Goal: Task Accomplishment & Management: Use online tool/utility

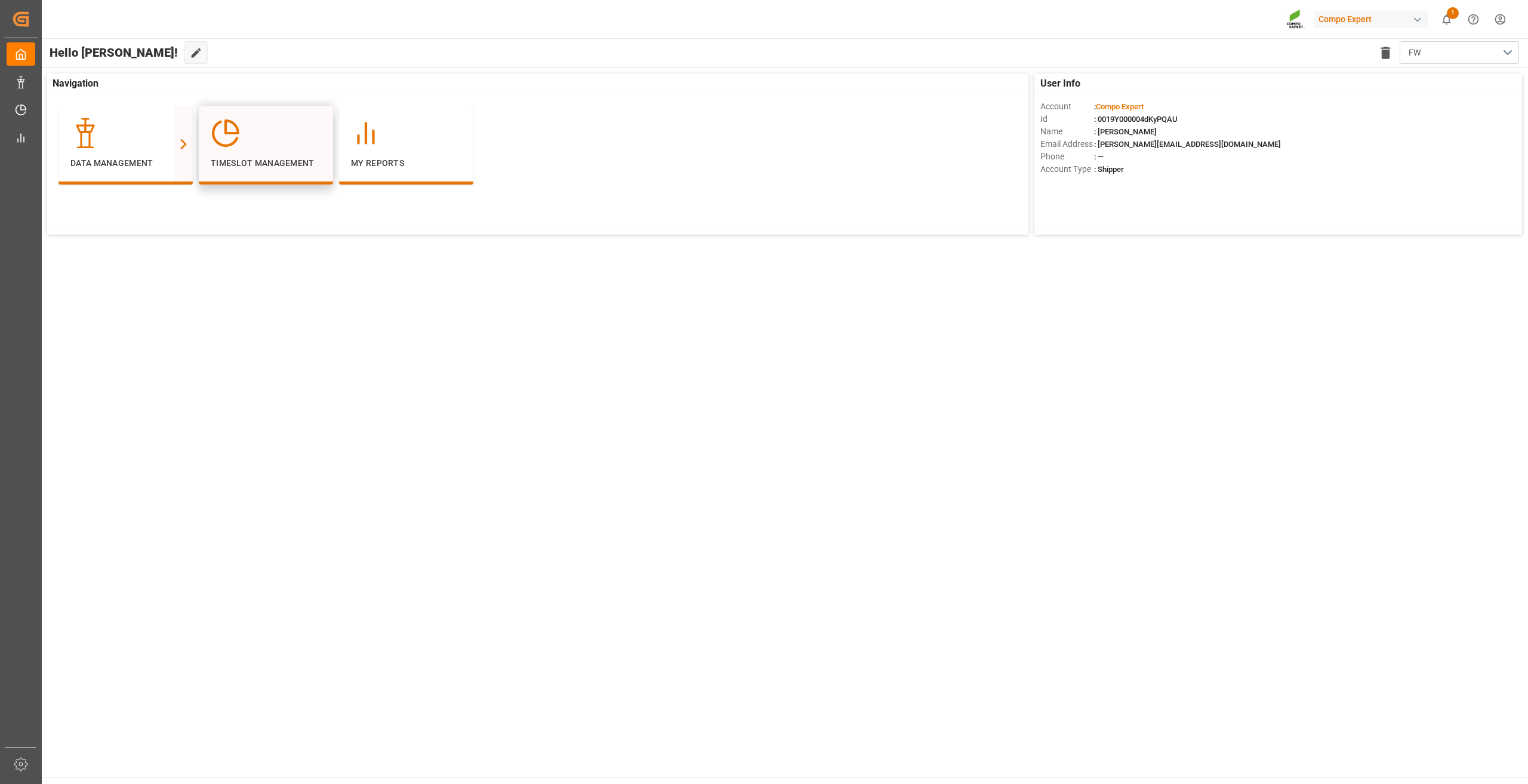
click at [304, 127] on div at bounding box center [266, 133] width 111 height 30
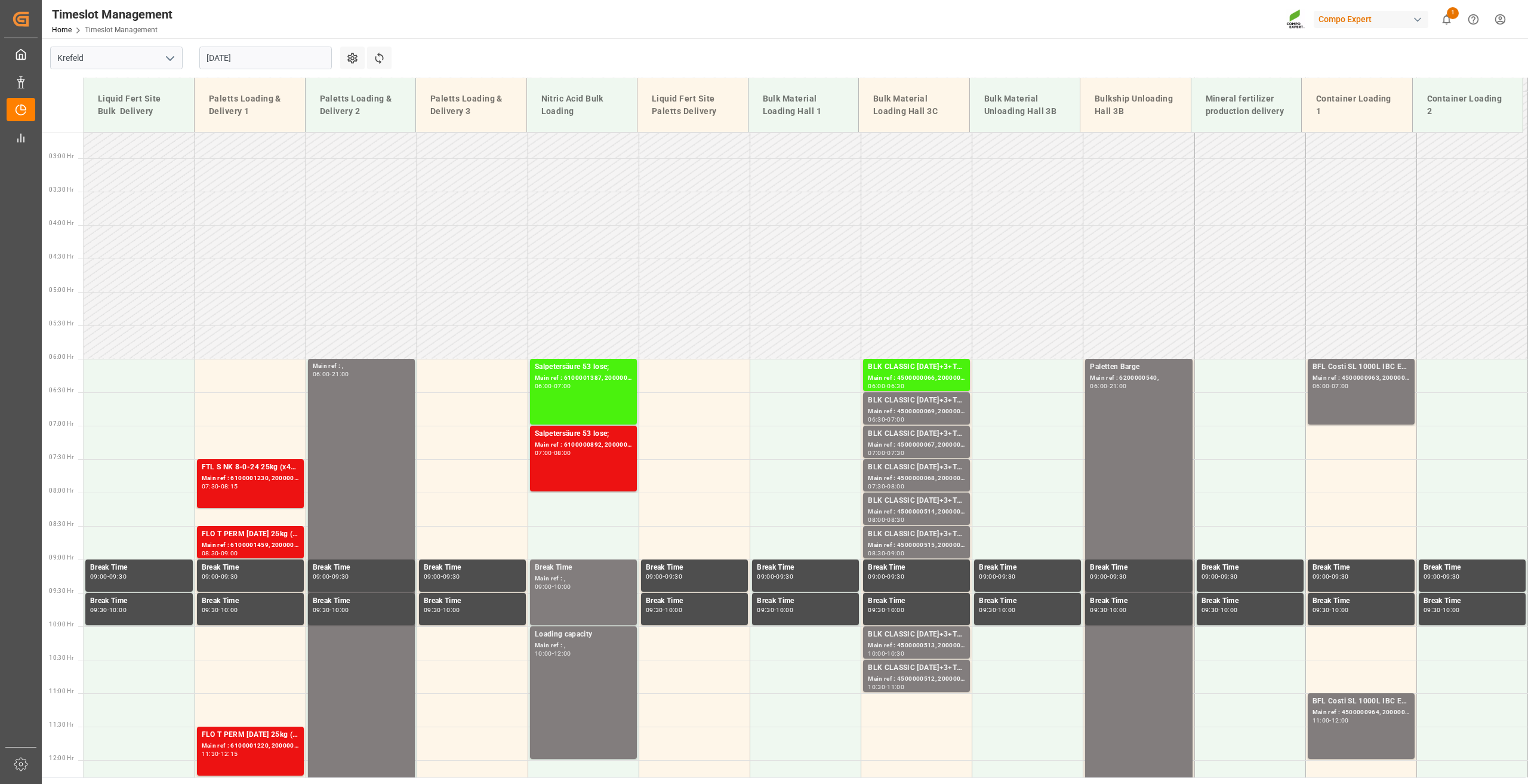
scroll to position [174, 0]
click at [233, 57] on input "[DATE]" at bounding box center [266, 58] width 133 height 23
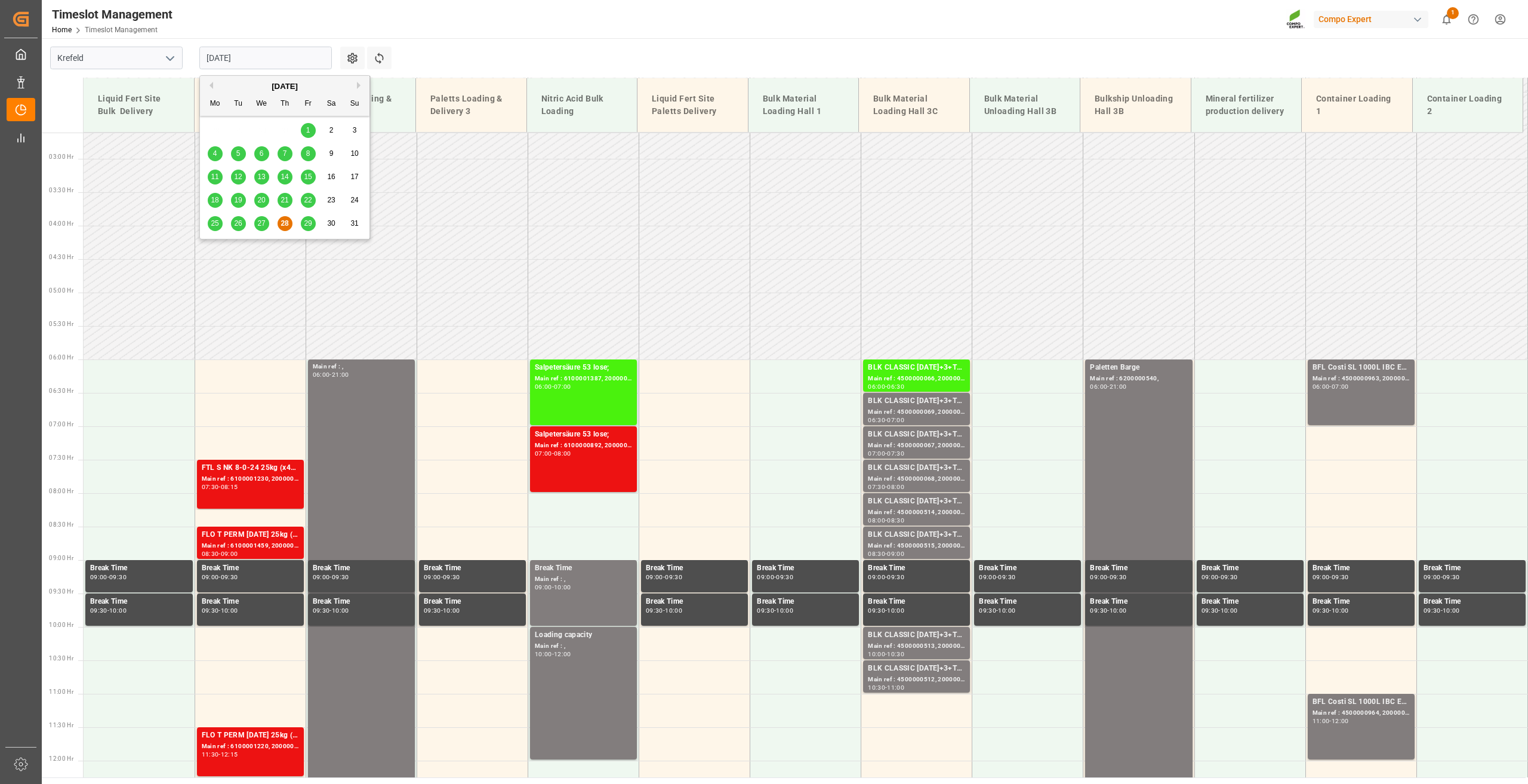
click at [362, 85] on button "Next Month" at bounding box center [360, 85] width 7 height 7
click at [287, 129] on div "4" at bounding box center [285, 131] width 15 height 14
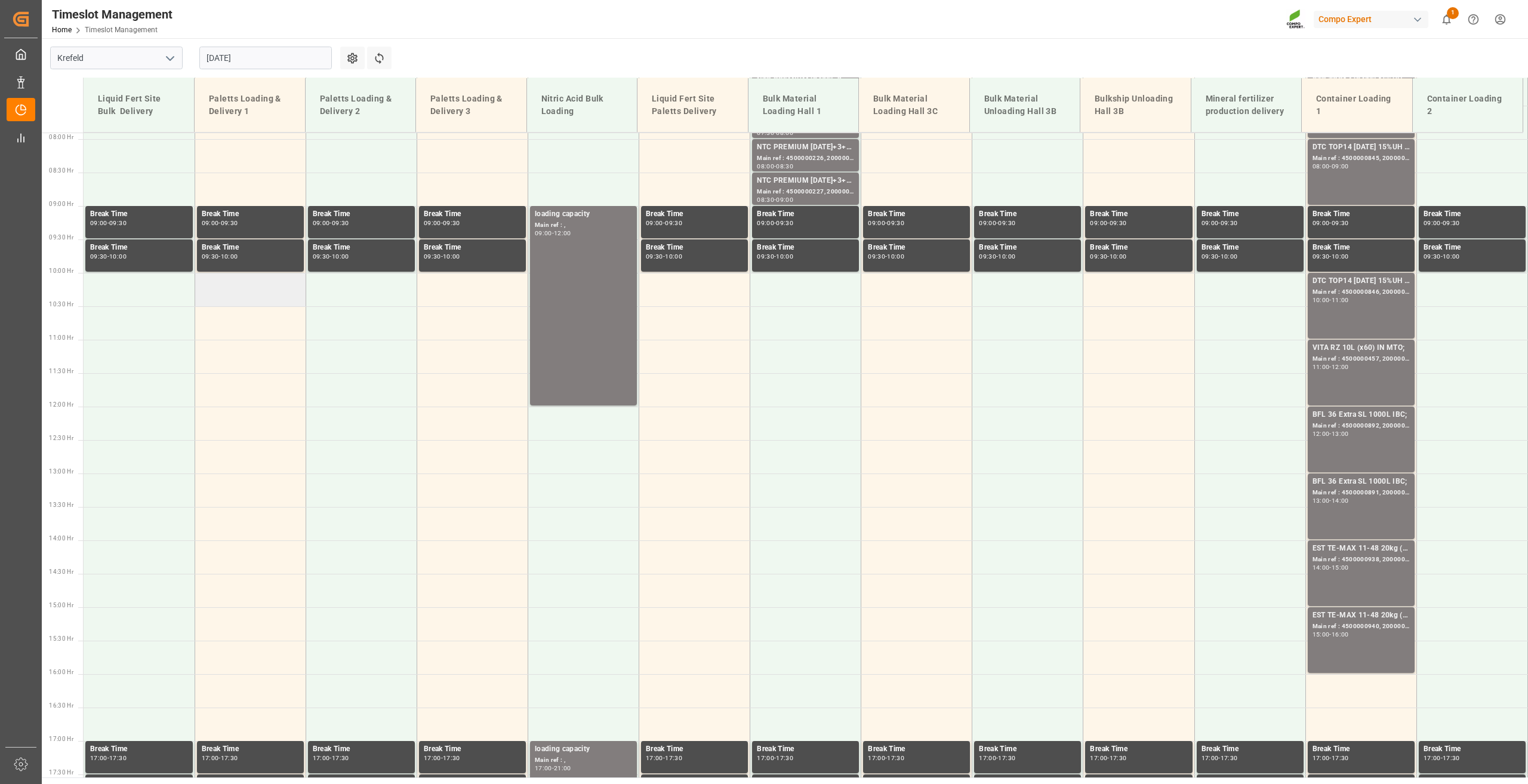
scroll to position [540, 0]
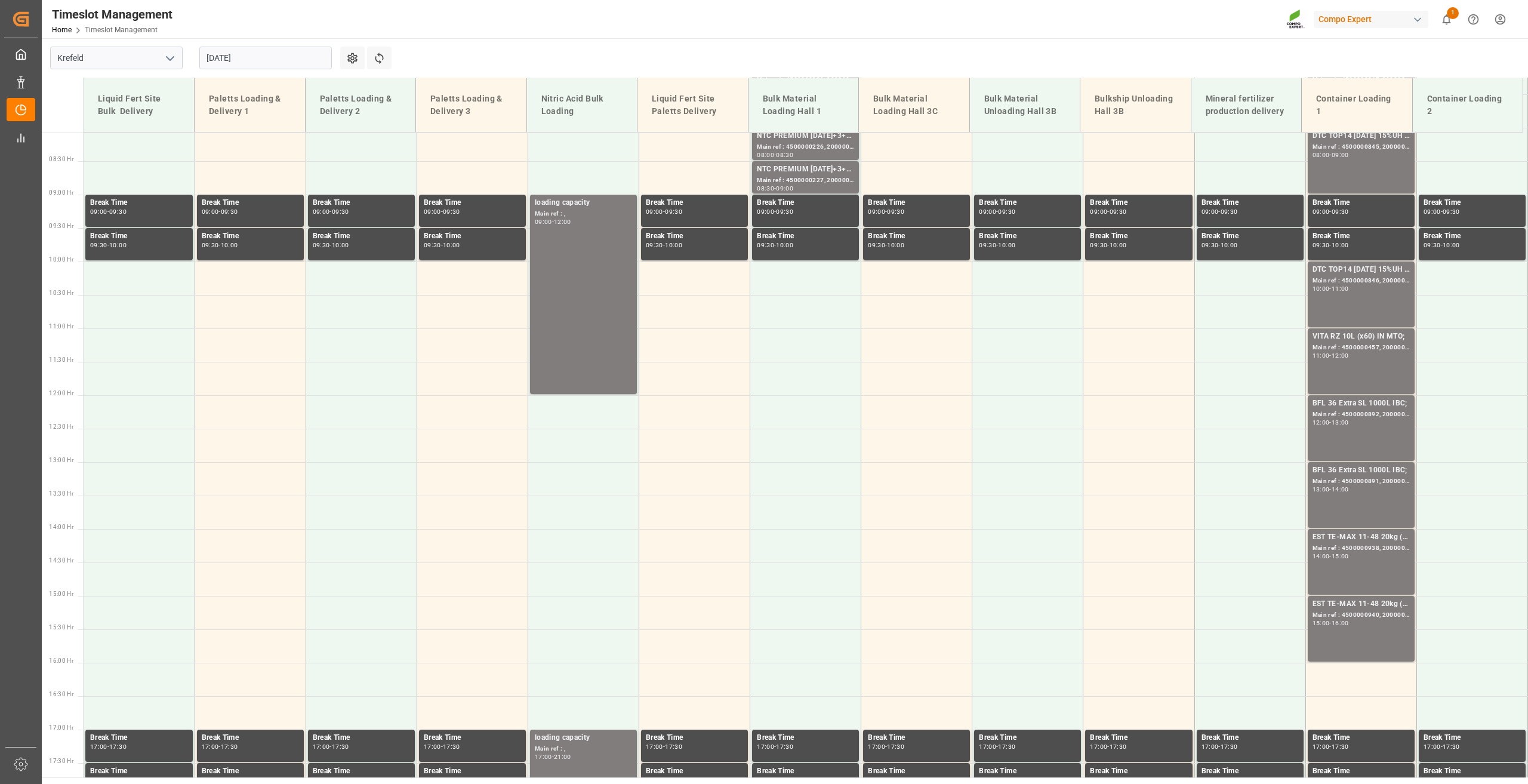
click at [231, 53] on input "04.09.2025" at bounding box center [266, 58] width 133 height 23
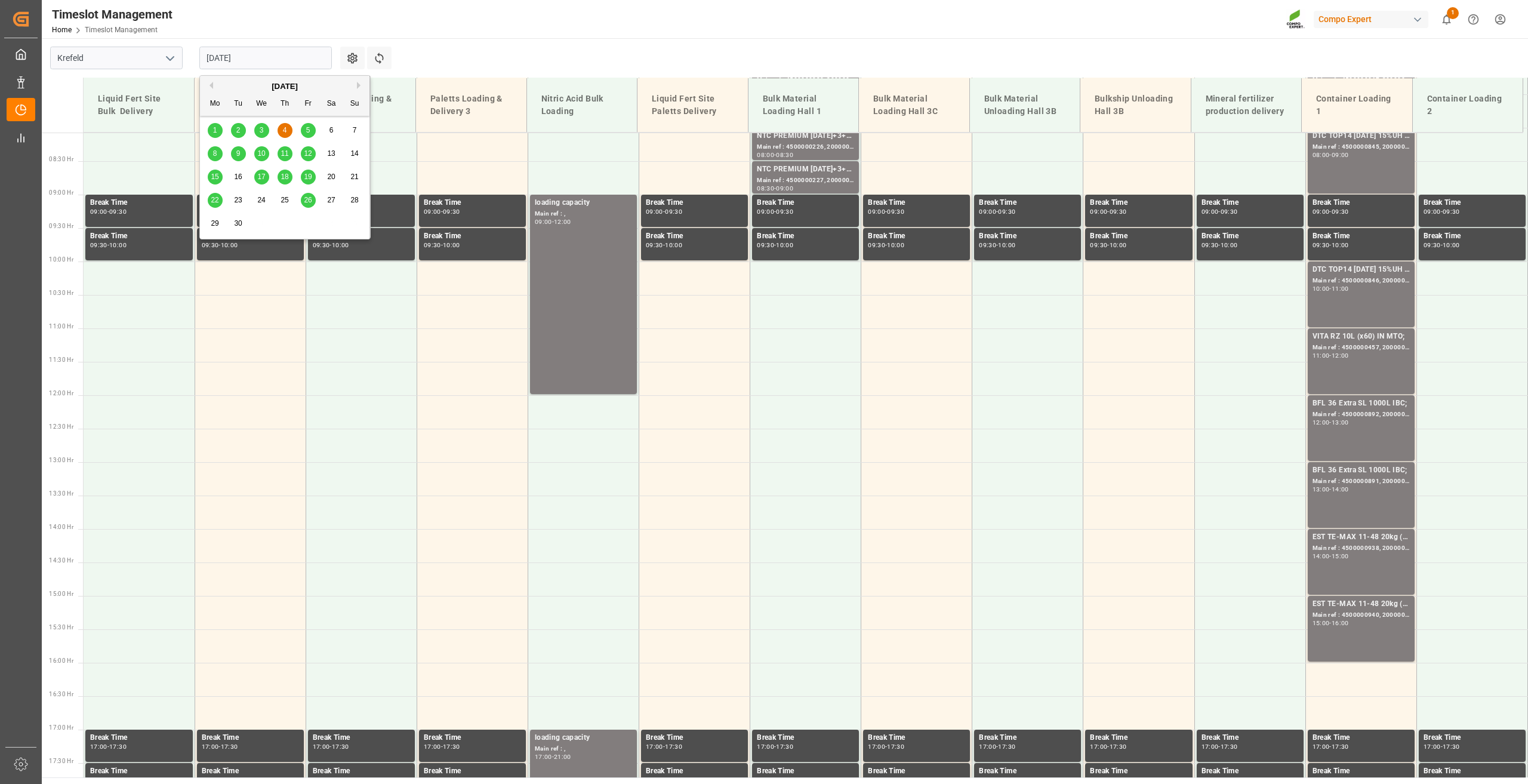
click at [307, 131] on span "5" at bounding box center [308, 130] width 4 height 9
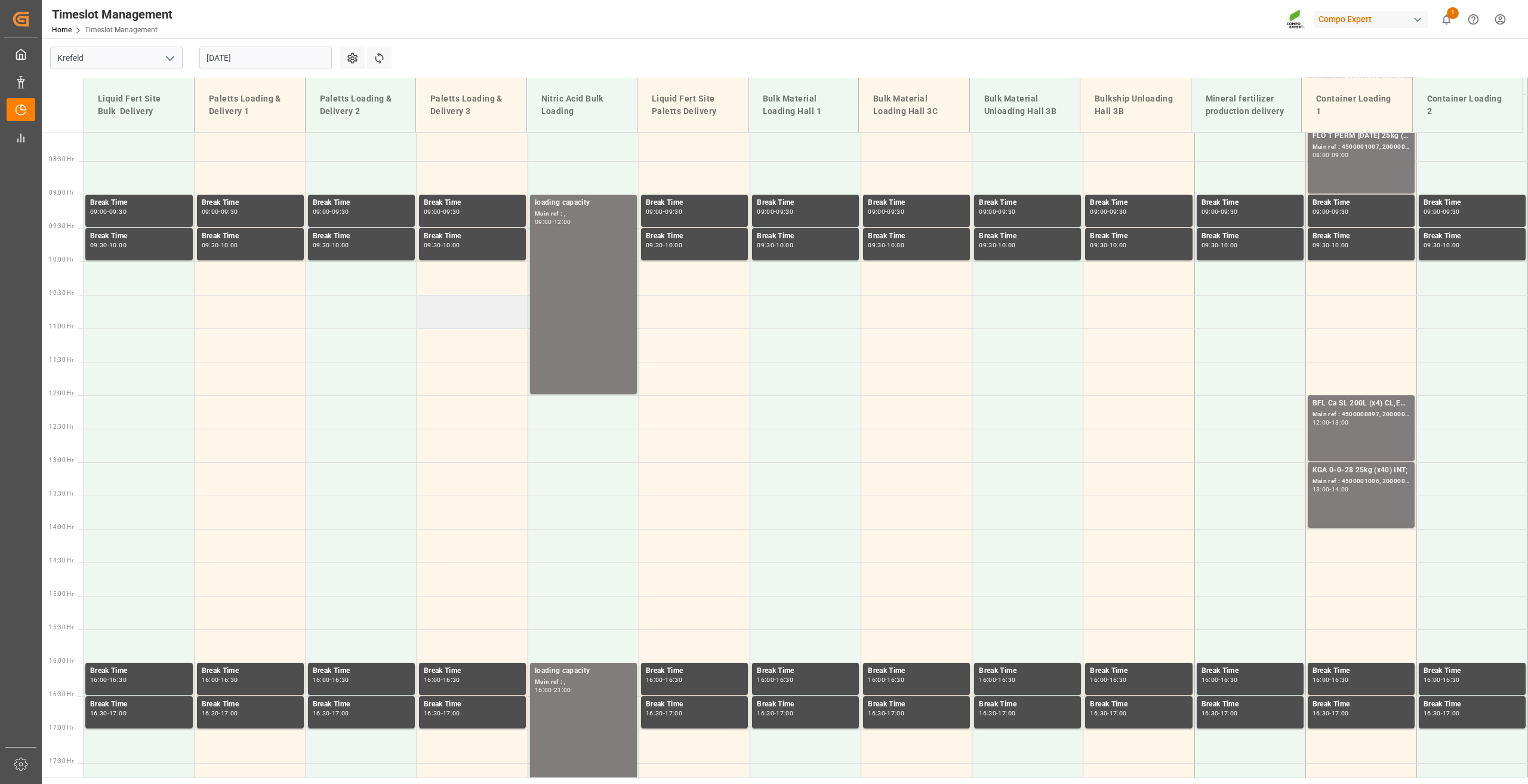
scroll to position [241, 0]
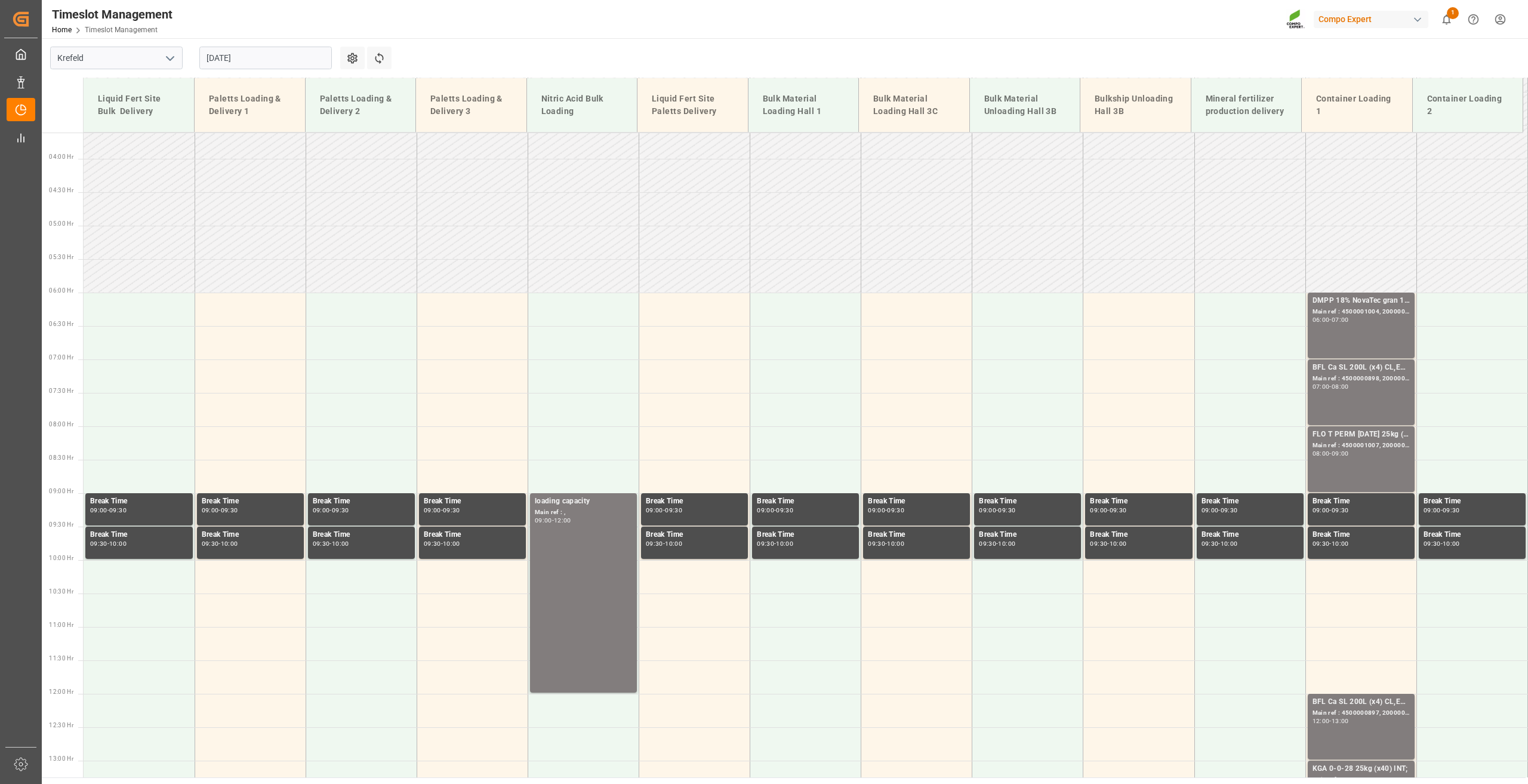
click at [237, 68] on input "05.09.2025" at bounding box center [266, 58] width 133 height 23
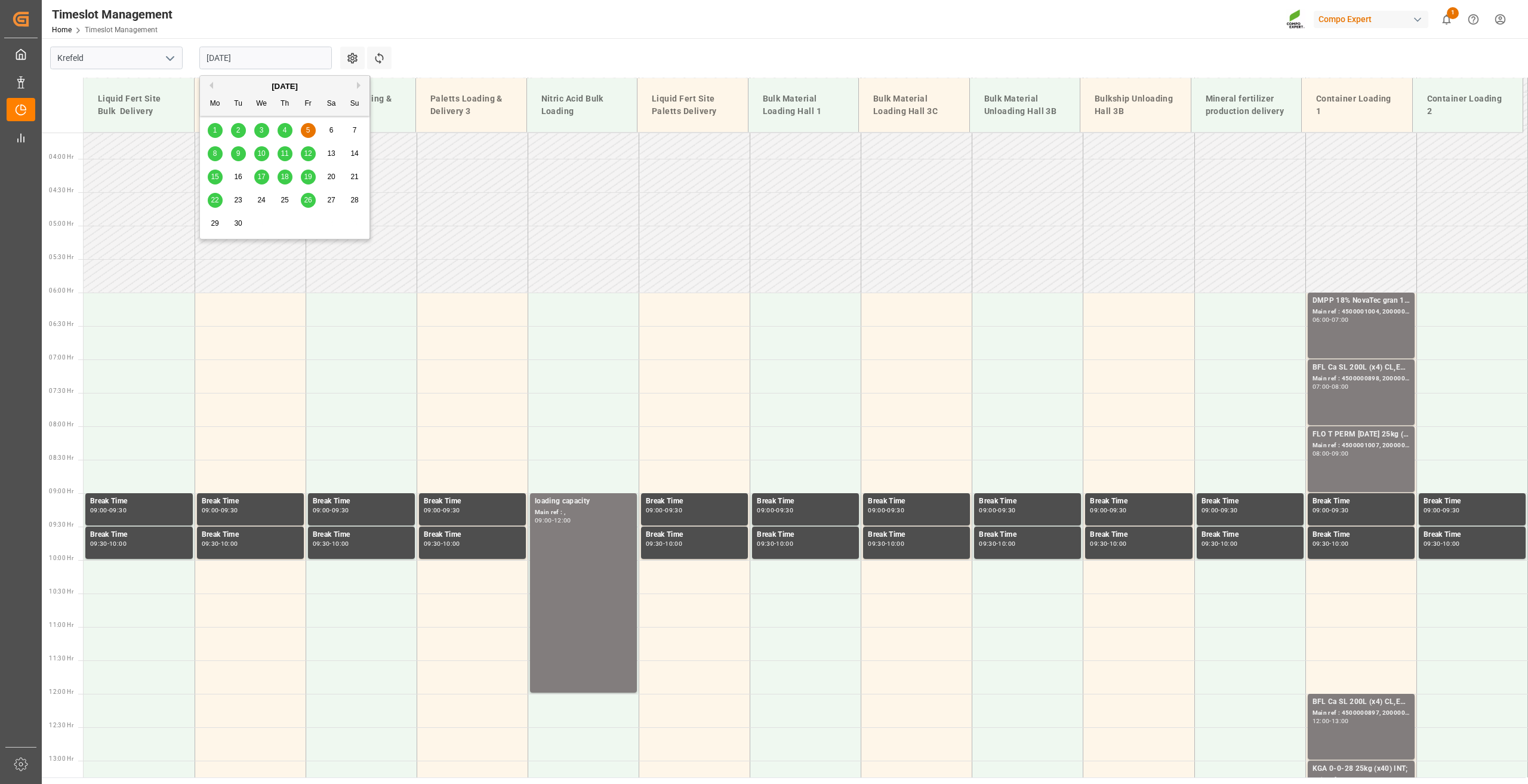
click at [237, 131] on span "2" at bounding box center [238, 130] width 4 height 9
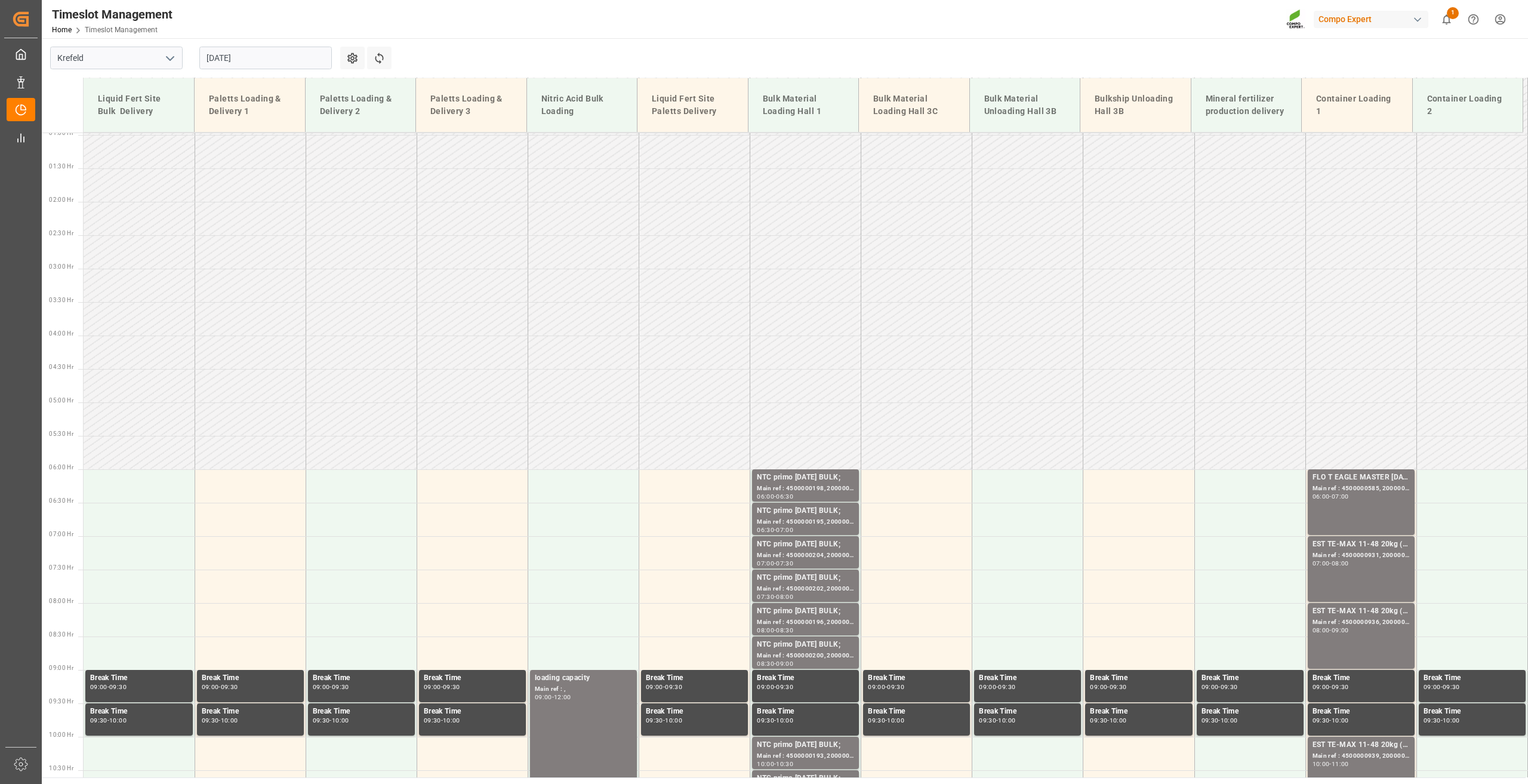
scroll to position [62, 0]
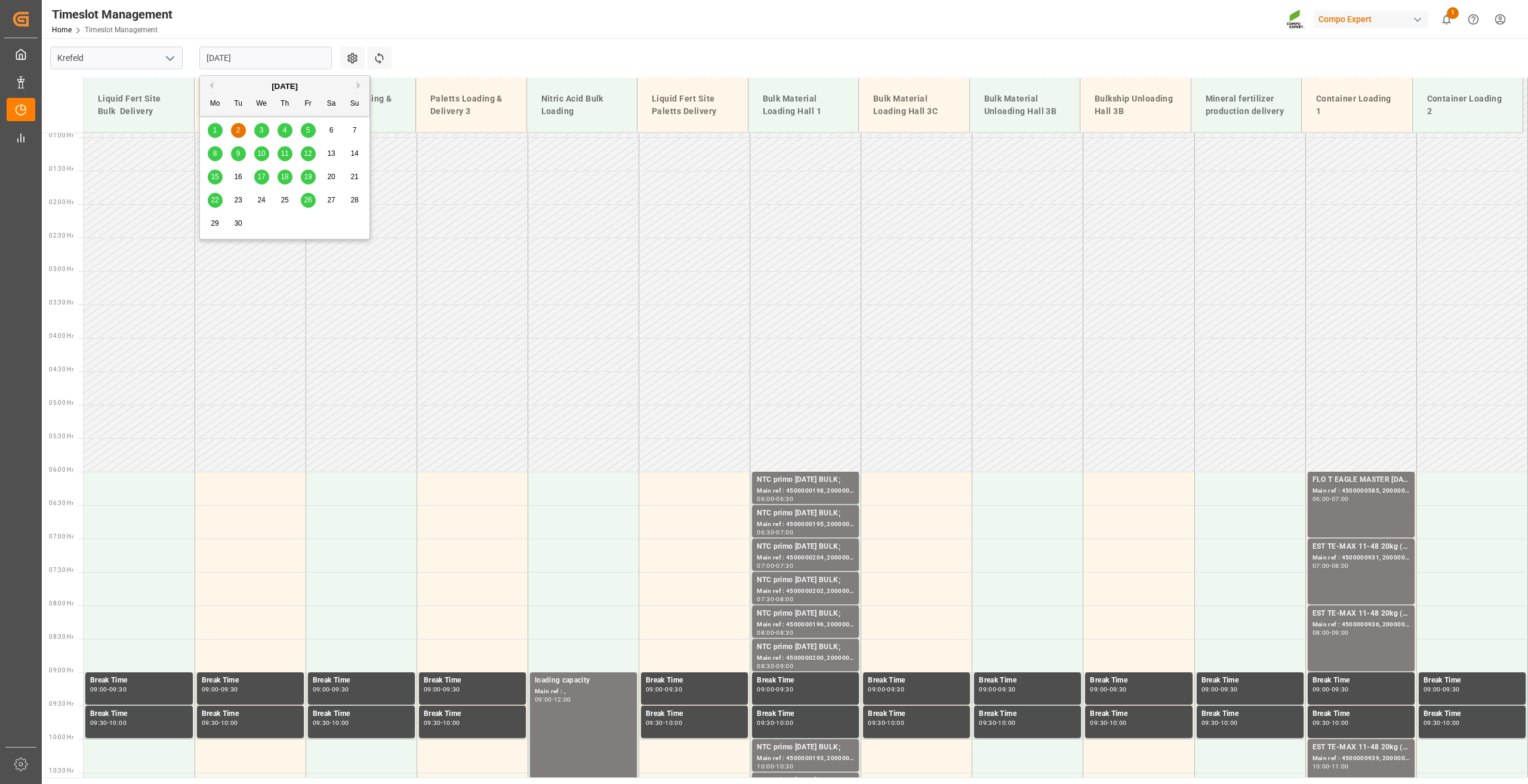
click at [236, 53] on input "02.09.2025" at bounding box center [266, 58] width 133 height 23
click at [215, 127] on span "1" at bounding box center [215, 130] width 4 height 9
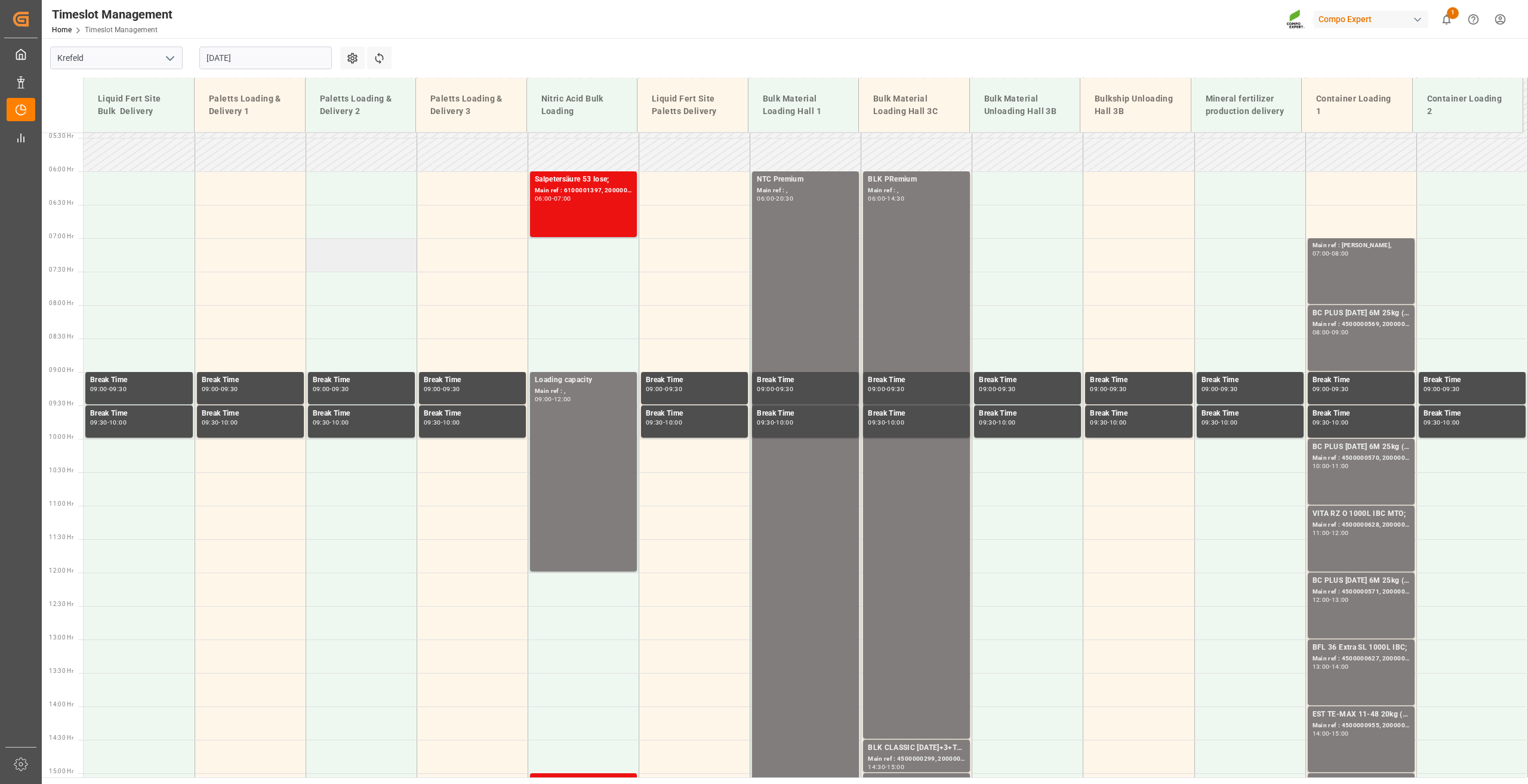
scroll to position [360, 0]
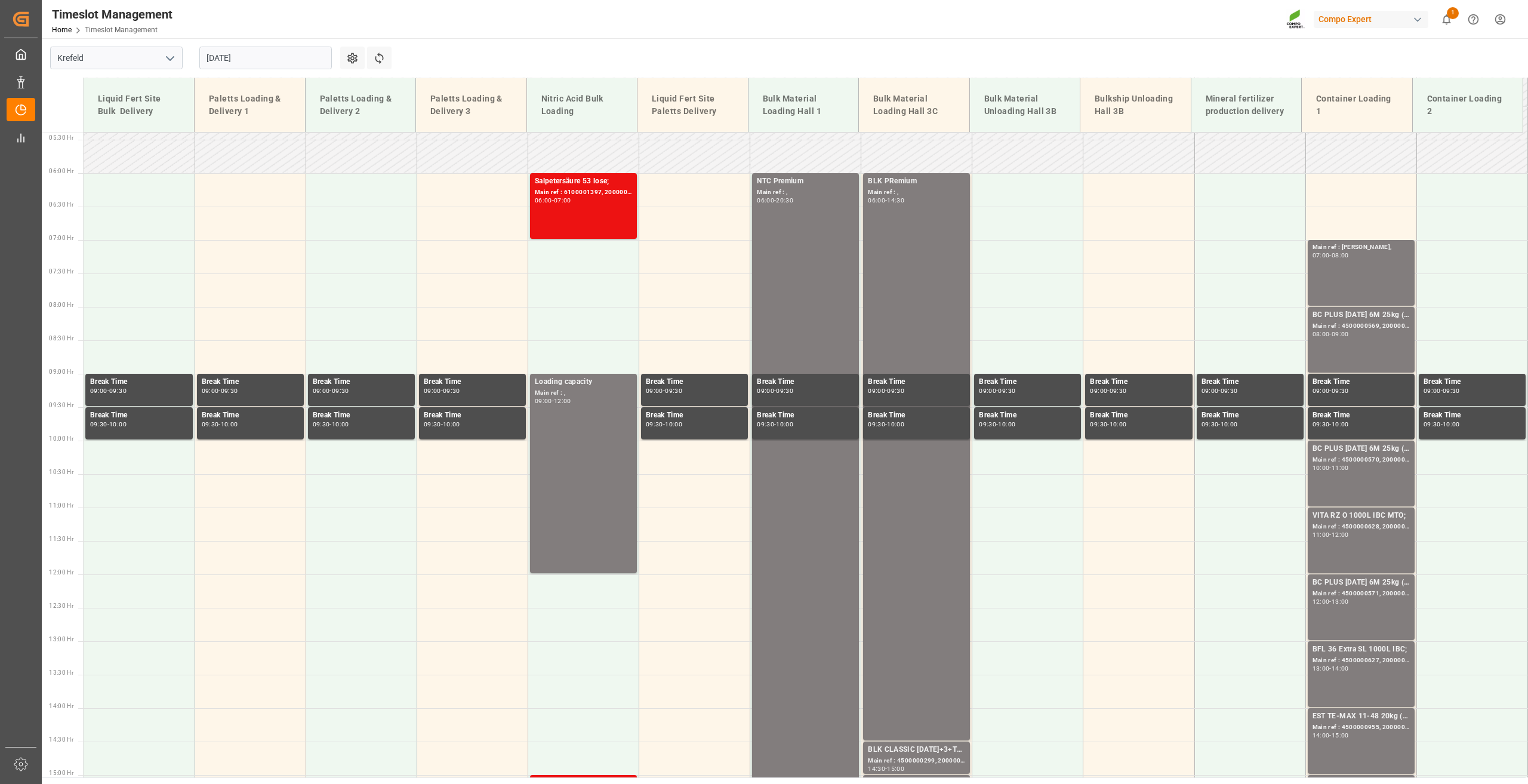
click at [222, 60] on input "[DATE]" at bounding box center [266, 58] width 133 height 23
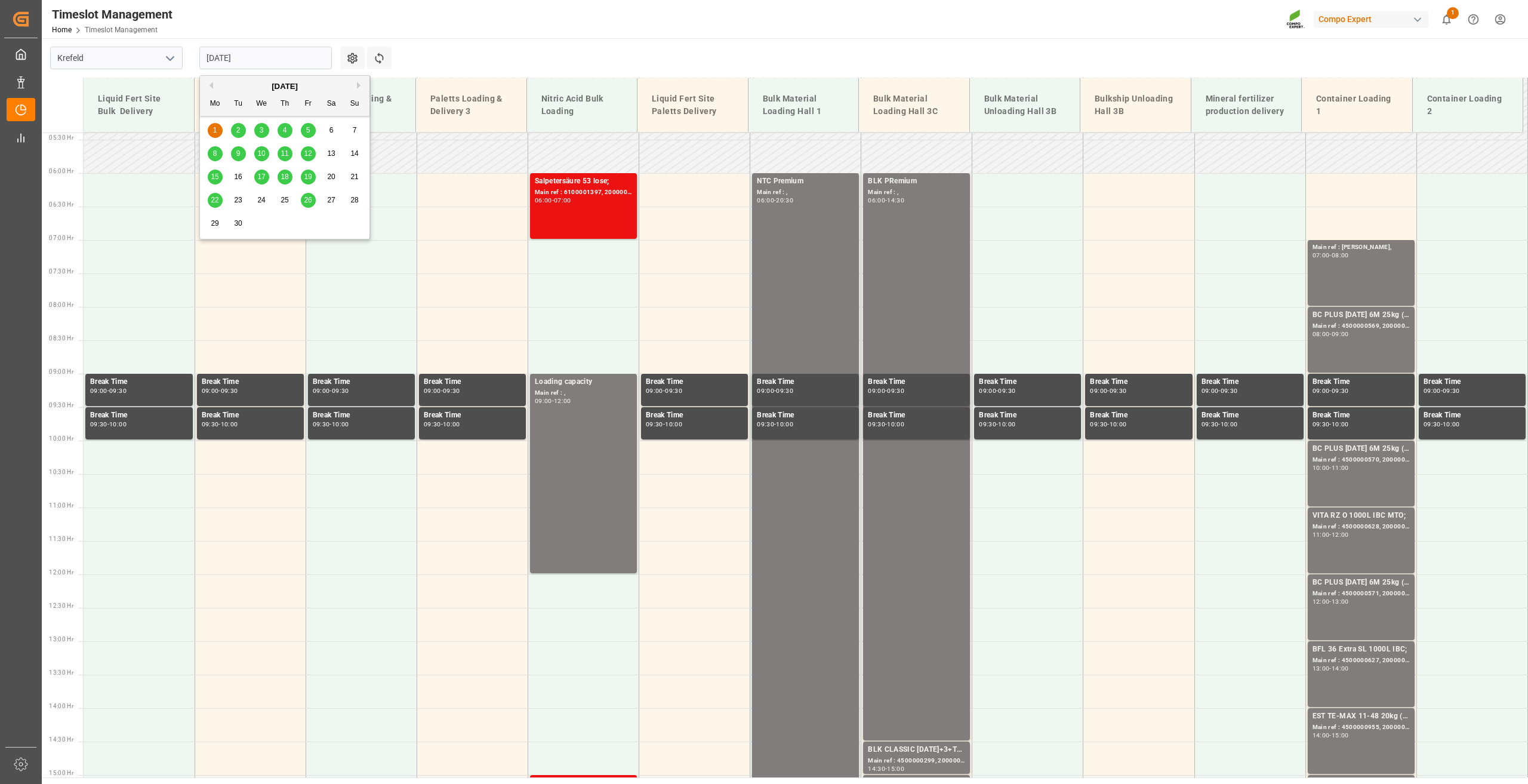
click at [241, 127] on div "2" at bounding box center [238, 131] width 15 height 14
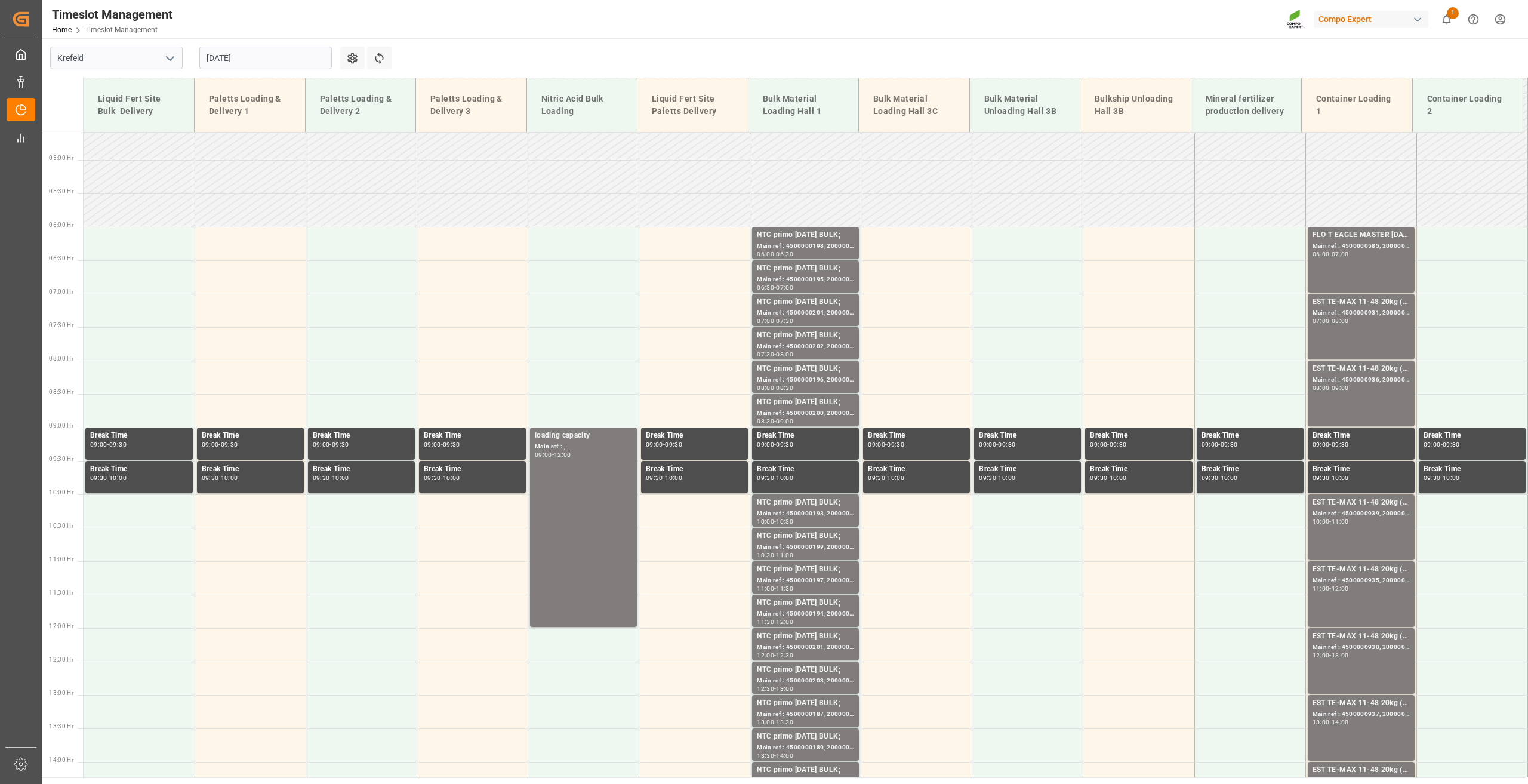
scroll to position [181, 0]
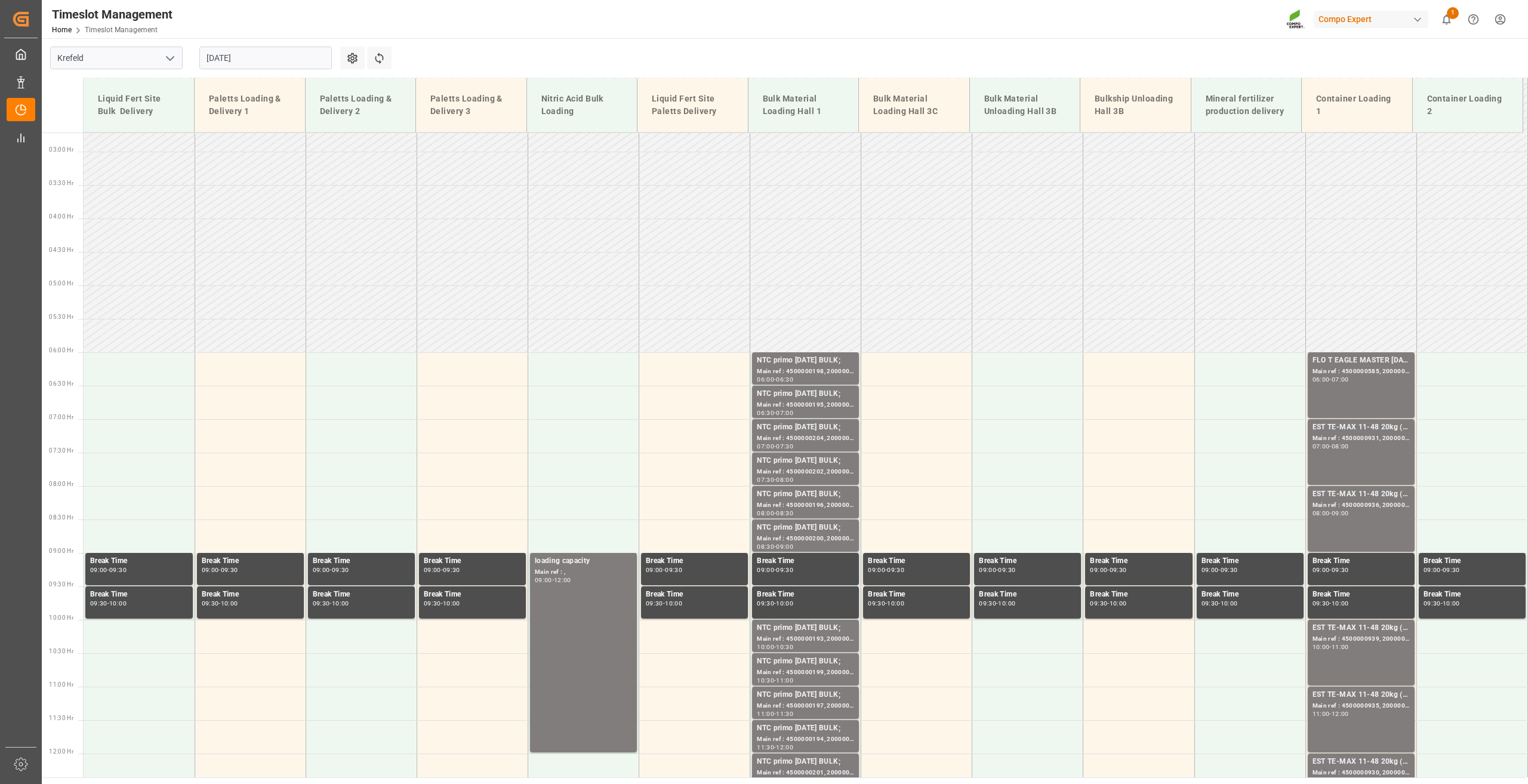
click at [219, 53] on input "02.09.2025" at bounding box center [266, 58] width 133 height 23
click at [222, 126] on div "1" at bounding box center [215, 131] width 15 height 14
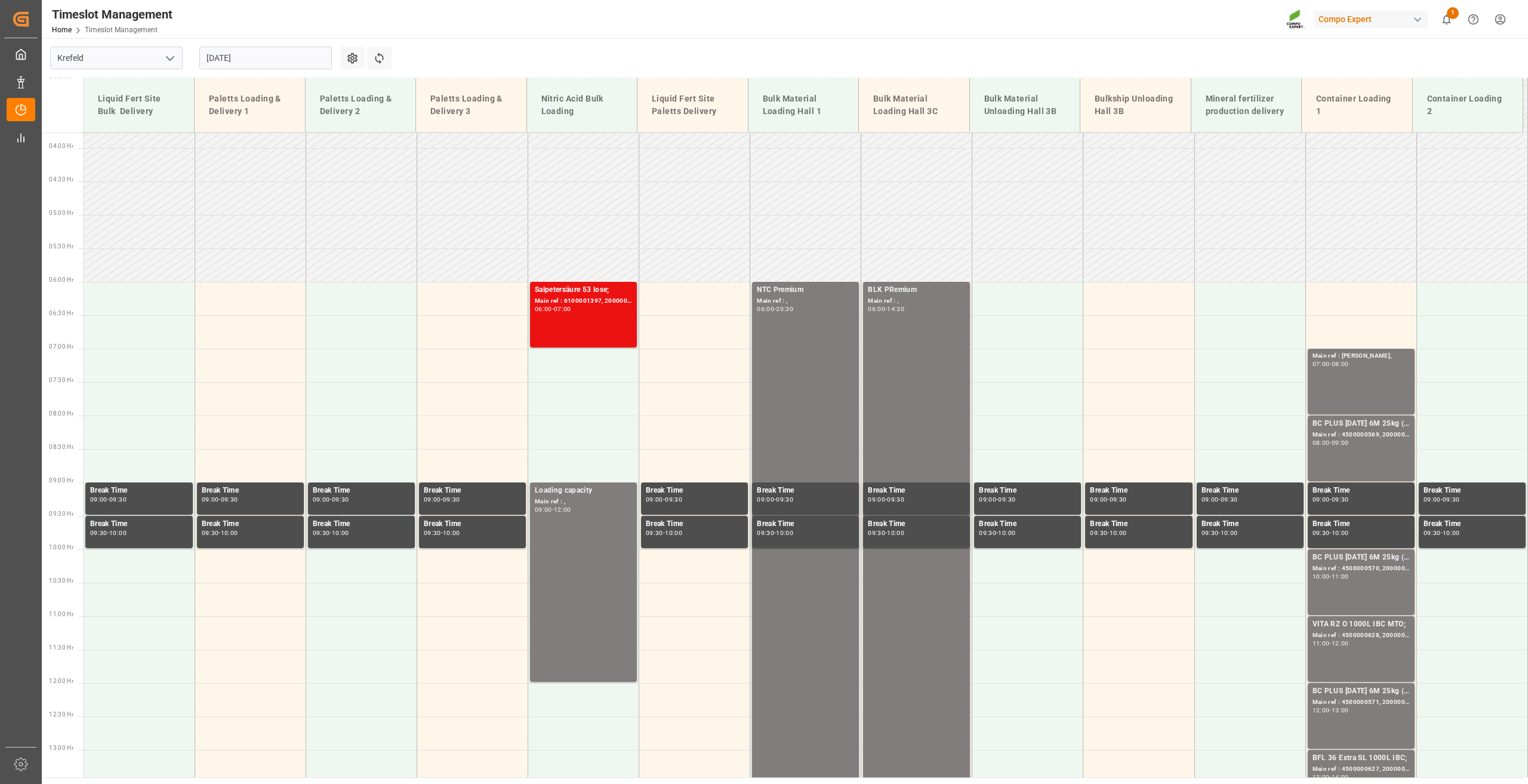
scroll to position [241, 0]
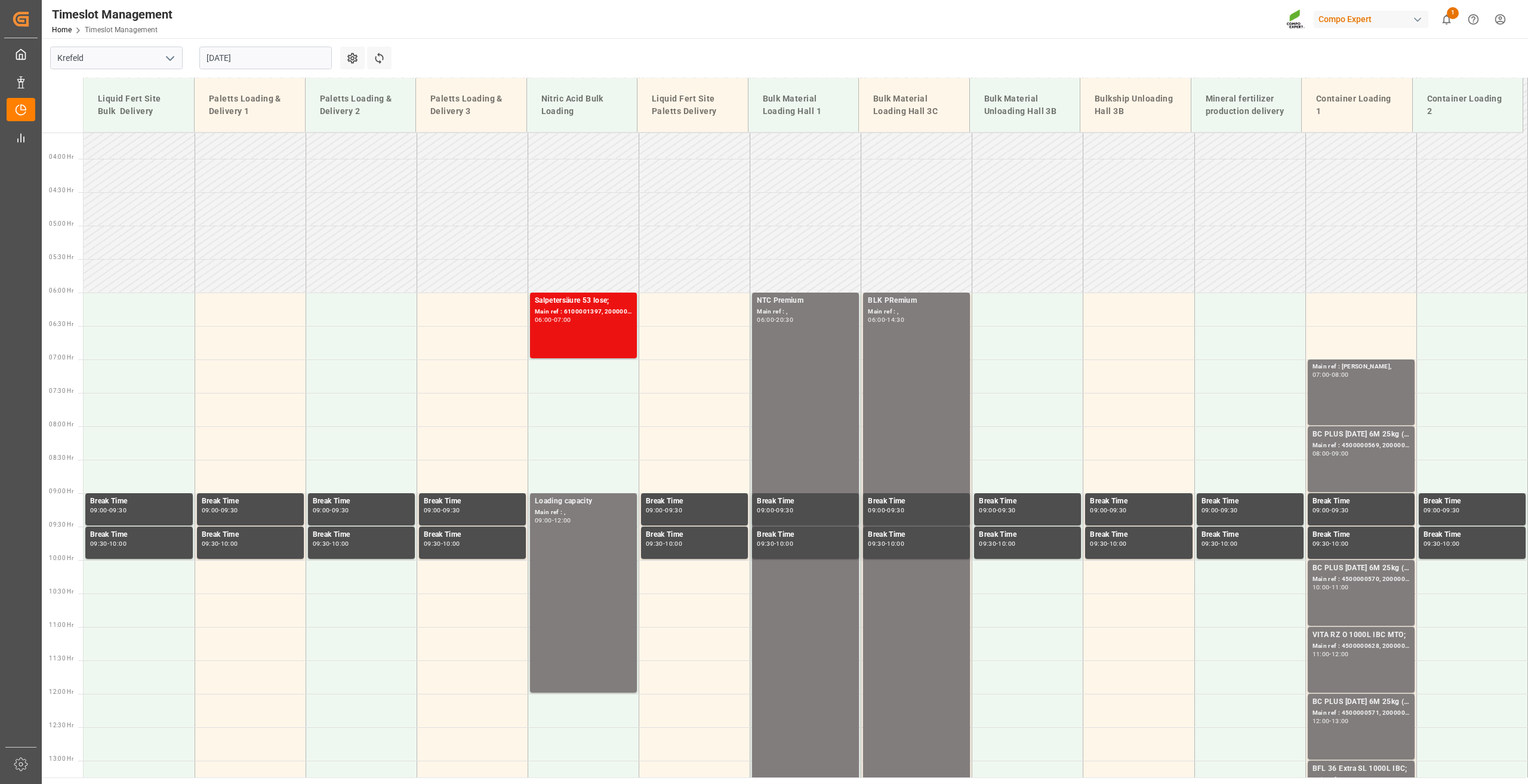
click at [904, 291] on td at bounding box center [917, 276] width 111 height 33
click at [899, 359] on div "BLK PRemium Main ref : , 06:00 - 14:30" at bounding box center [916, 576] width 98 height 563
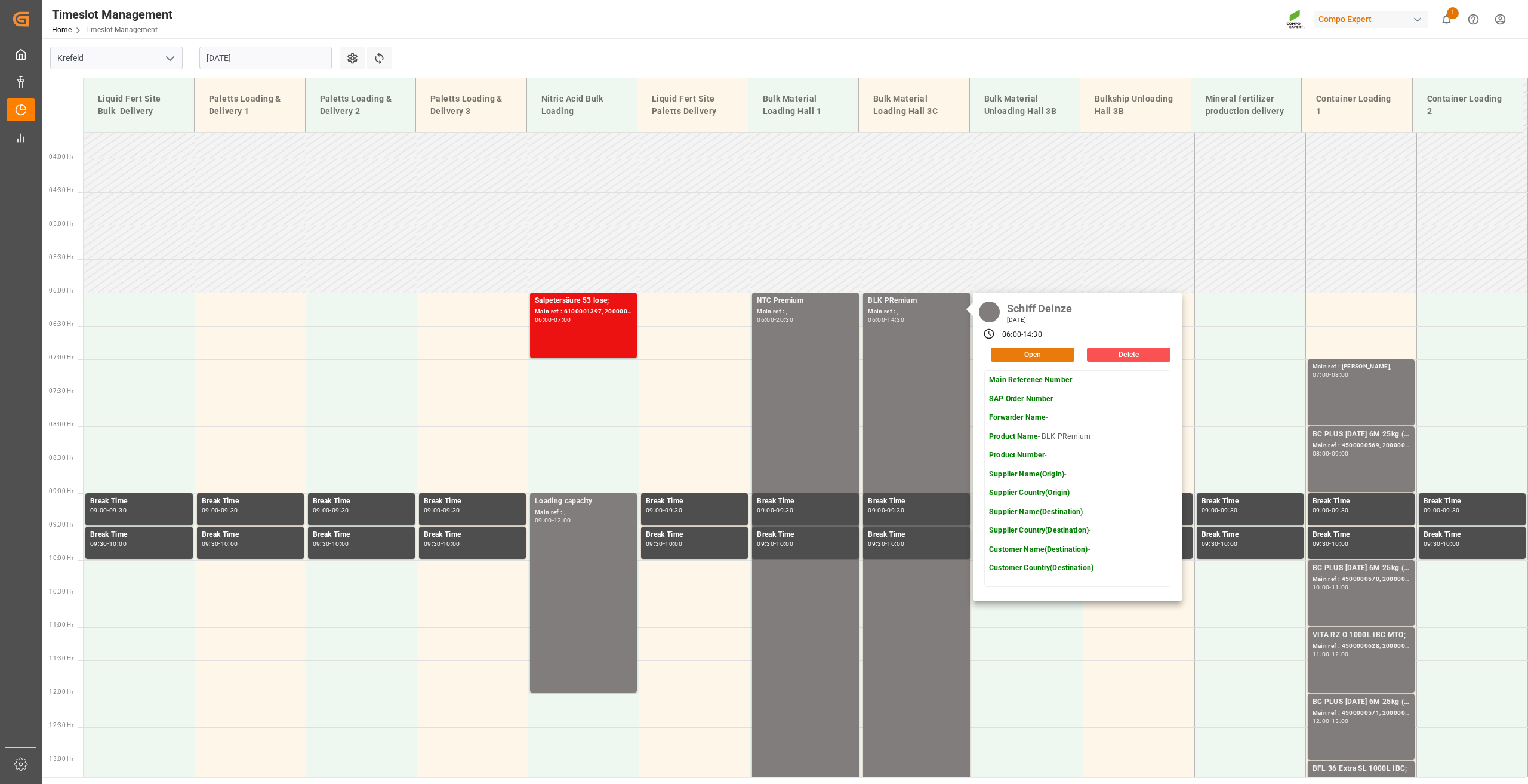
click at [1017, 352] on button "Open" at bounding box center [1032, 354] width 84 height 14
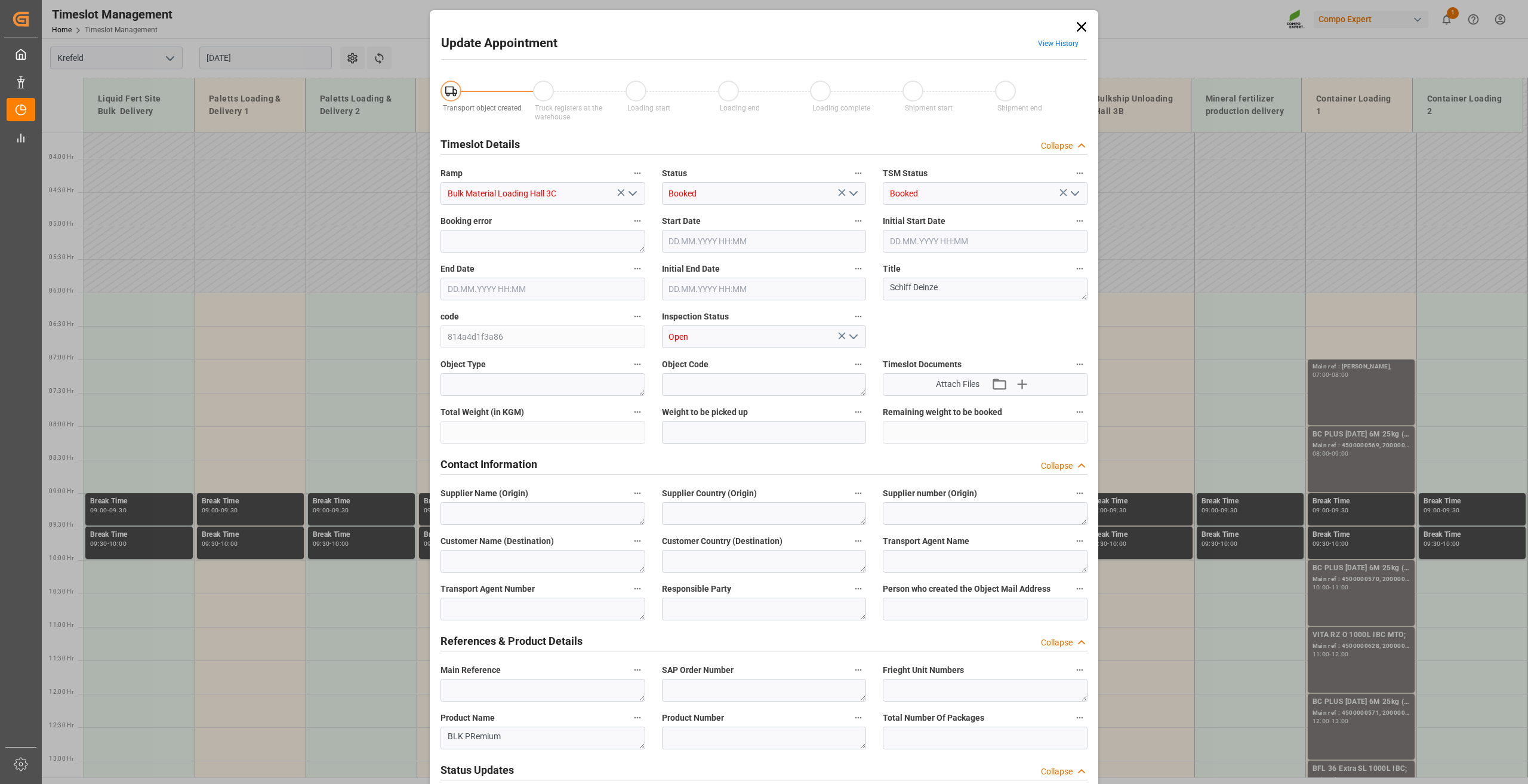
type input "01.09.2025 06:00"
type input "01.09.2025 14:30"
type input "19.08.2025 11:48"
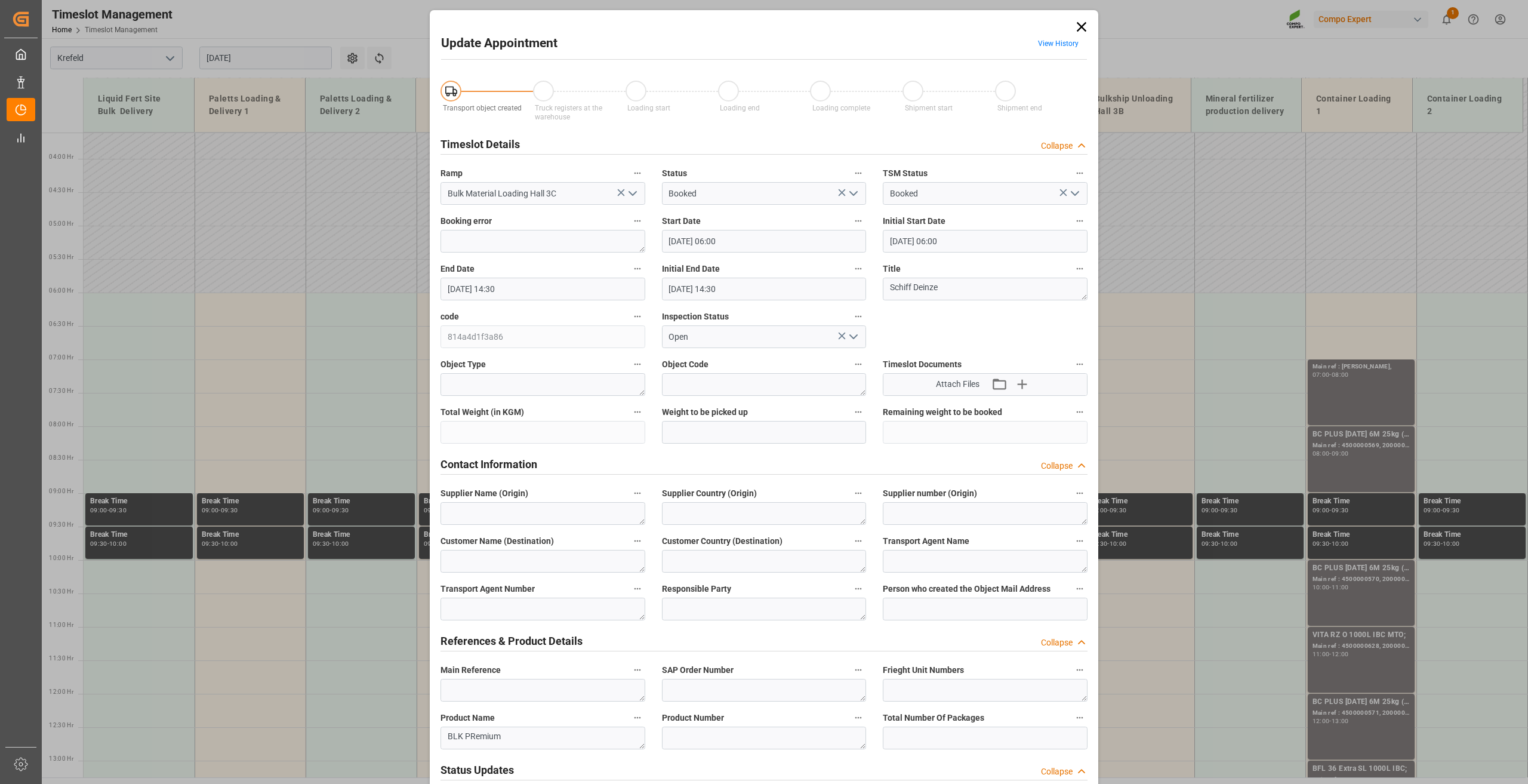
click at [671, 239] on input "01.09.2025 06:00" at bounding box center [764, 241] width 205 height 23
click at [699, 311] on span "2" at bounding box center [698, 312] width 4 height 9
type input "02.09.2025 06:00"
drag, startPoint x: 858, startPoint y: 345, endPoint x: 535, endPoint y: 285, distance: 328.5
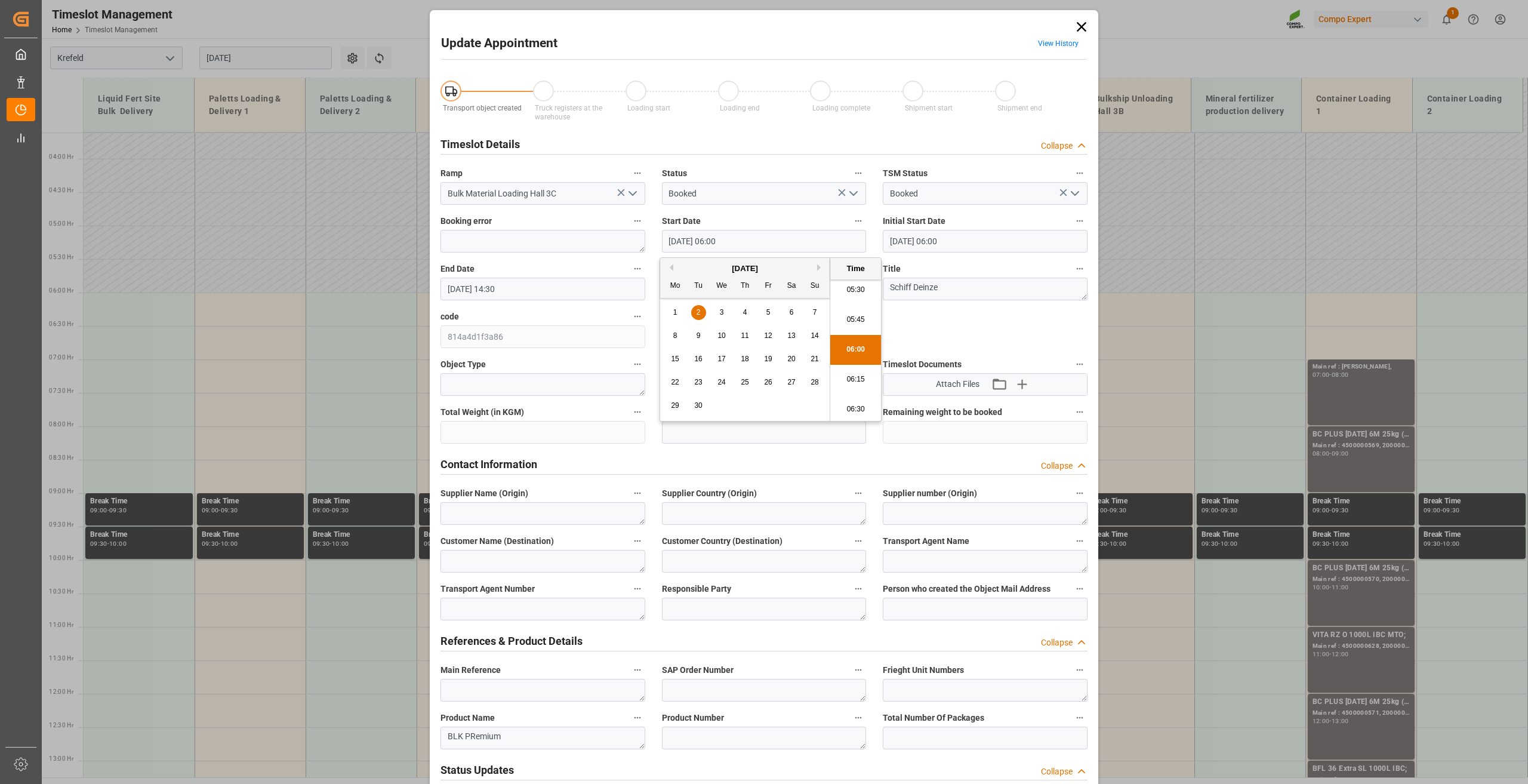
click at [857, 345] on li "06:00" at bounding box center [855, 350] width 51 height 30
click at [455, 283] on input "01.09.2025 14:30" at bounding box center [542, 289] width 205 height 23
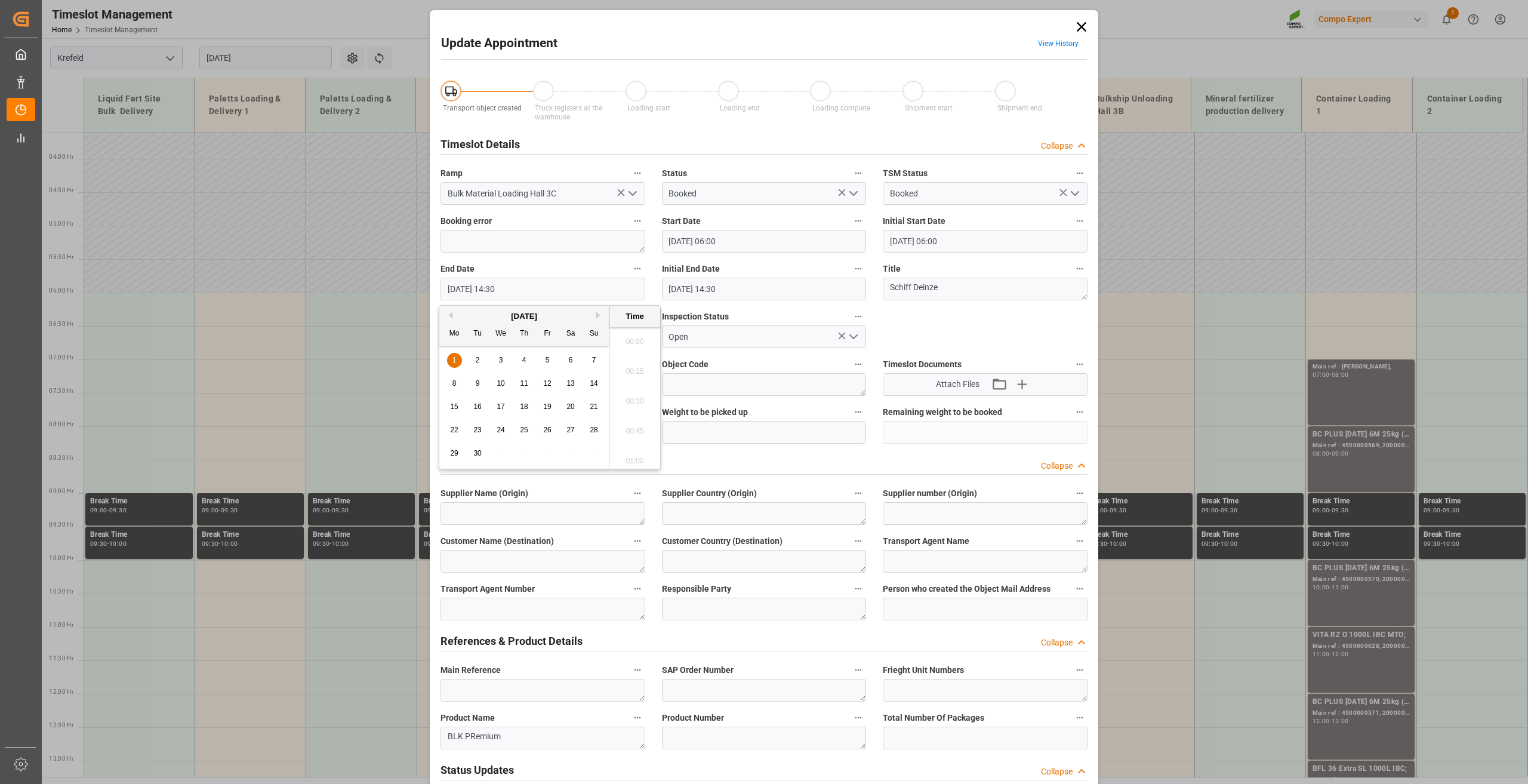
scroll to position [1675, 0]
click at [476, 359] on span "2" at bounding box center [477, 360] width 4 height 9
type input "02.09.2025 14:30"
click at [638, 396] on li "14:30" at bounding box center [635, 397] width 51 height 30
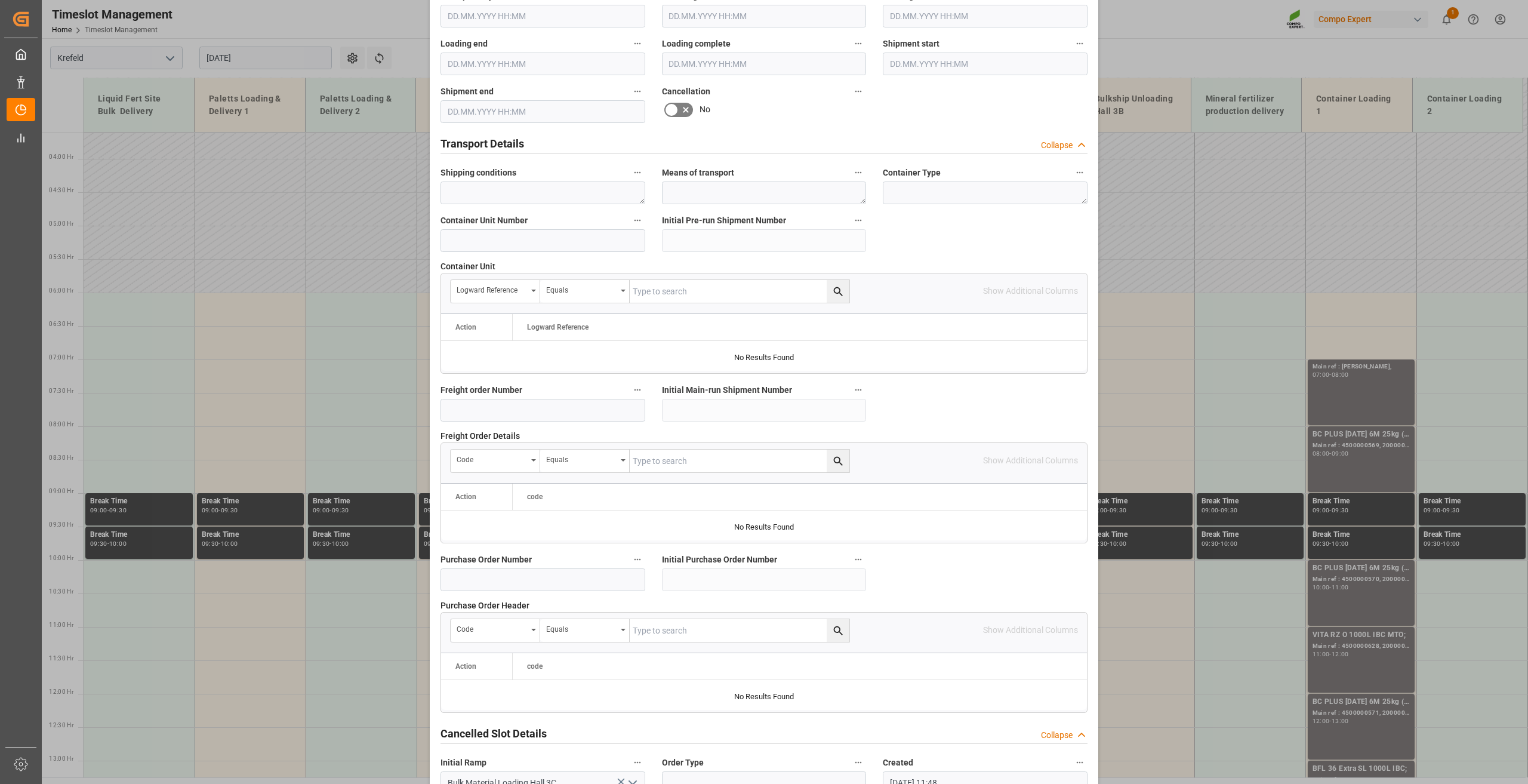
scroll to position [873, 0]
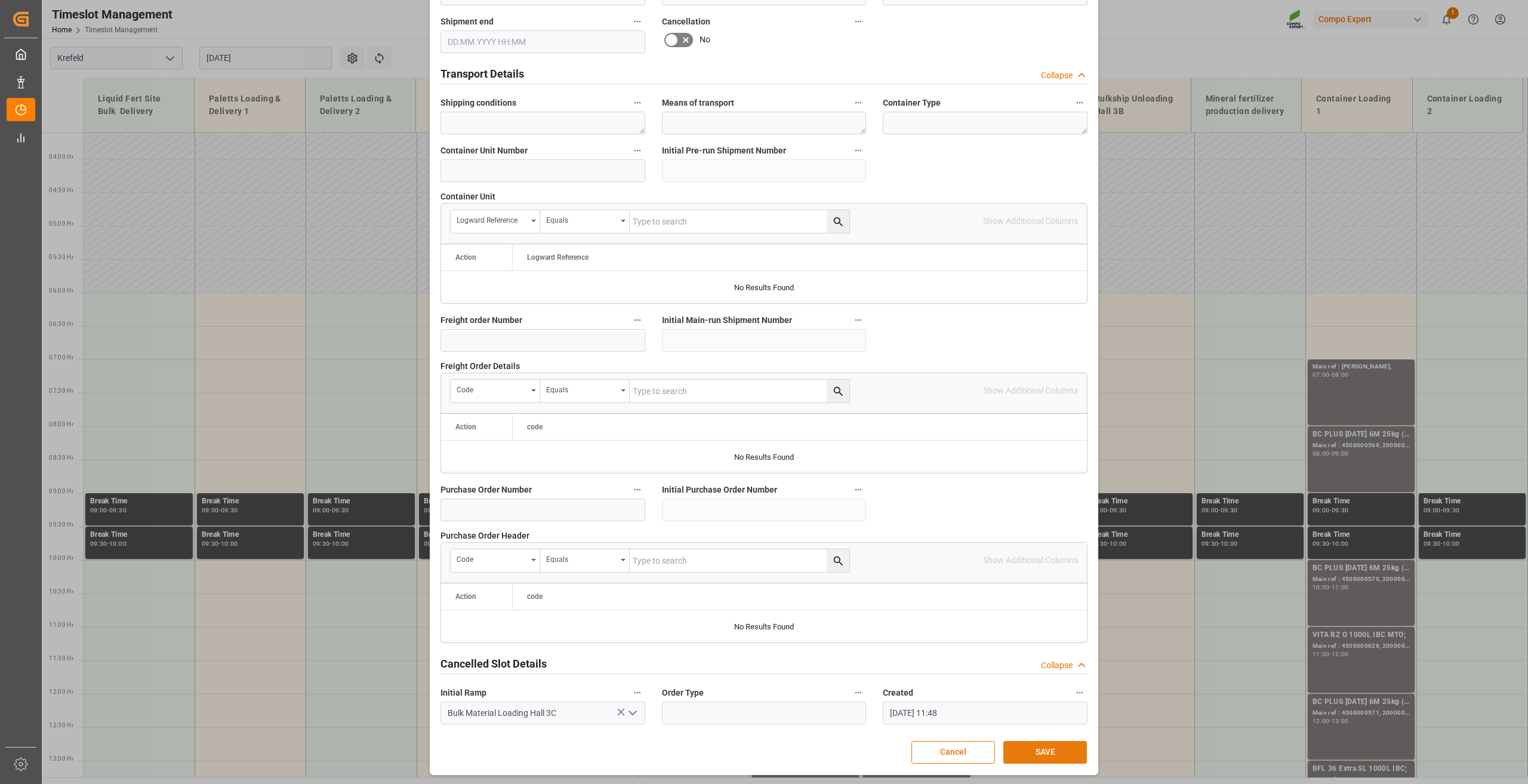
click at [1058, 751] on button "SAVE" at bounding box center [1044, 752] width 84 height 23
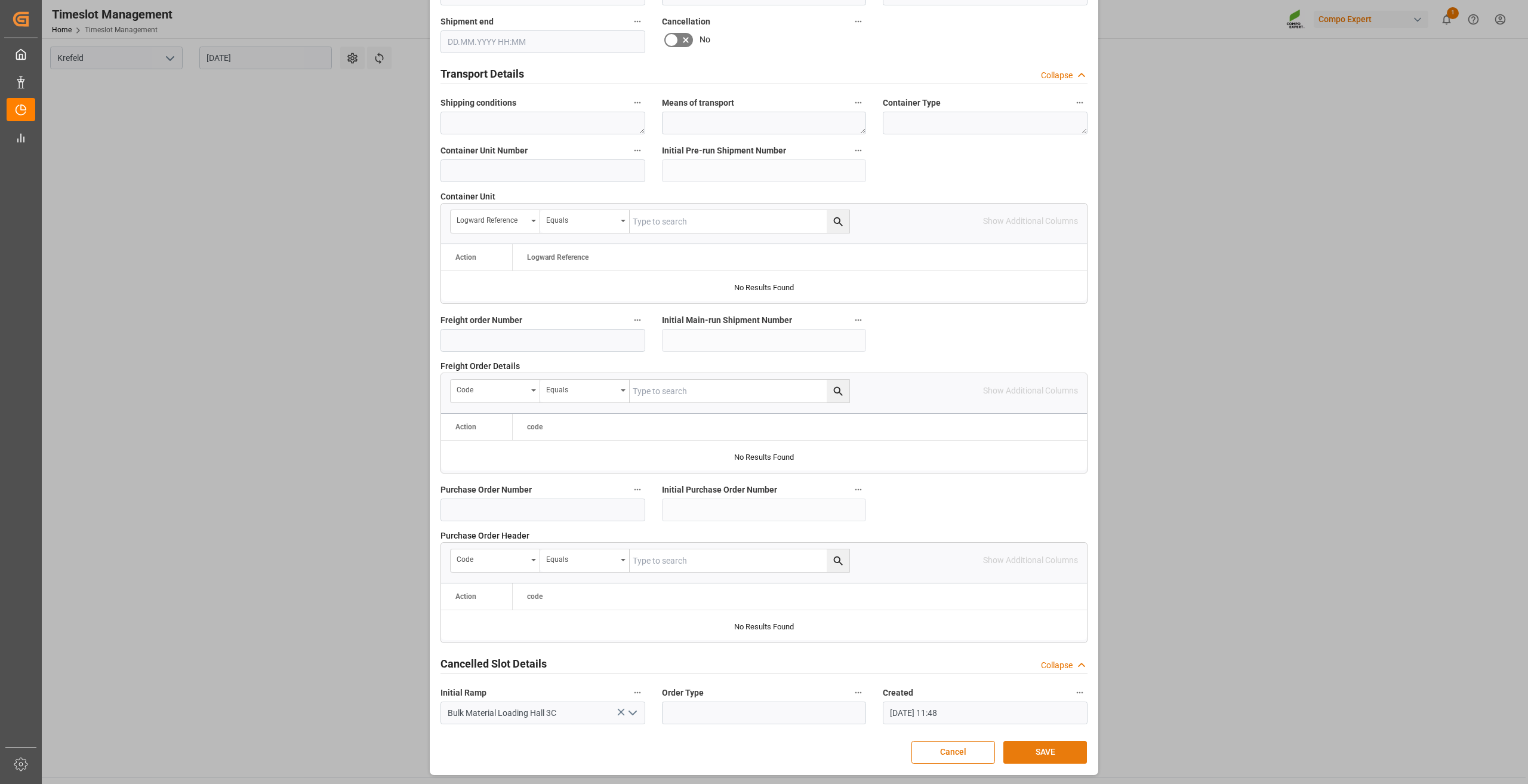
click at [1058, 752] on button "SAVE" at bounding box center [1044, 752] width 84 height 23
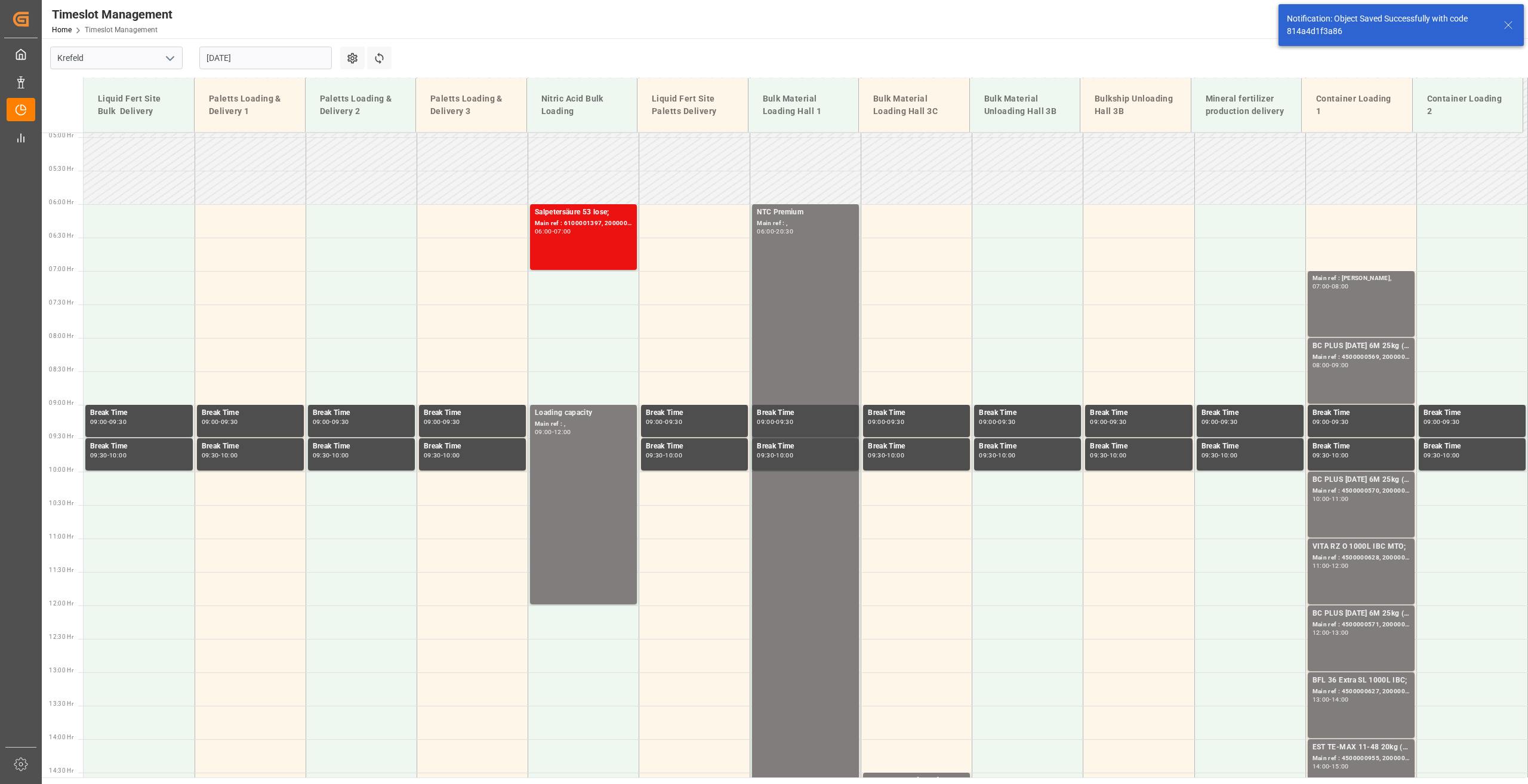
scroll to position [339, 0]
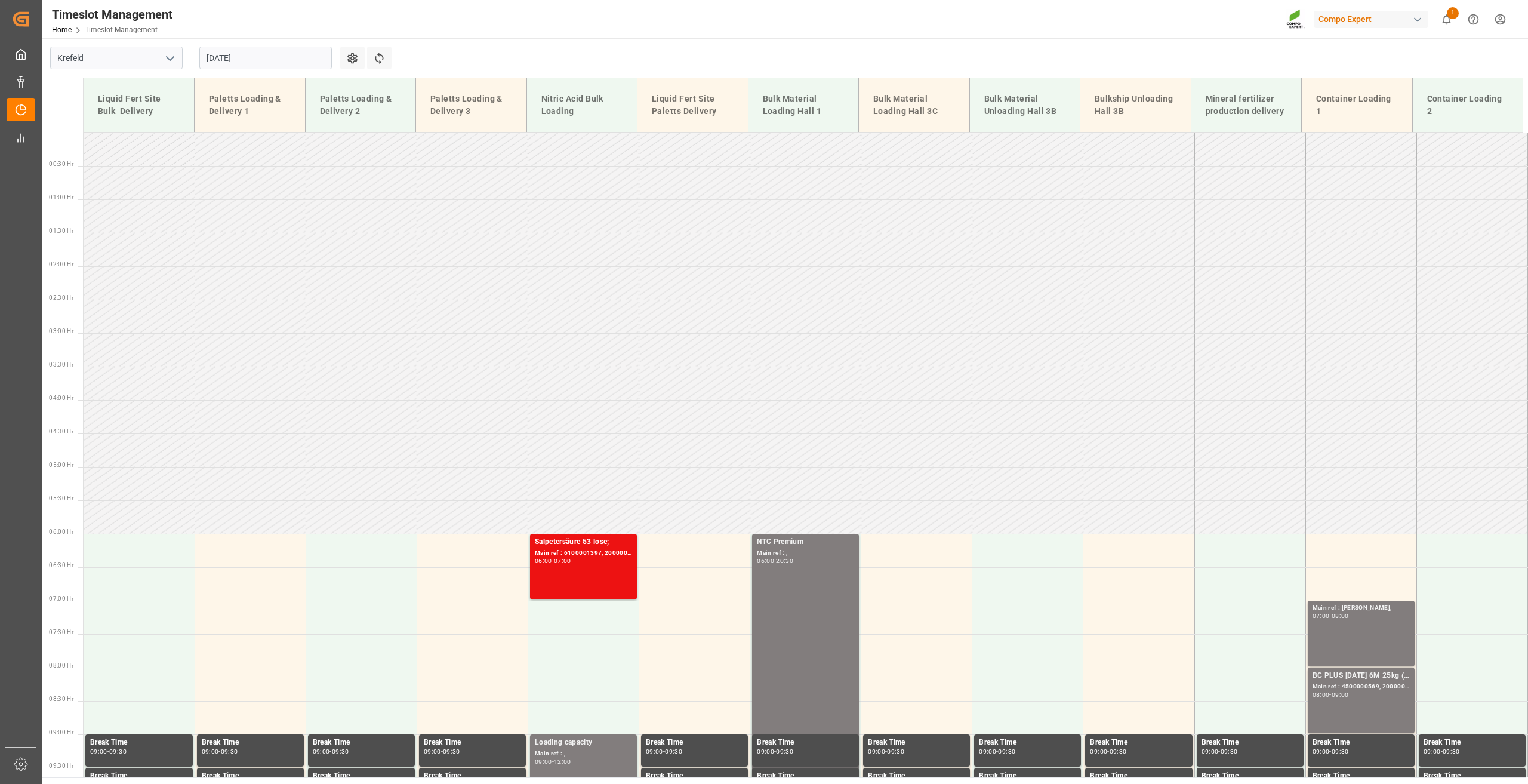
click at [241, 62] on input "[DATE]" at bounding box center [266, 58] width 133 height 23
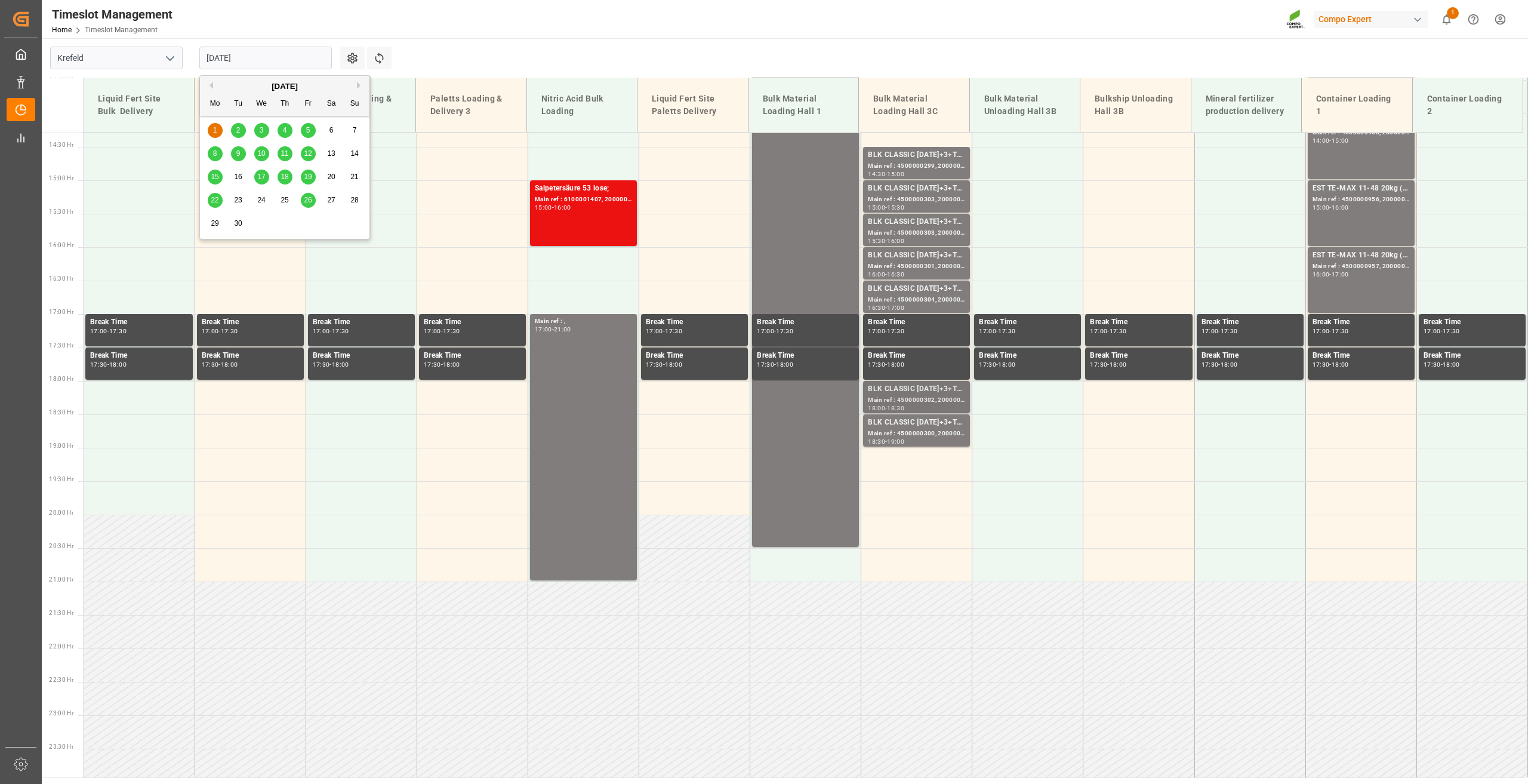
scroll to position [716, 0]
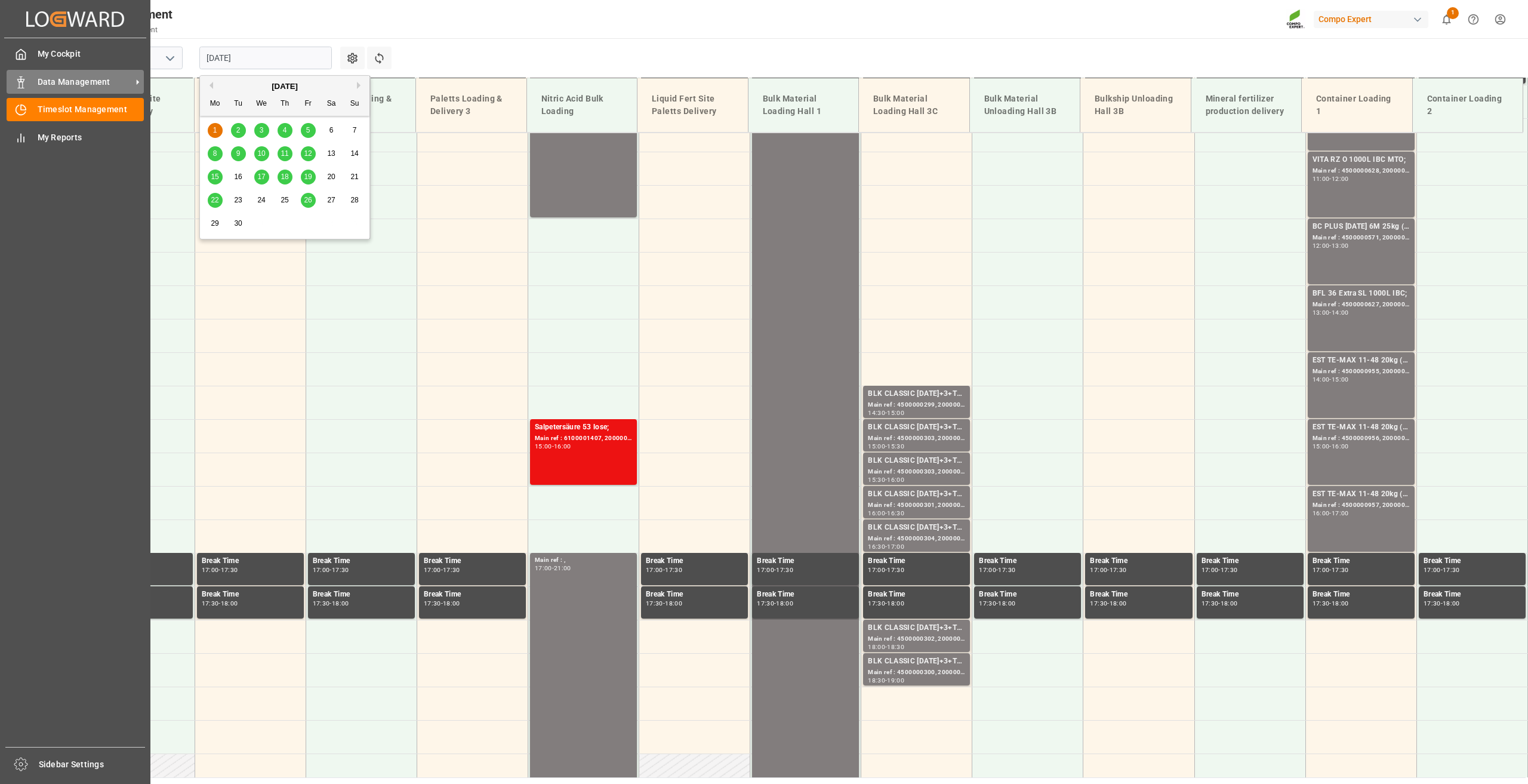
click at [58, 83] on span "Data Management" at bounding box center [84, 82] width 94 height 12
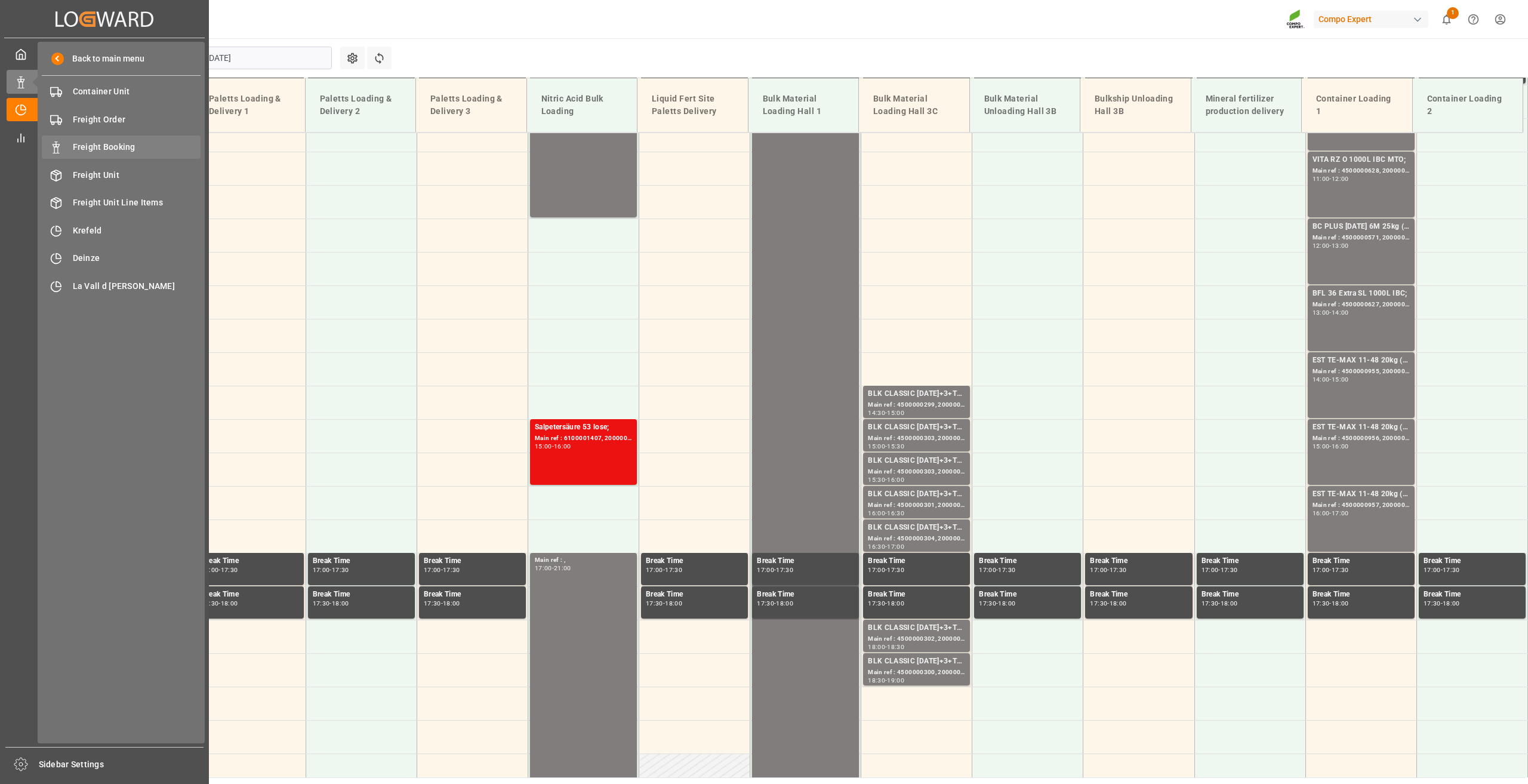
click at [89, 146] on span "Freight Booking" at bounding box center [137, 147] width 128 height 12
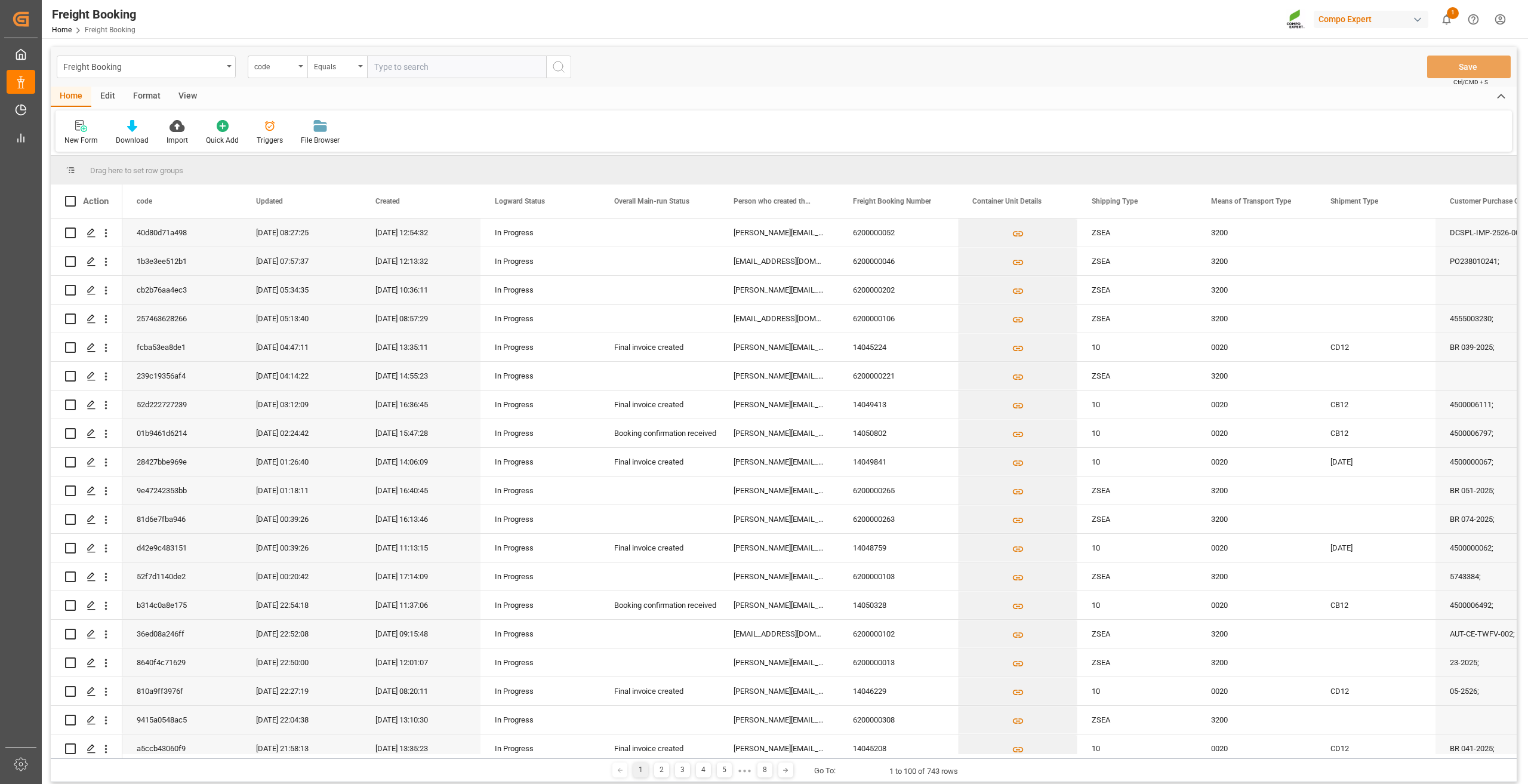
click at [207, 94] on div "Home Edit Format View" at bounding box center [784, 96] width 1466 height 20
click at [194, 91] on div "View" at bounding box center [187, 96] width 36 height 20
click at [88, 122] on div "Default" at bounding box center [76, 133] width 41 height 26
click at [93, 197] on div "Test" at bounding box center [122, 193] width 105 height 12
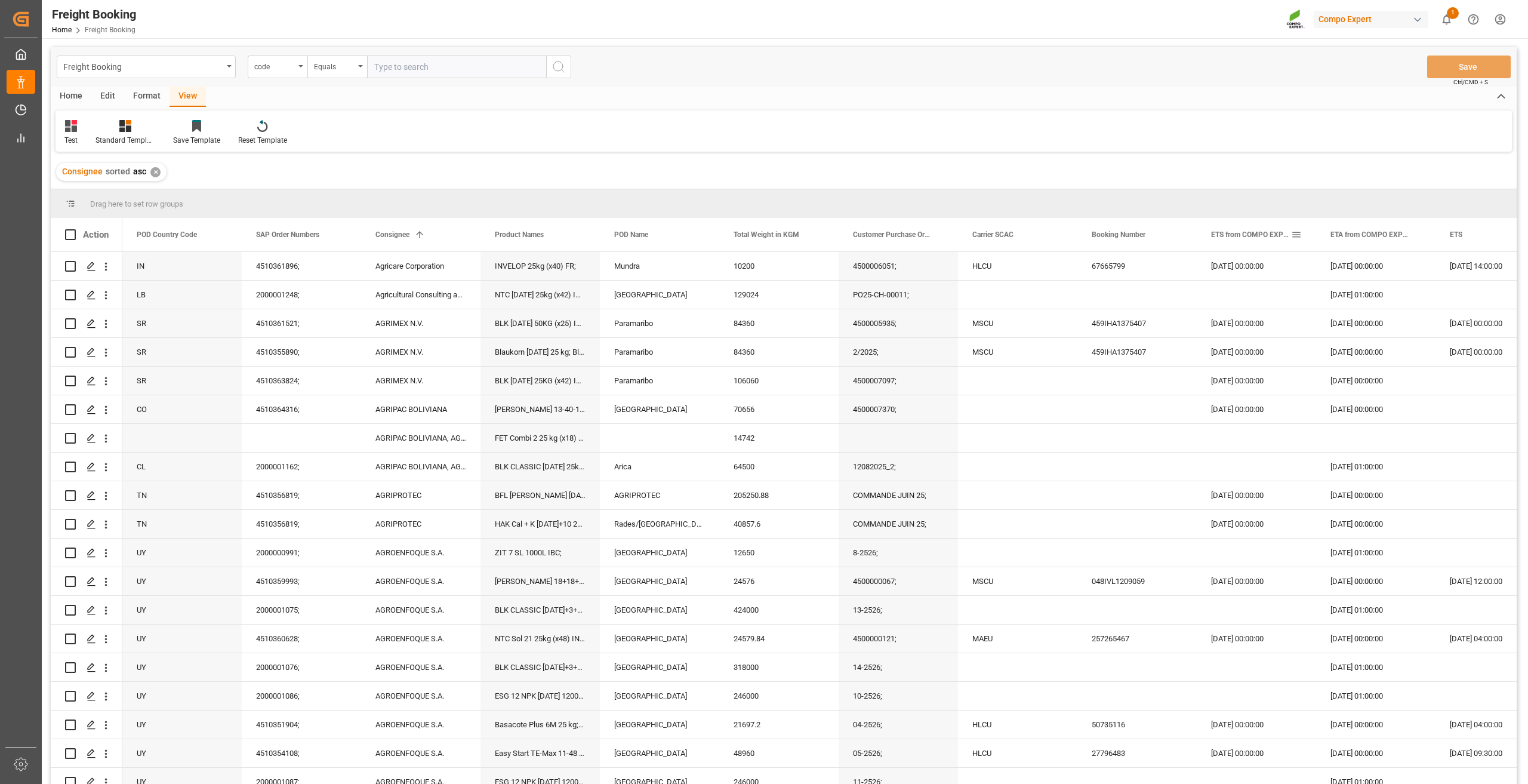
click at [1299, 236] on span at bounding box center [1297, 235] width 11 height 11
click at [1367, 235] on span "filter" at bounding box center [1376, 236] width 61 height 21
click at [1356, 267] on div "Equals" at bounding box center [1346, 269] width 100 height 9
click at [1321, 308] on span "Less than" at bounding box center [1312, 308] width 33 height 9
click at [1402, 300] on input "date" at bounding box center [1351, 299] width 117 height 24
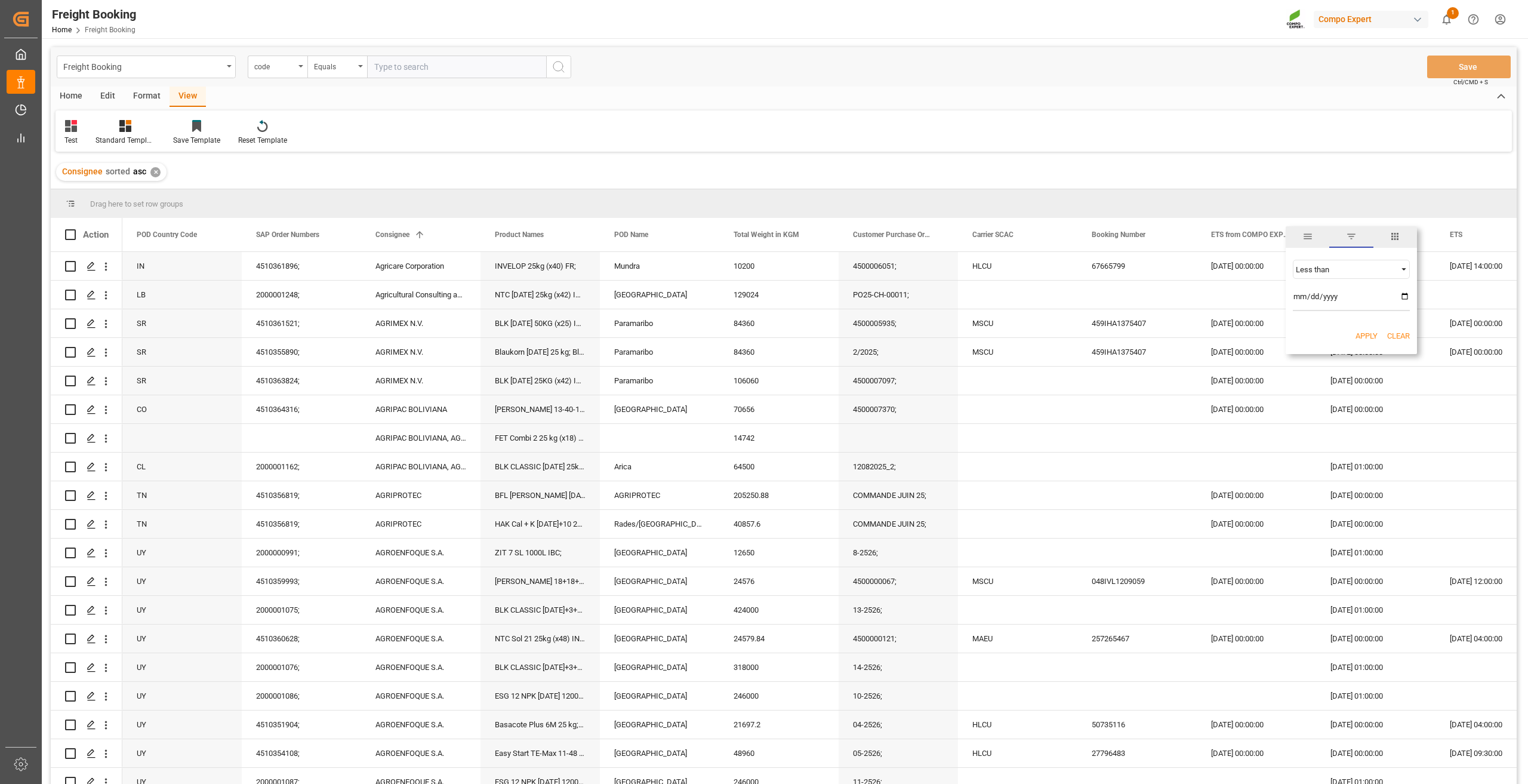
type input "2025-09-01"
click at [1364, 338] on button "Apply" at bounding box center [1366, 336] width 22 height 12
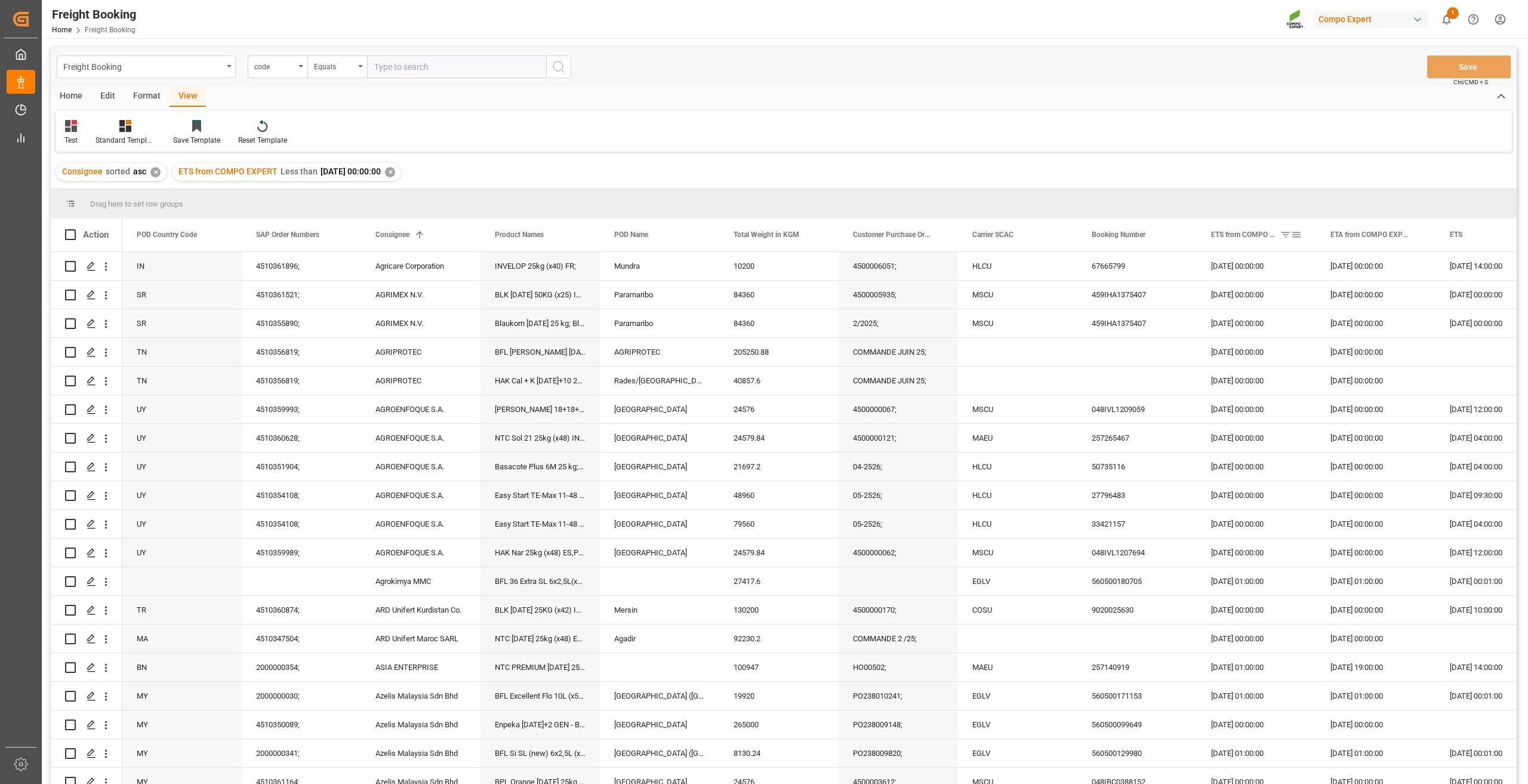
click at [1236, 236] on span "ETS from COMPO EXPERT" at bounding box center [1243, 235] width 64 height 9
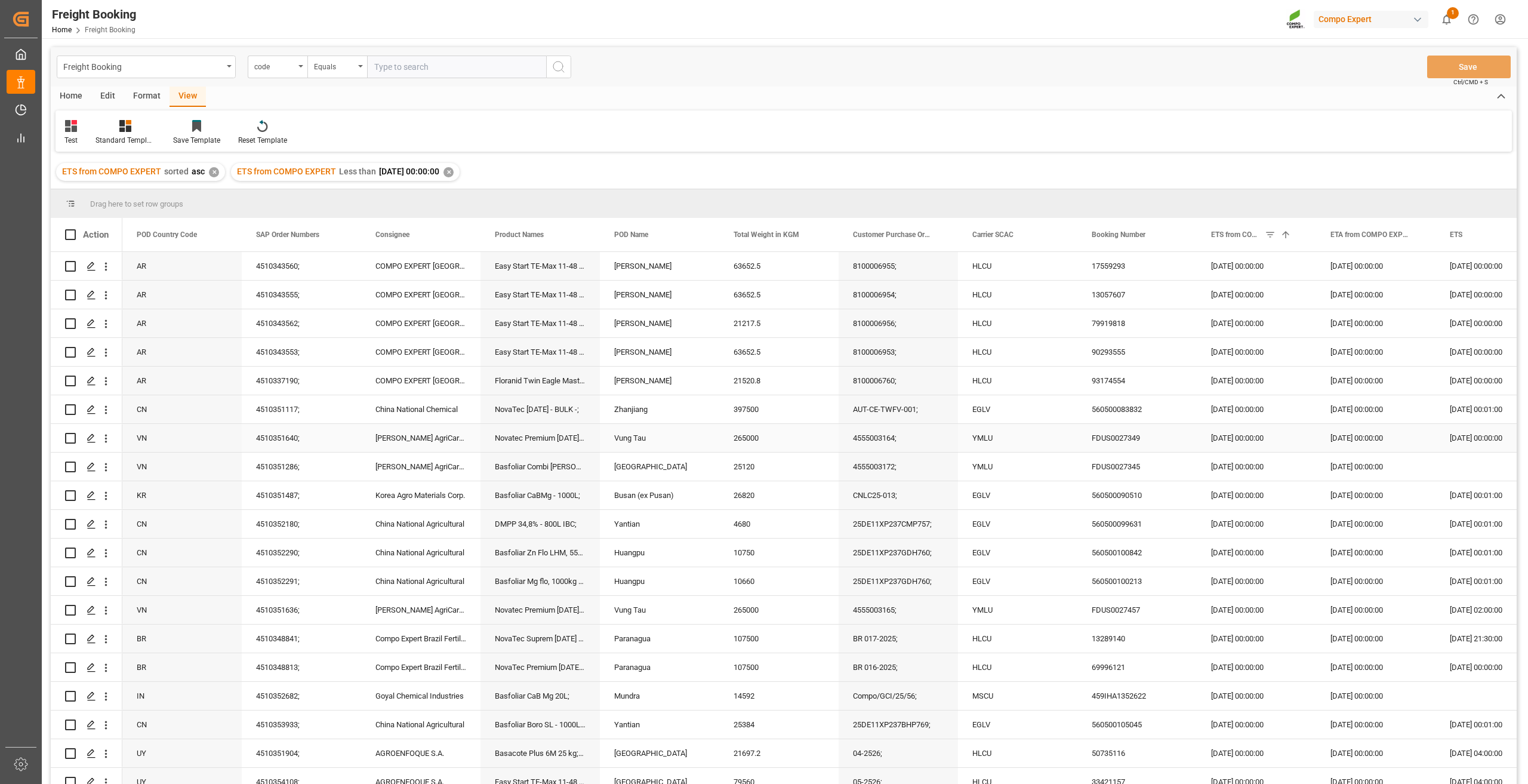
click at [881, 444] on div "4555003164;" at bounding box center [899, 438] width 120 height 28
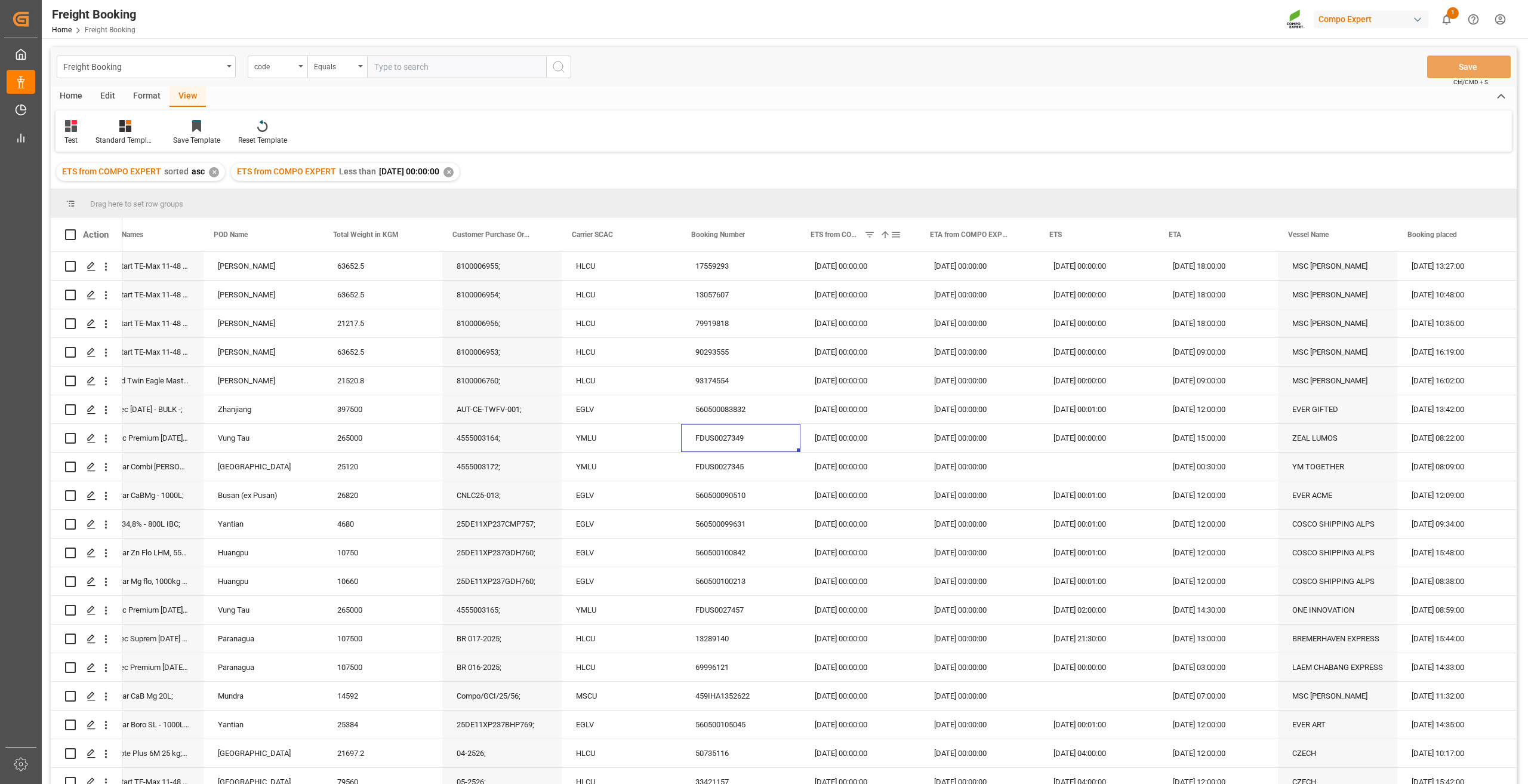
click at [898, 236] on span at bounding box center [896, 235] width 11 height 11
click at [951, 264] on div "Less than" at bounding box center [950, 269] width 117 height 19
click at [925, 343] on div "In range" at bounding box center [950, 345] width 117 height 19
click at [1001, 328] on input "date" at bounding box center [950, 330] width 117 height 24
type input "2025-09-01"
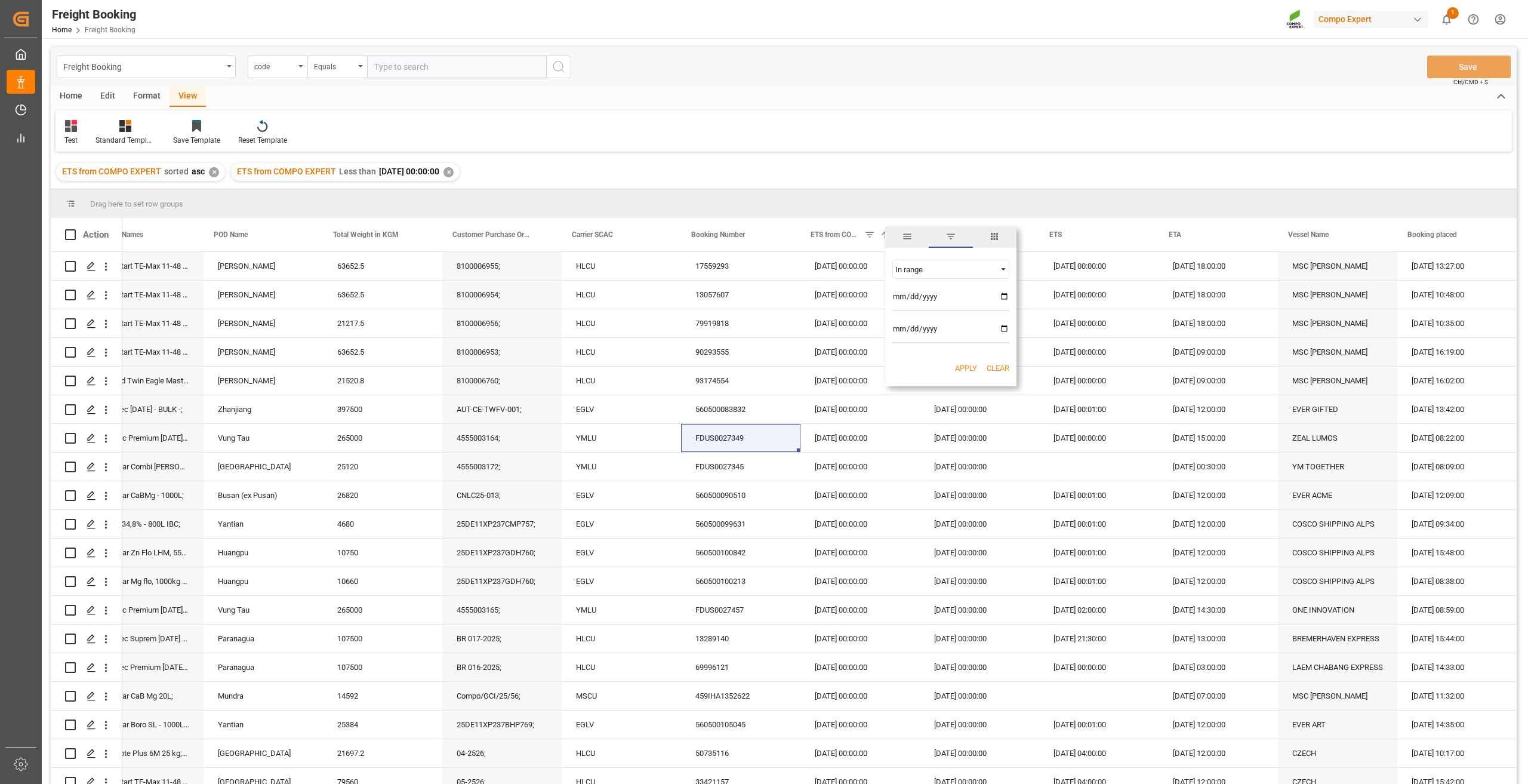
click at [1004, 298] on input "2025-09-01" at bounding box center [950, 299] width 117 height 24
type input "2025-06-16"
click at [961, 373] on button "Apply" at bounding box center [965, 368] width 22 height 12
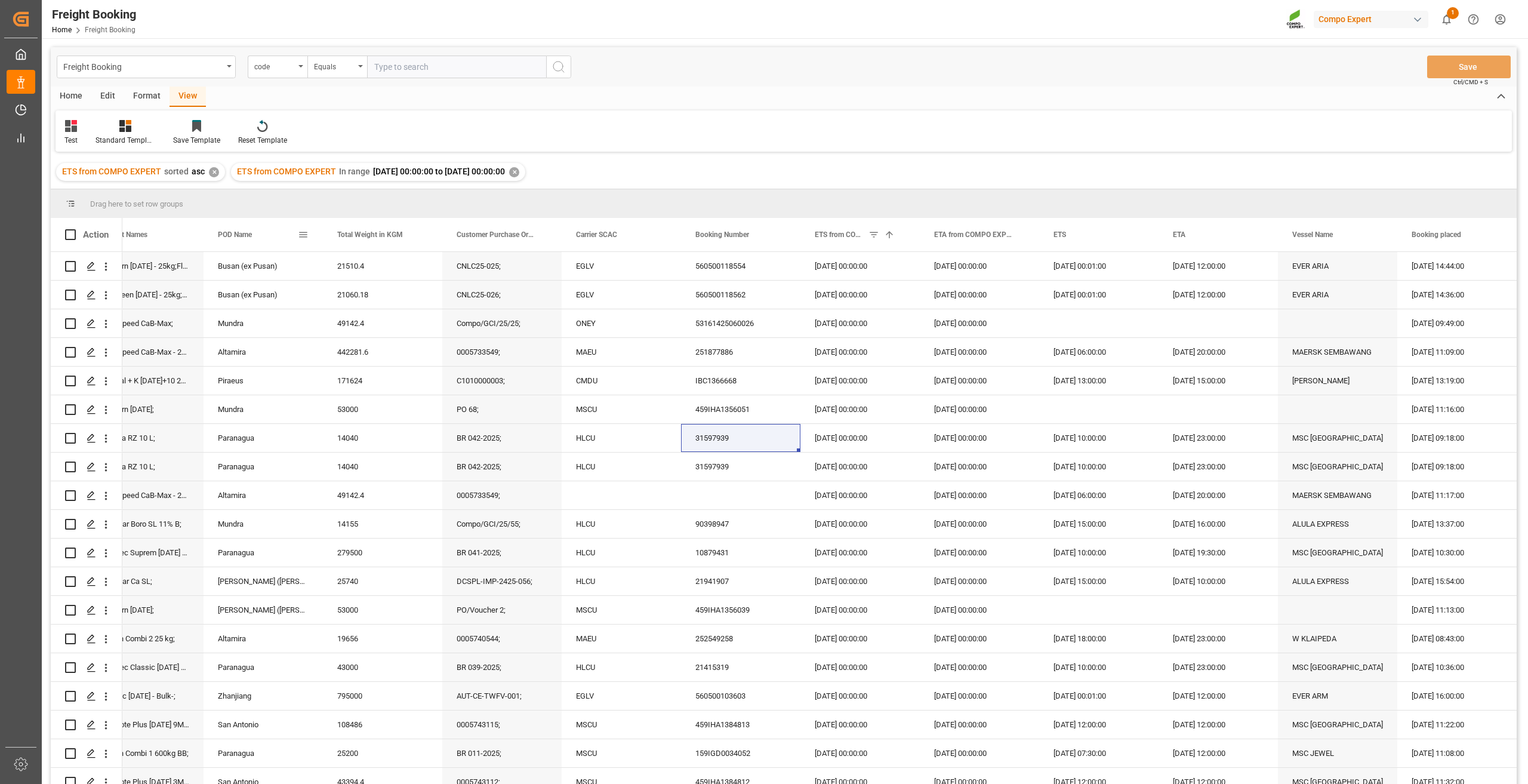
click at [306, 236] on span at bounding box center [303, 235] width 11 height 11
click at [400, 243] on span "columns" at bounding box center [403, 236] width 44 height 21
click at [340, 264] on input "Filter Columns Input" at bounding box center [367, 266] width 99 height 24
click at [108, 298] on icon "open menu" at bounding box center [106, 295] width 12 height 12
click at [142, 319] on span "Open in new tab" at bounding box center [185, 320] width 109 height 12
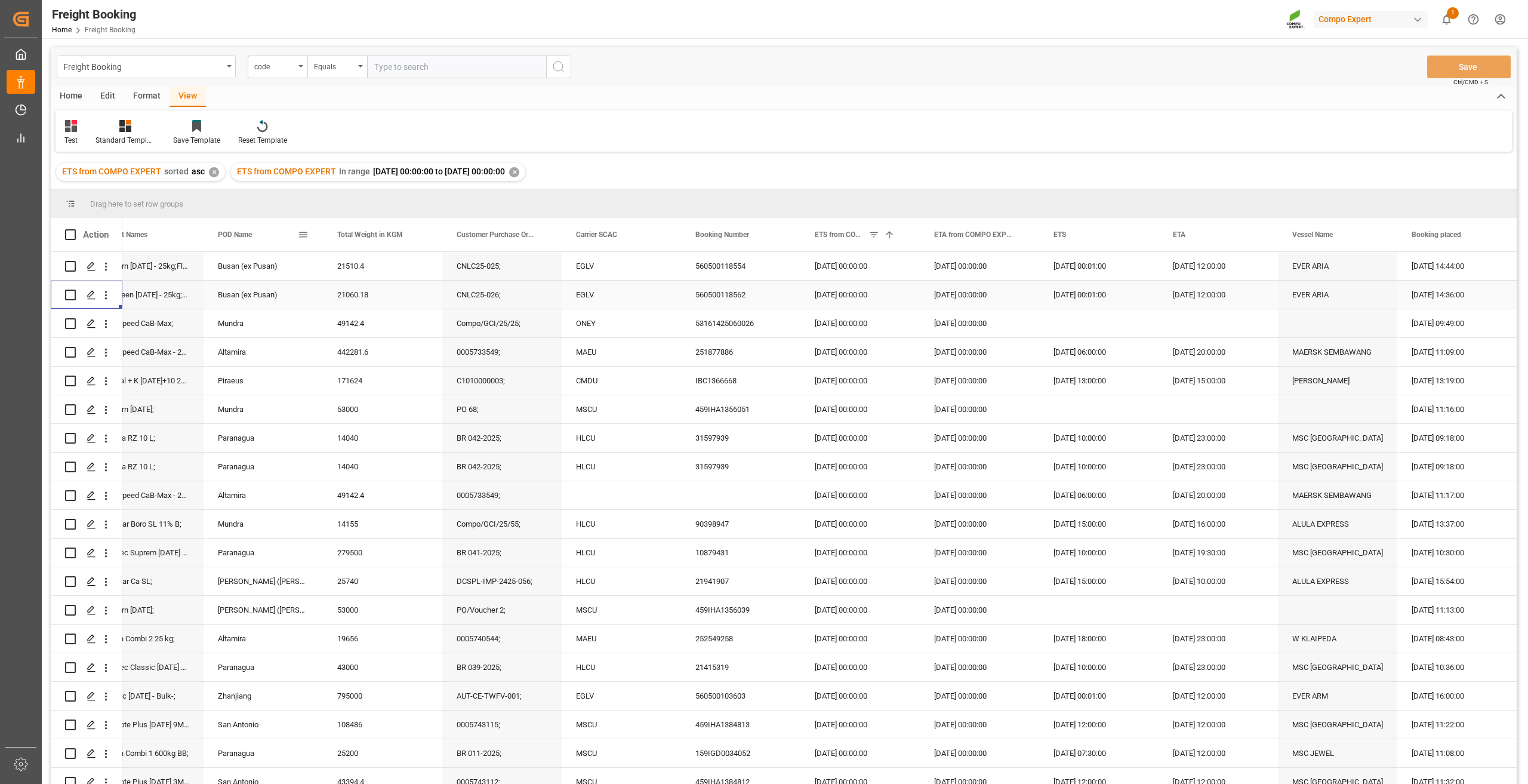
click at [303, 234] on span at bounding box center [303, 235] width 11 height 11
click at [364, 260] on input "Filter Columns Input" at bounding box center [367, 266] width 99 height 24
type input "fin"
click at [308, 294] on input "Final invoice created column toggle visibility (hidden)" at bounding box center [305, 298] width 11 height 11
checkbox input "true"
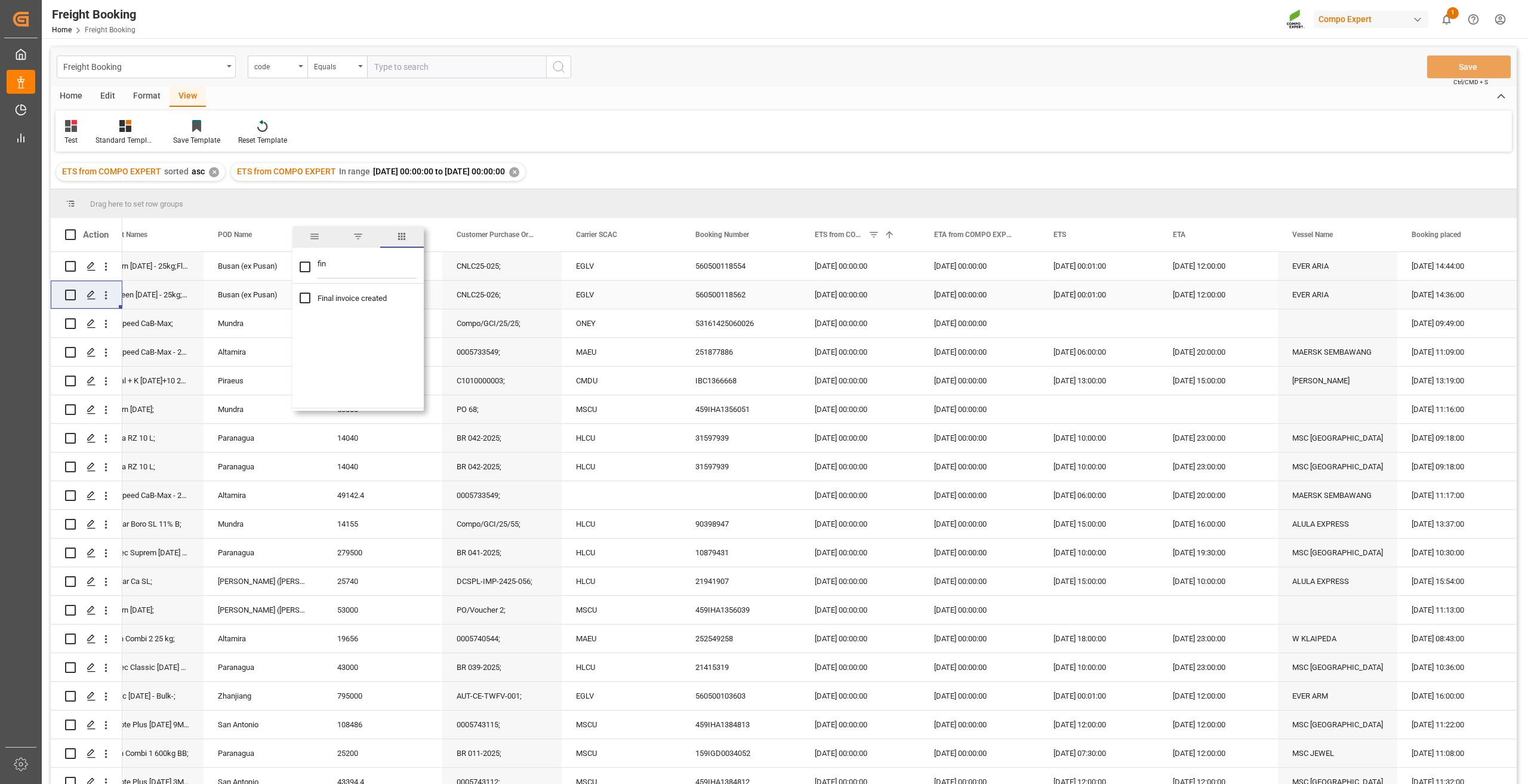
checkbox input "true"
drag, startPoint x: 346, startPoint y: 267, endPoint x: 295, endPoint y: 267, distance: 51.0
click at [295, 267] on div "fin" at bounding box center [358, 266] width 131 height 33
checkbox input "false"
click at [537, 197] on div "Drag here to set row groups" at bounding box center [784, 203] width 1466 height 29
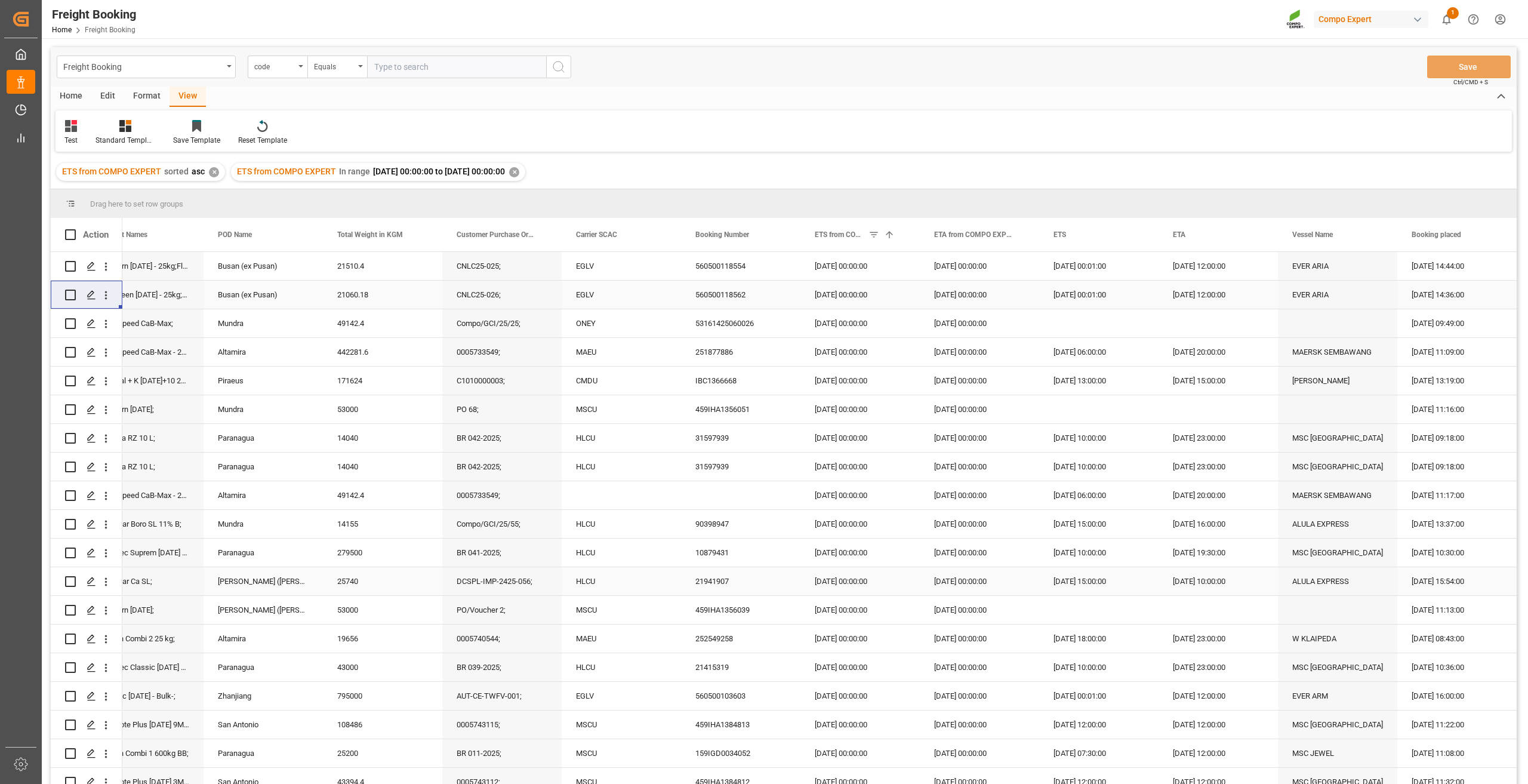
click at [793, 536] on div "90398947" at bounding box center [741, 524] width 120 height 28
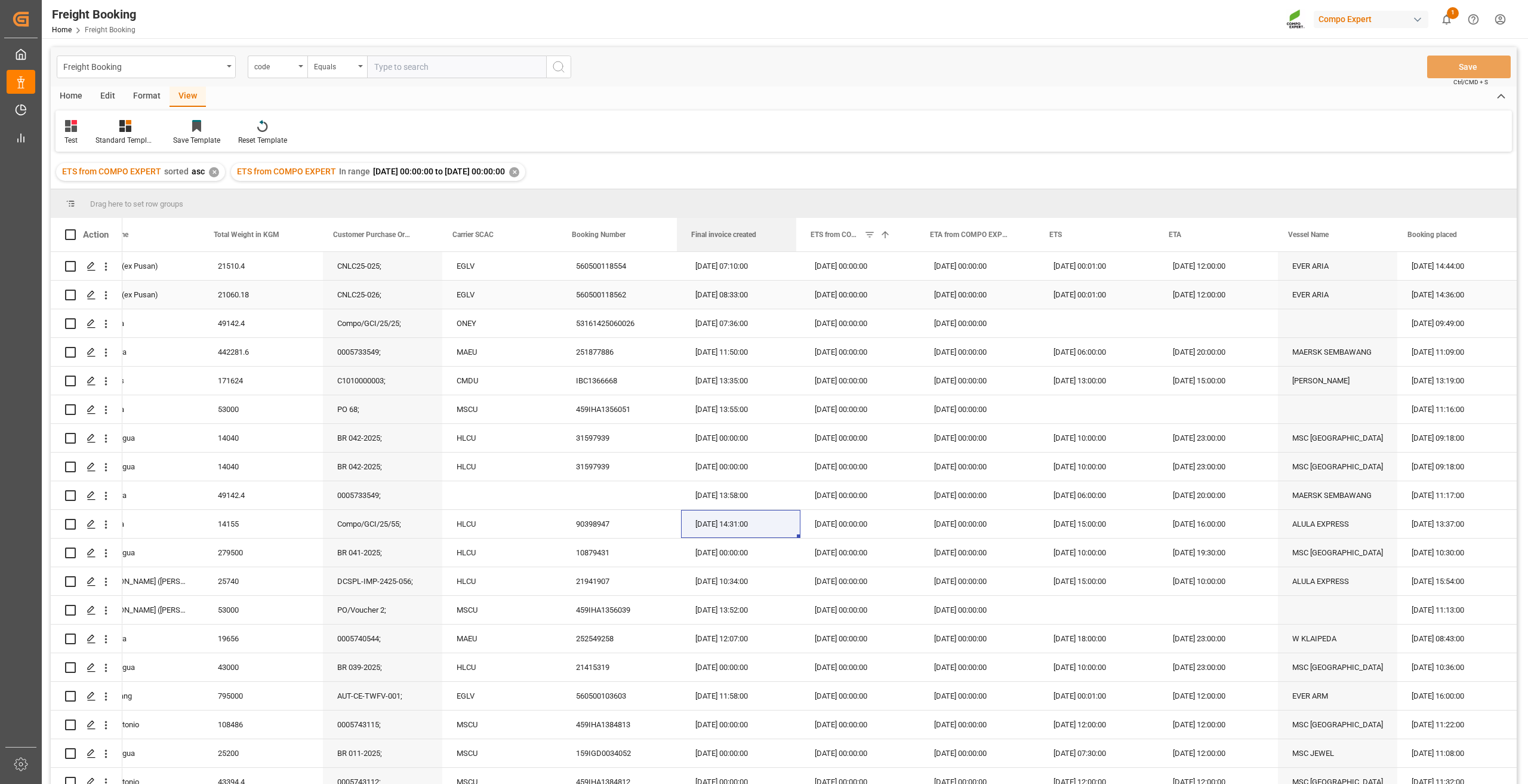
drag, startPoint x: 1449, startPoint y: 233, endPoint x: 746, endPoint y: 288, distance: 705.1
click at [746, 288] on div "Action Product Names POD Name Total Weight in KGM 1" at bounding box center [784, 505] width 1466 height 574
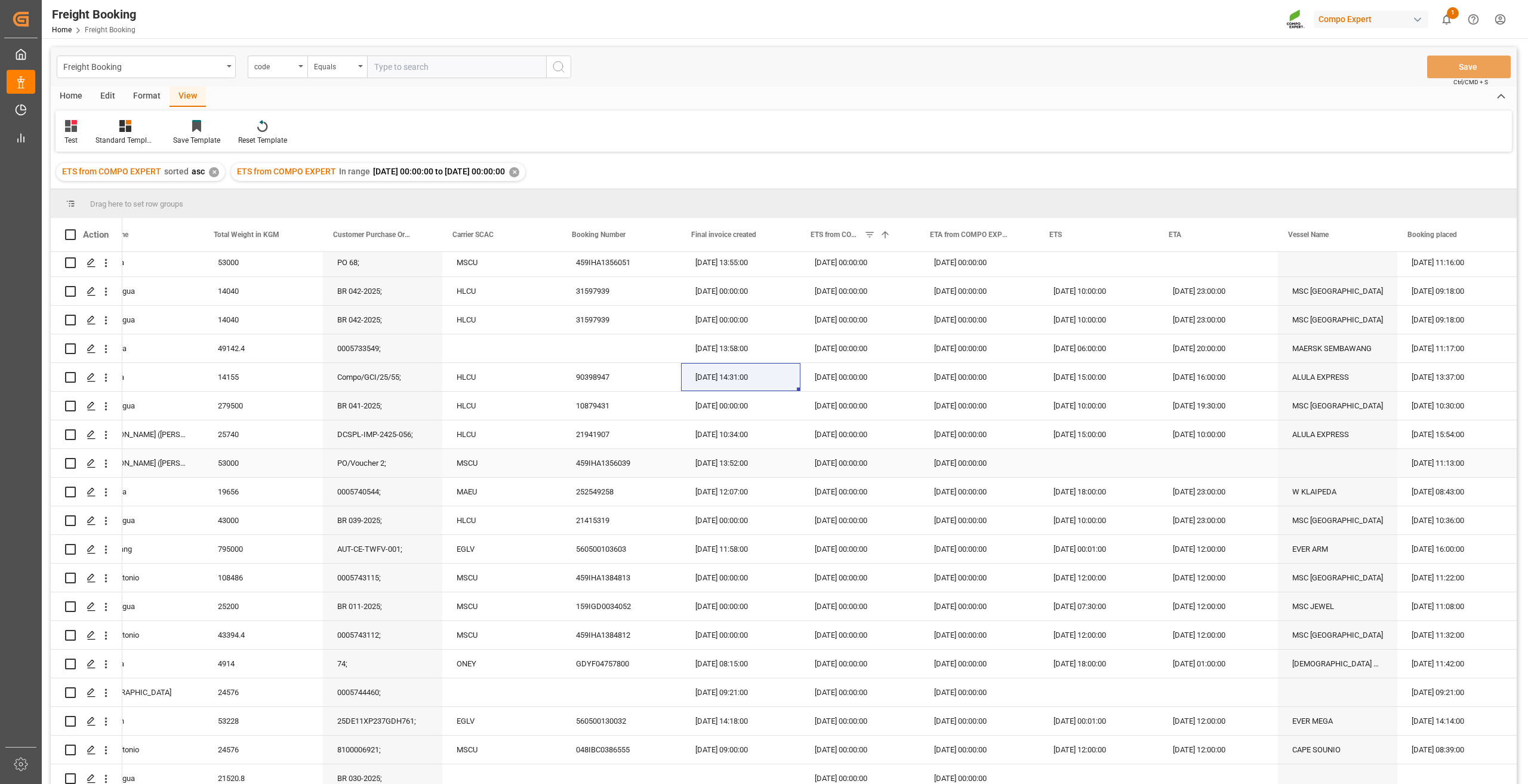
scroll to position [0, 0]
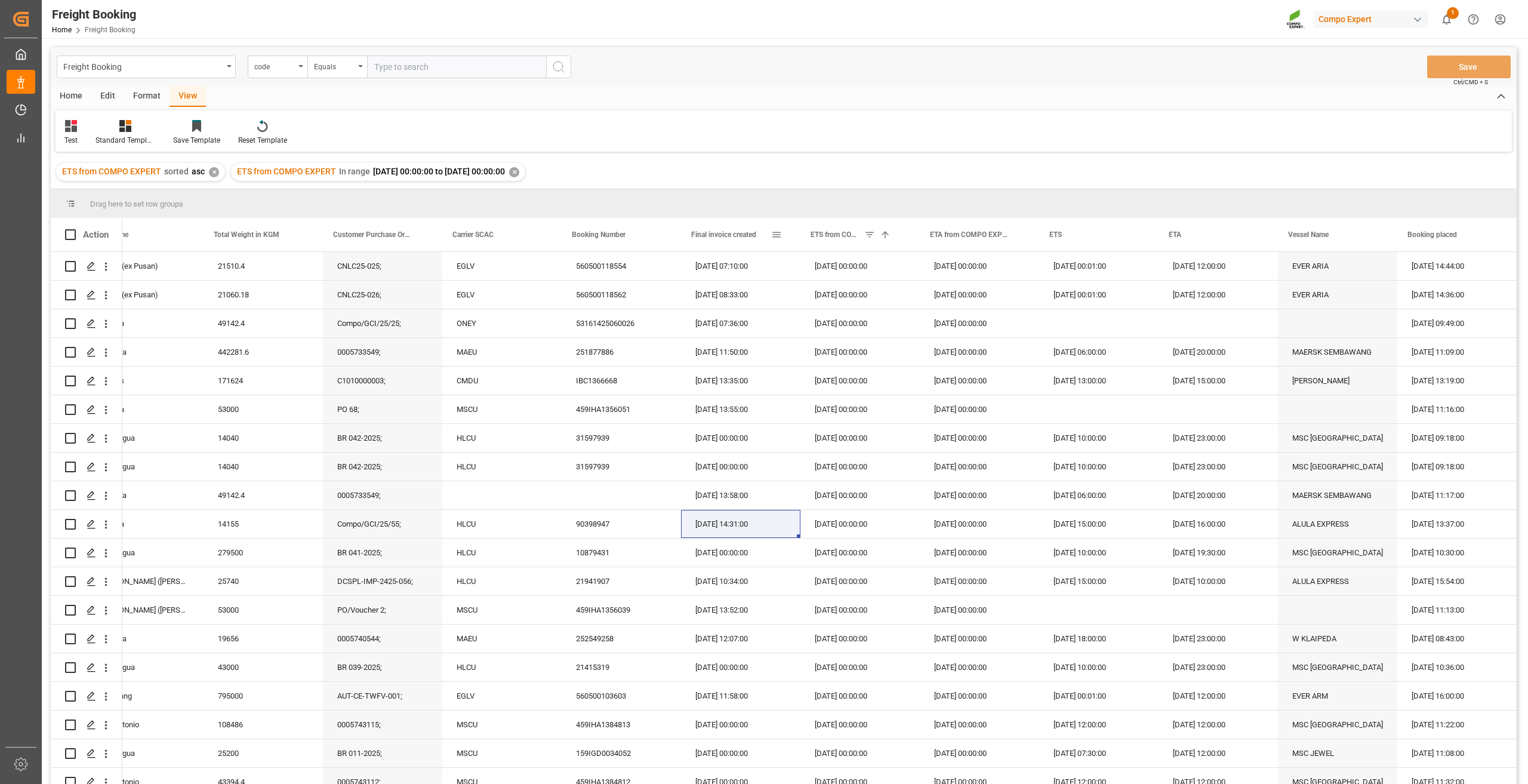
click at [773, 235] on span at bounding box center [776, 235] width 11 height 11
click at [835, 237] on span "filter" at bounding box center [832, 236] width 11 height 11
click at [846, 270] on div "Equals" at bounding box center [826, 269] width 100 height 9
click at [738, 200] on div "Drag here to set row groups" at bounding box center [784, 203] width 1466 height 29
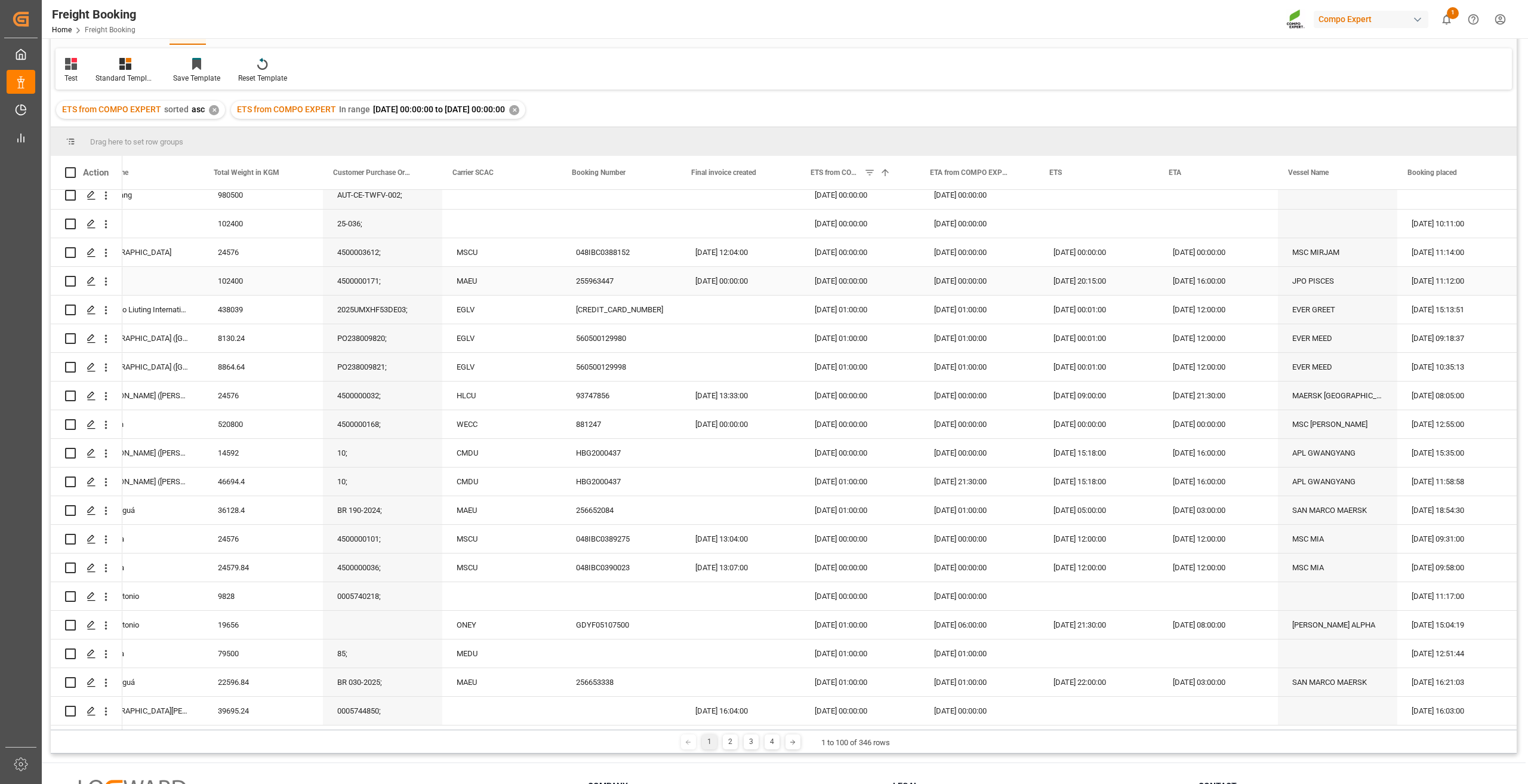
scroll to position [177, 0]
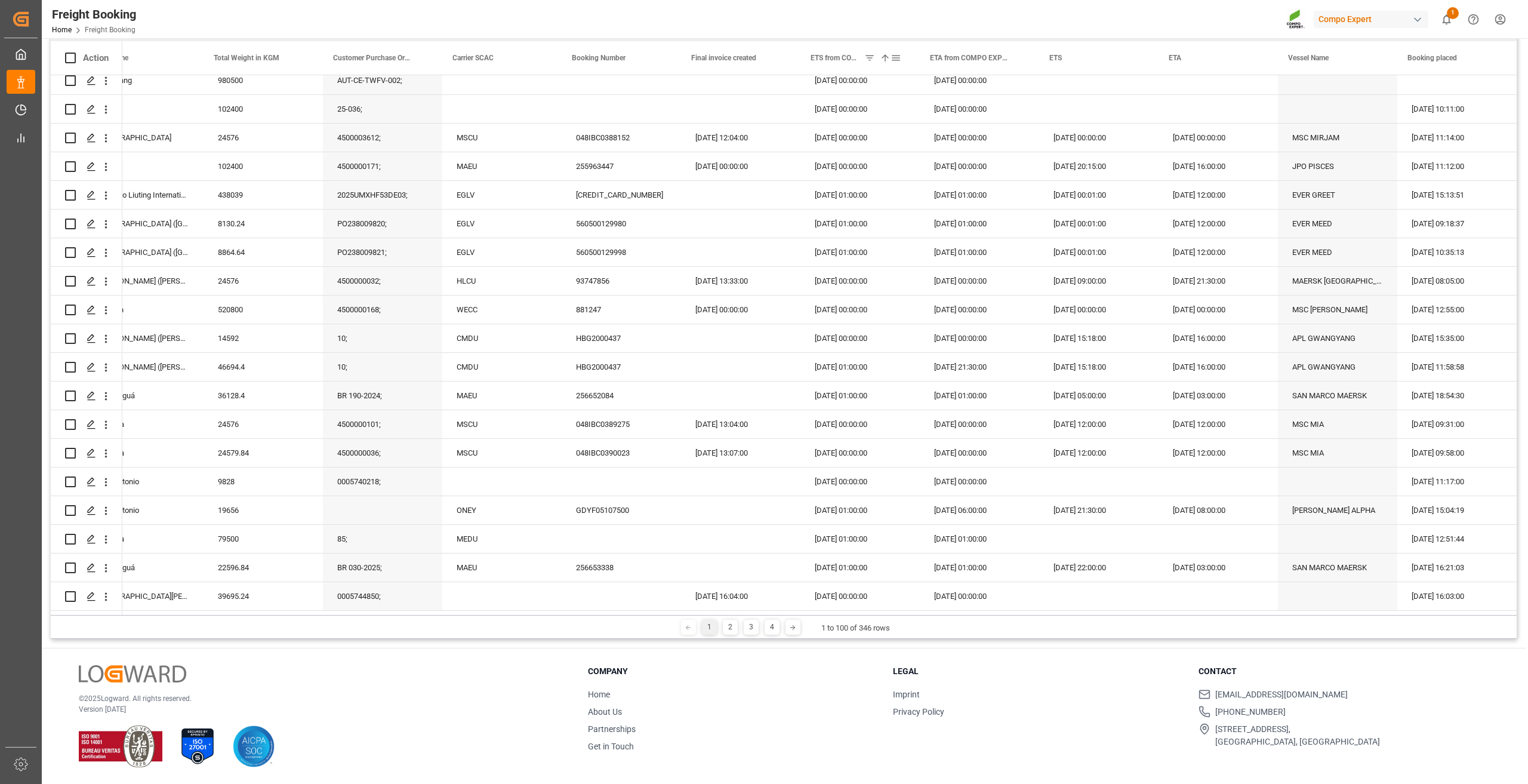
click at [898, 57] on span at bounding box center [896, 58] width 11 height 11
click at [1004, 123] on input "2025-06-16" at bounding box center [950, 122] width 117 height 24
type input "2025-08-01"
click at [961, 191] on button "Apply" at bounding box center [965, 192] width 22 height 12
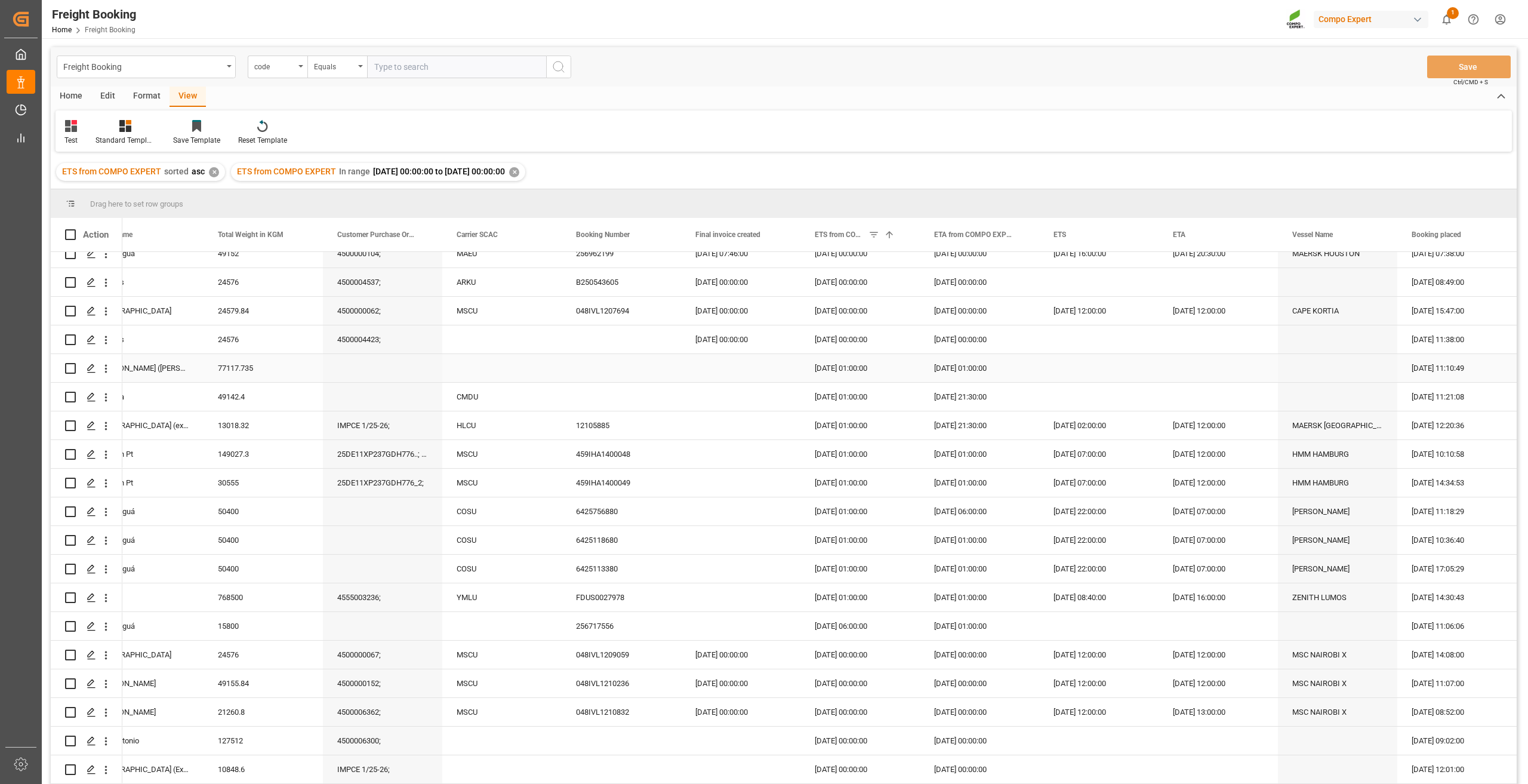
scroll to position [417, 0]
click at [830, 239] on div "ETS from COMPO EXPERT 1" at bounding box center [855, 235] width 80 height 33
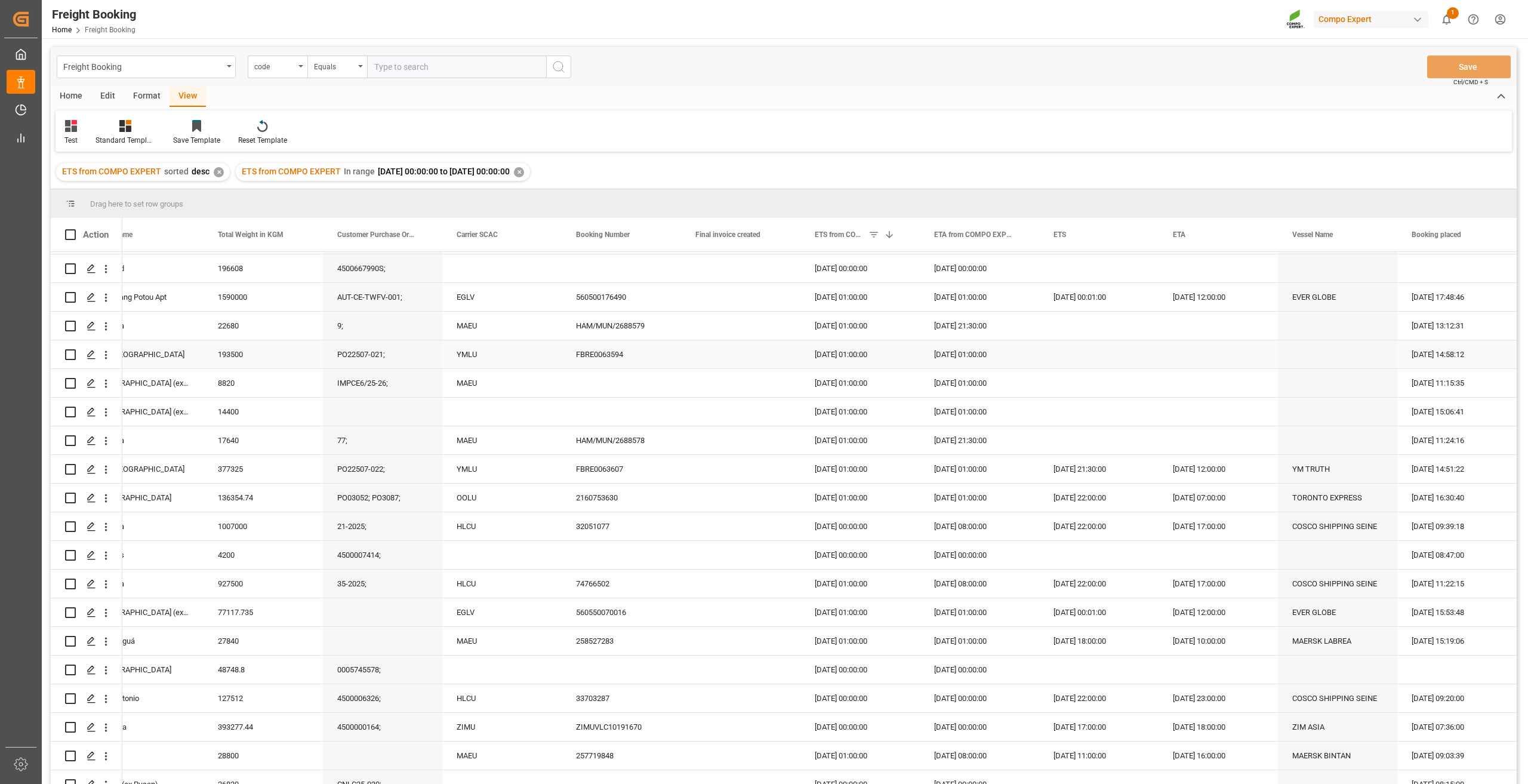
scroll to position [716, 0]
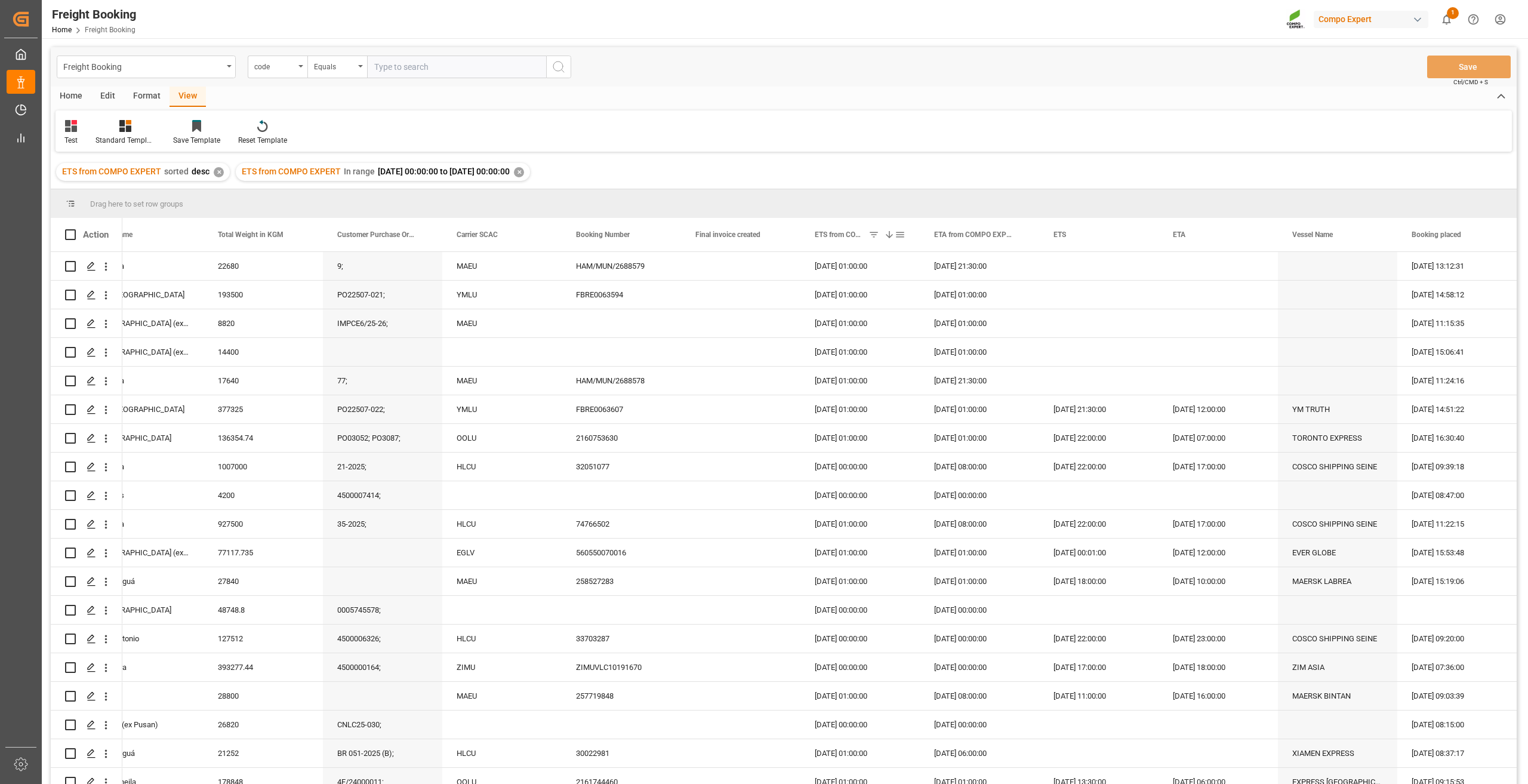
click at [899, 235] on span at bounding box center [900, 235] width 11 height 11
click at [1010, 328] on input "2025-09-01" at bounding box center [955, 330] width 117 height 24
type input "2025-08-28"
click at [966, 368] on button "Apply" at bounding box center [970, 368] width 22 height 12
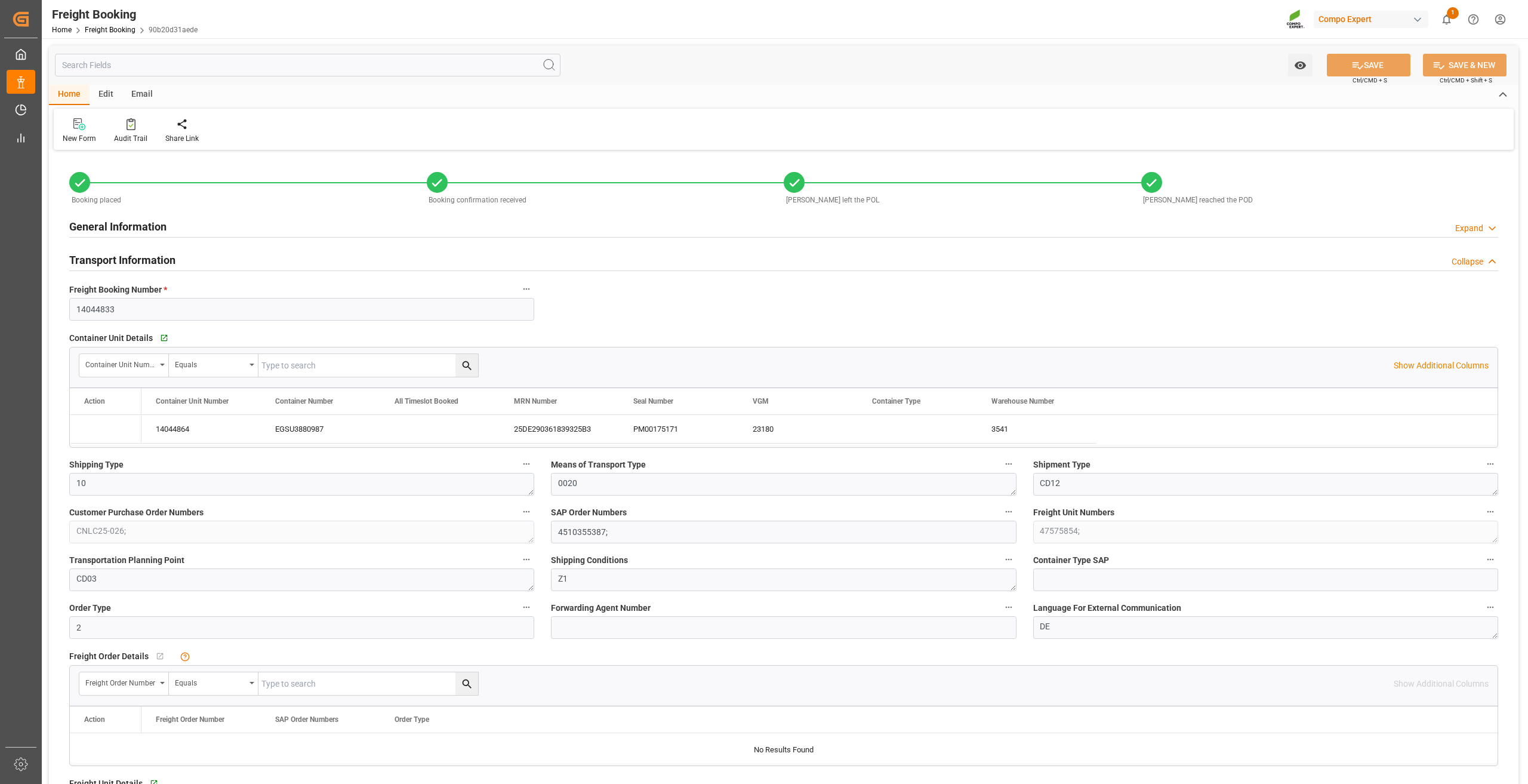
type input "28.05.2025 00:00"
type input "17.06.2025 00:00"
type input "05.08.2025 00:00"
type input "16.06.2025 00:01"
type input "06.08.2025 12:00"
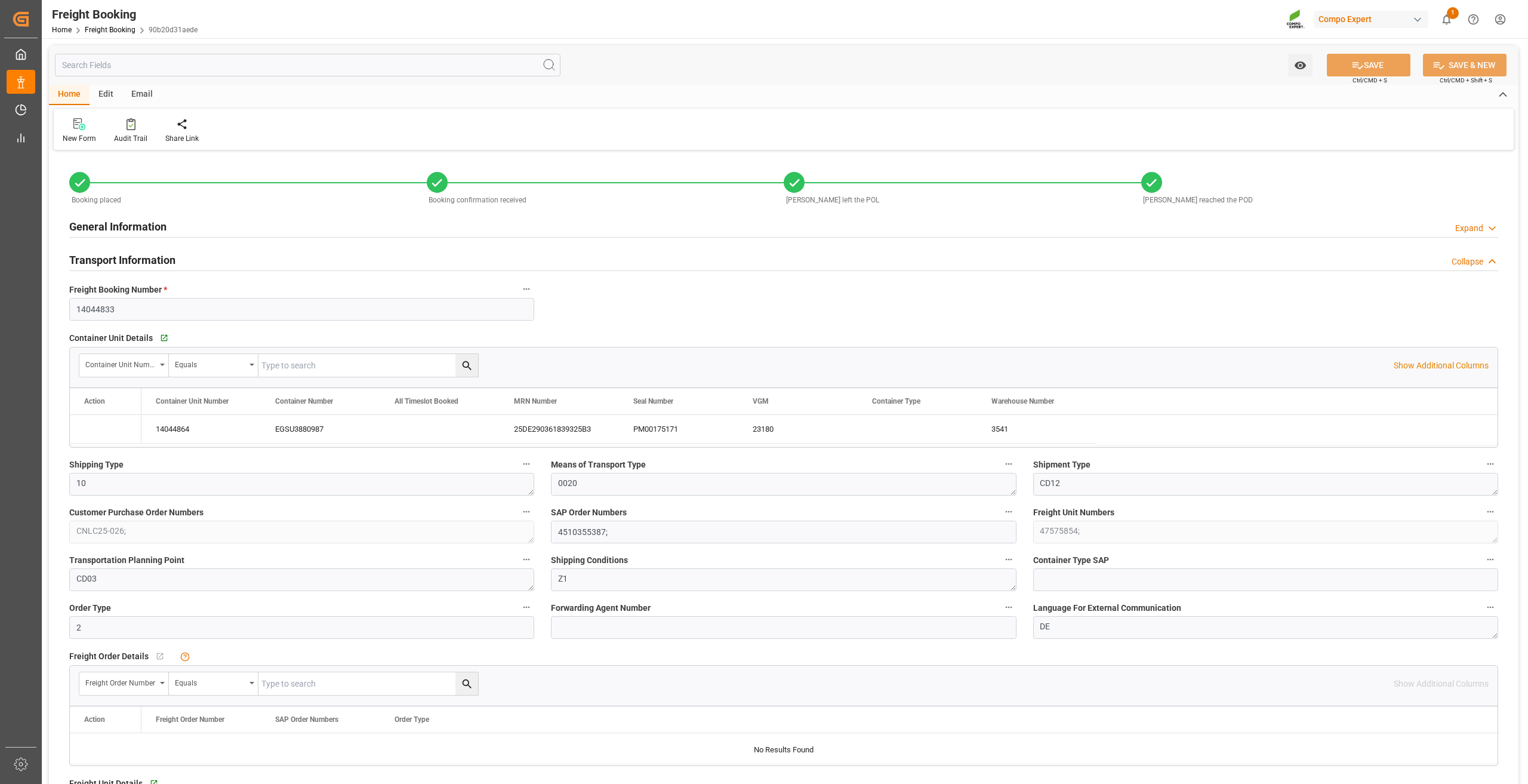
type input "15.06.2025"
type input "06.08.2025"
type input "10.08.2025"
type input "12.08.2025"
type input "14.08.2025"
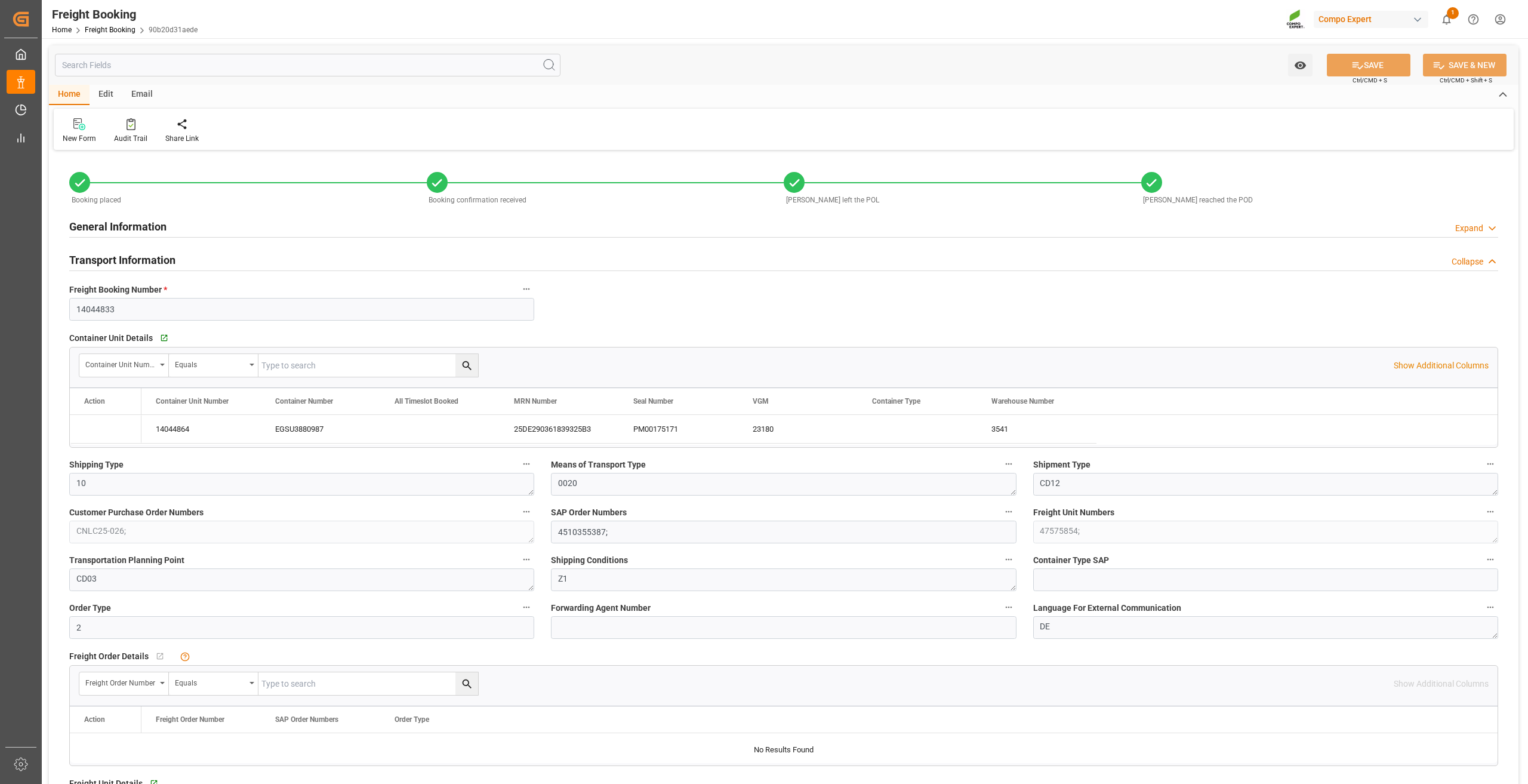
type input "16.06.2025 11:54"
type input "16.06.2025 14:36"
type input "16.06.2025 08:32"
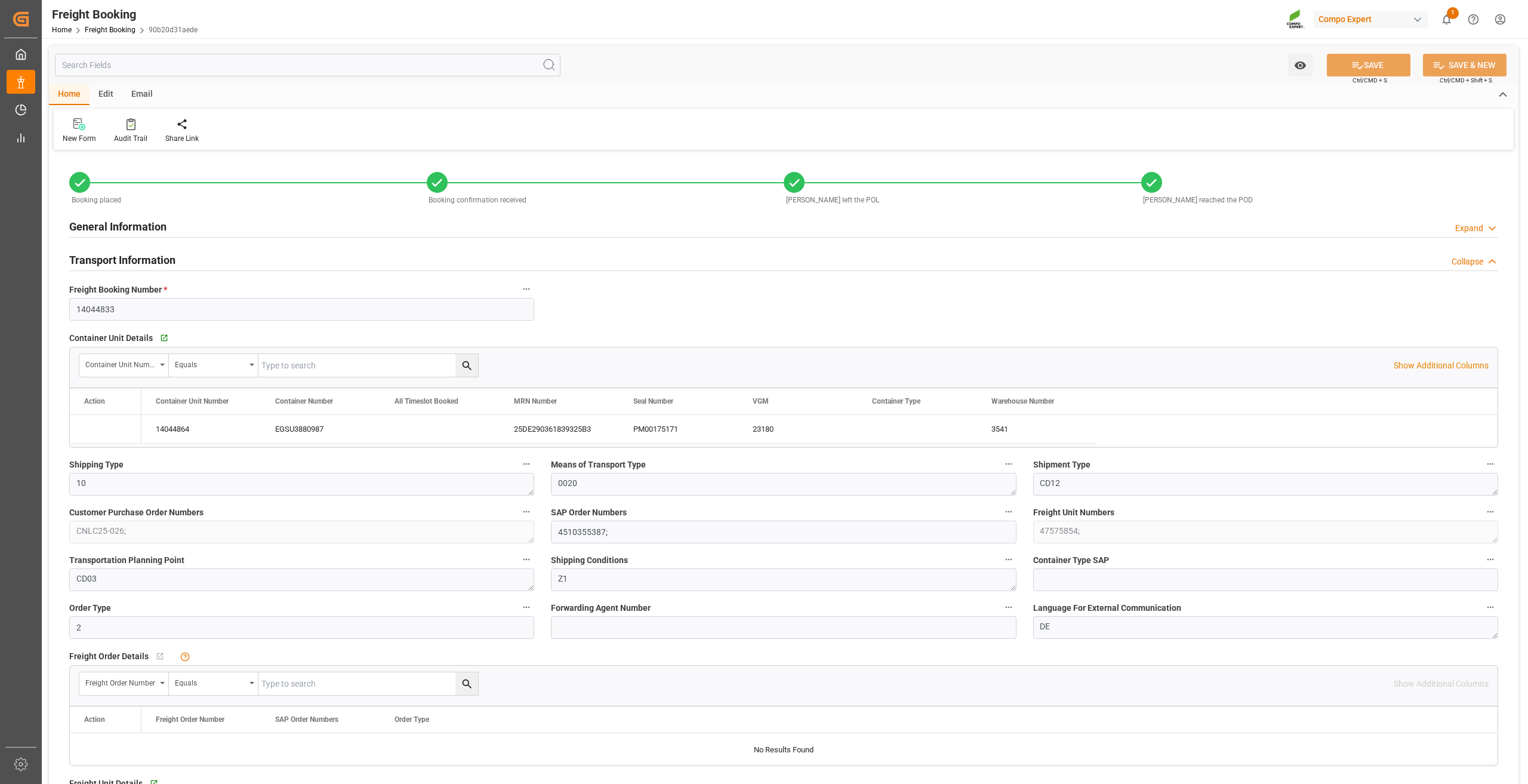
type input "16.06.2025 08:32"
type input "17.06.2025 08:33"
type input "05.08.2025 08:33"
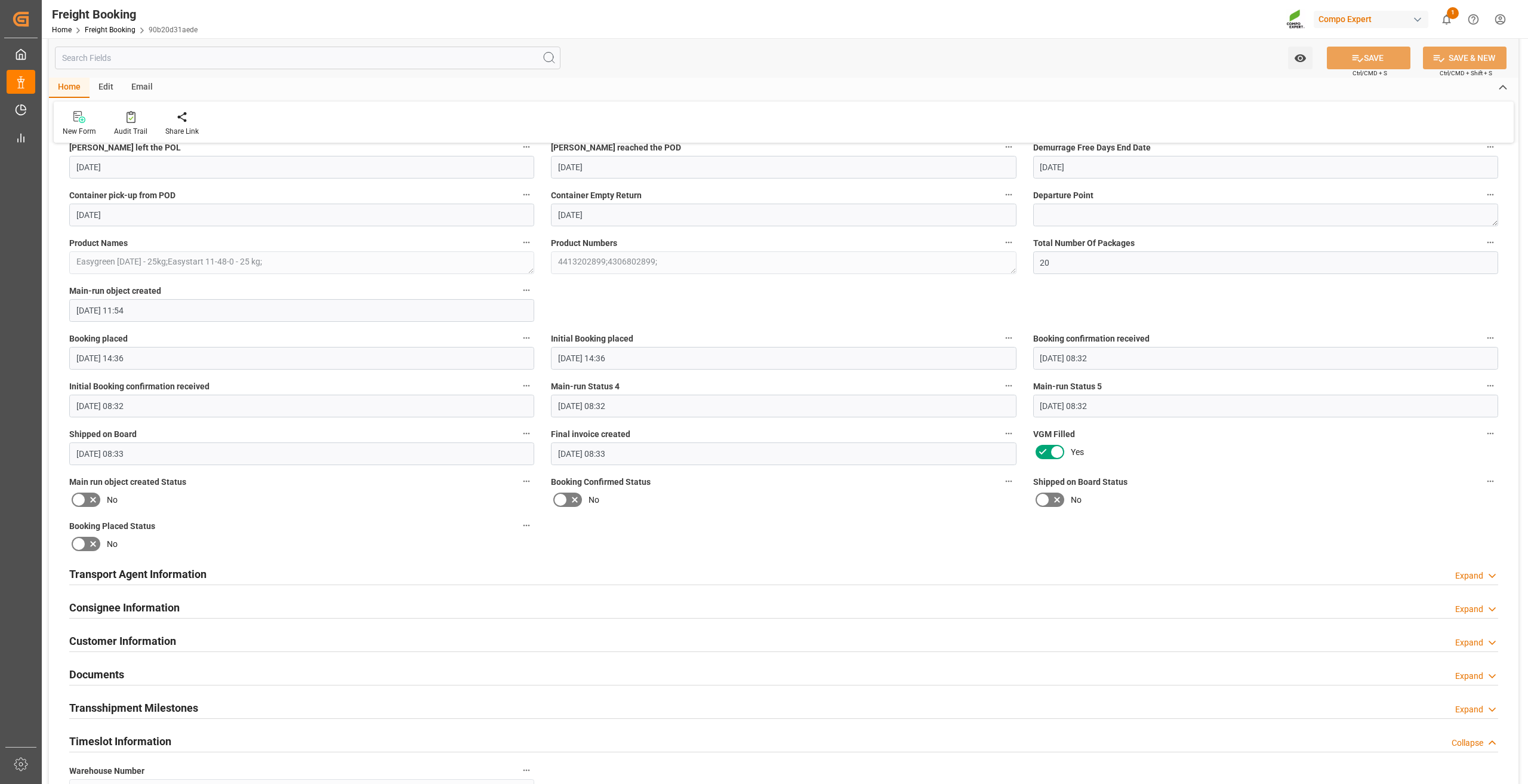
scroll to position [955, 0]
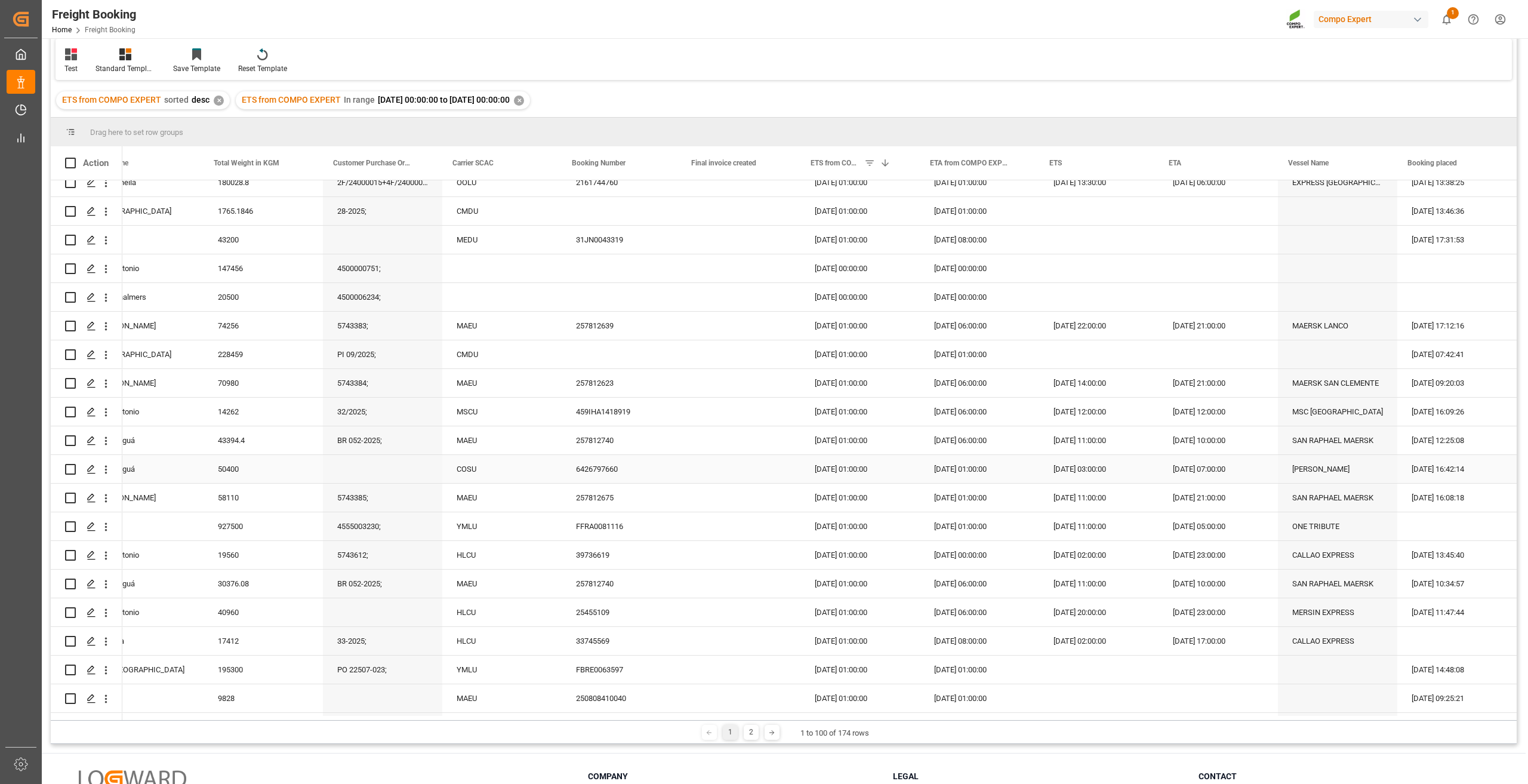
scroll to position [358, 0]
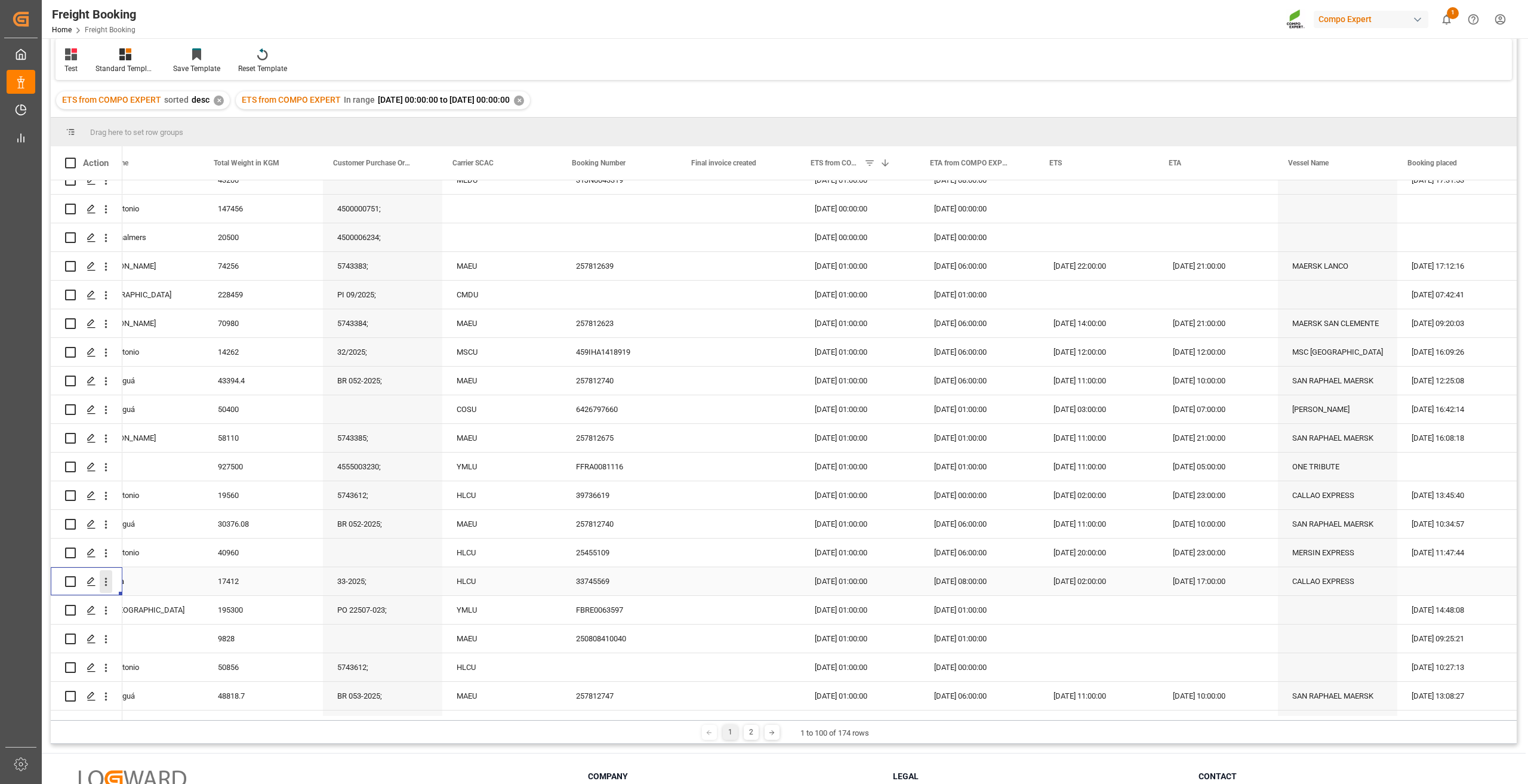
click at [106, 579] on icon "open menu" at bounding box center [106, 582] width 3 height 9
click at [132, 599] on div "Open in new tab" at bounding box center [174, 606] width 148 height 25
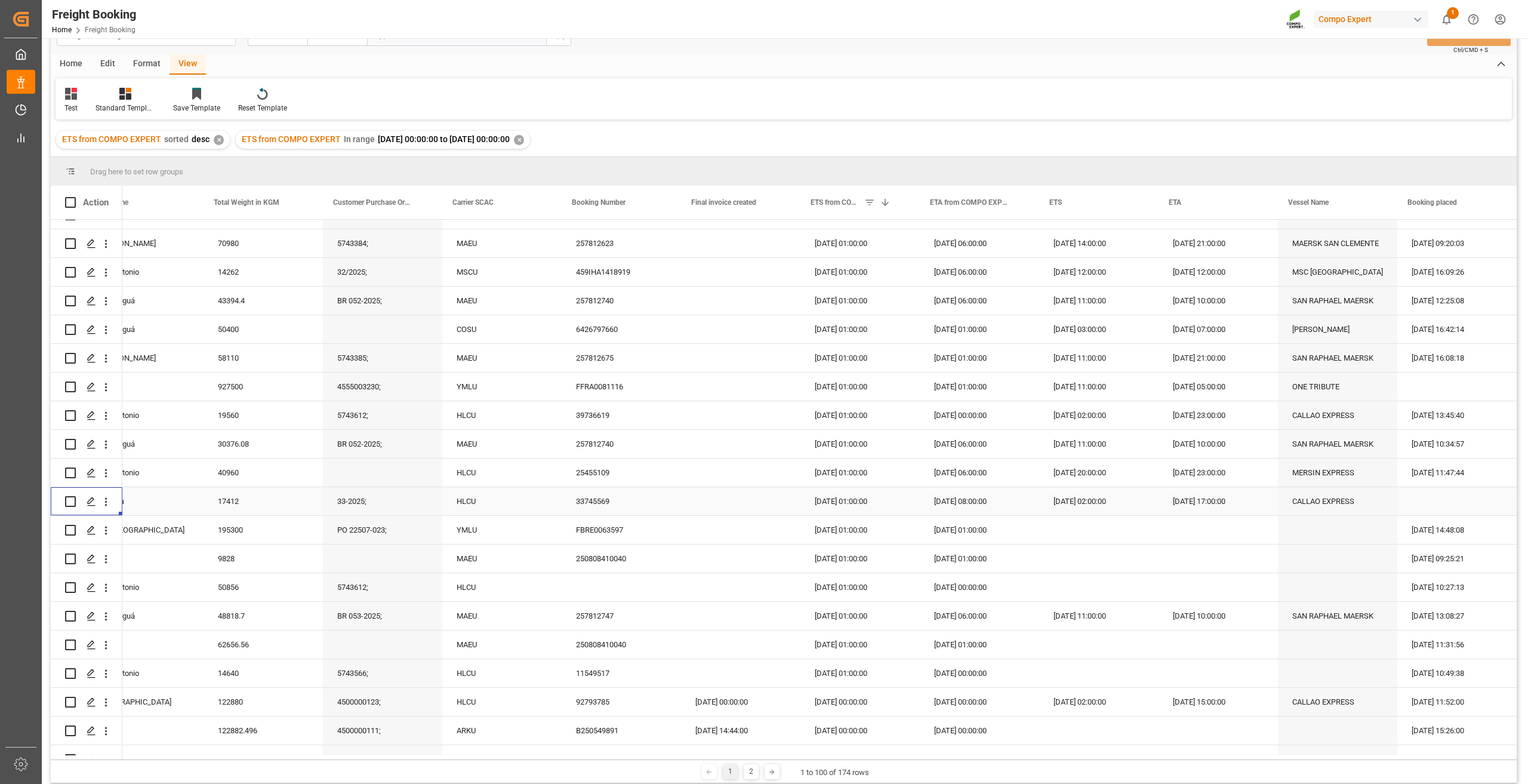
scroll to position [0, 0]
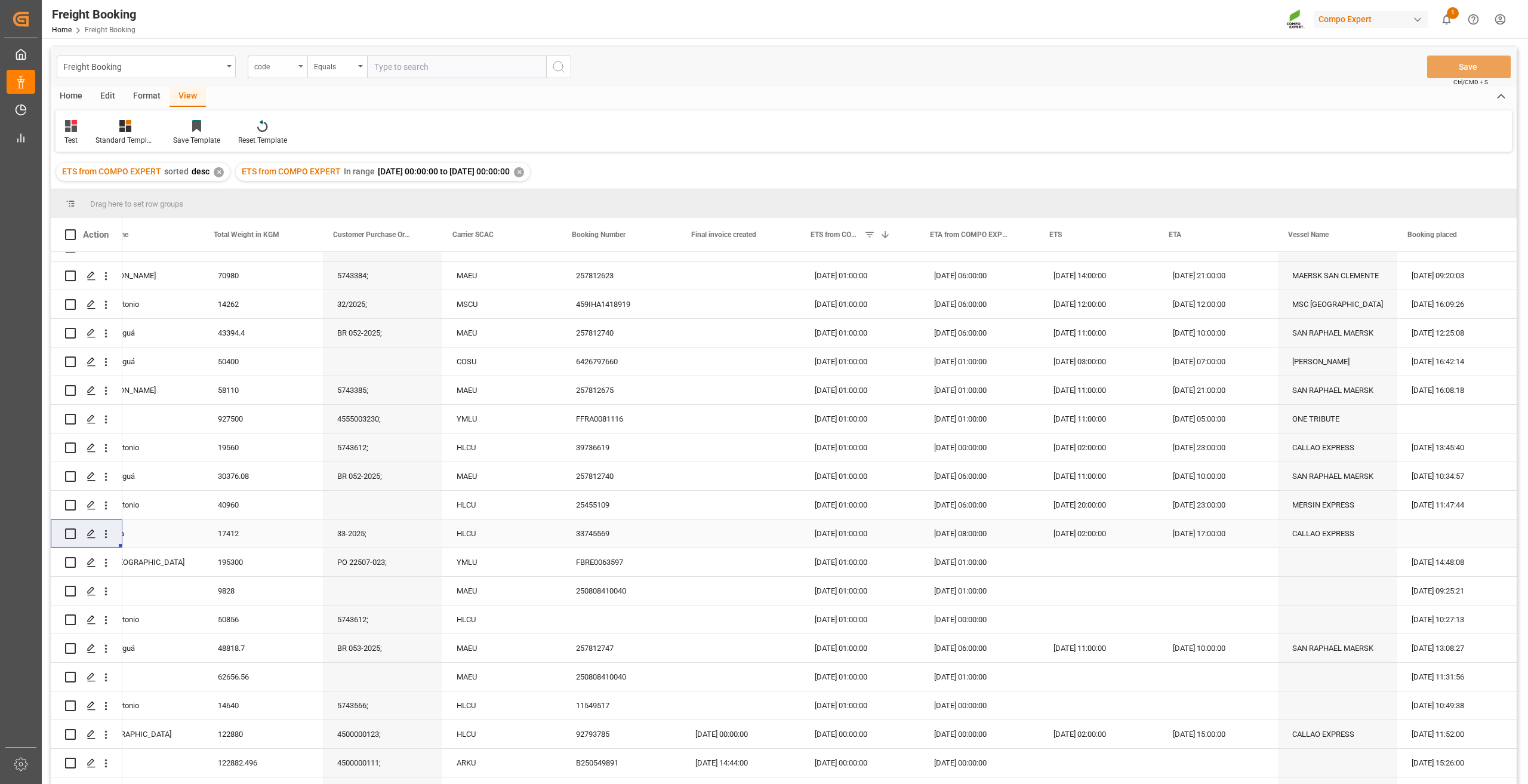
click at [286, 57] on div "code" at bounding box center [278, 67] width 60 height 23
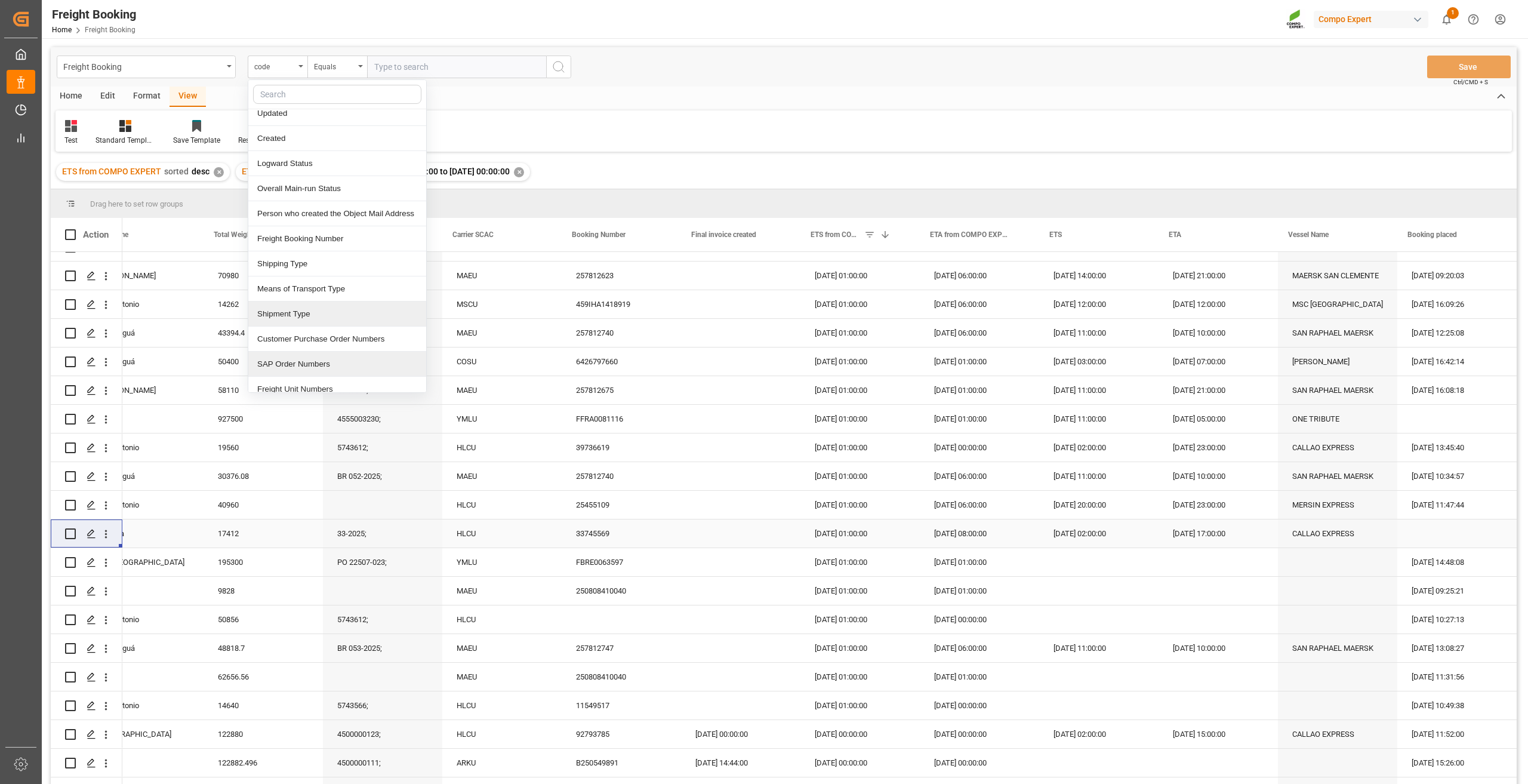
scroll to position [60, 0]
click at [328, 341] on div "SAP Order Numbers" at bounding box center [337, 338] width 178 height 25
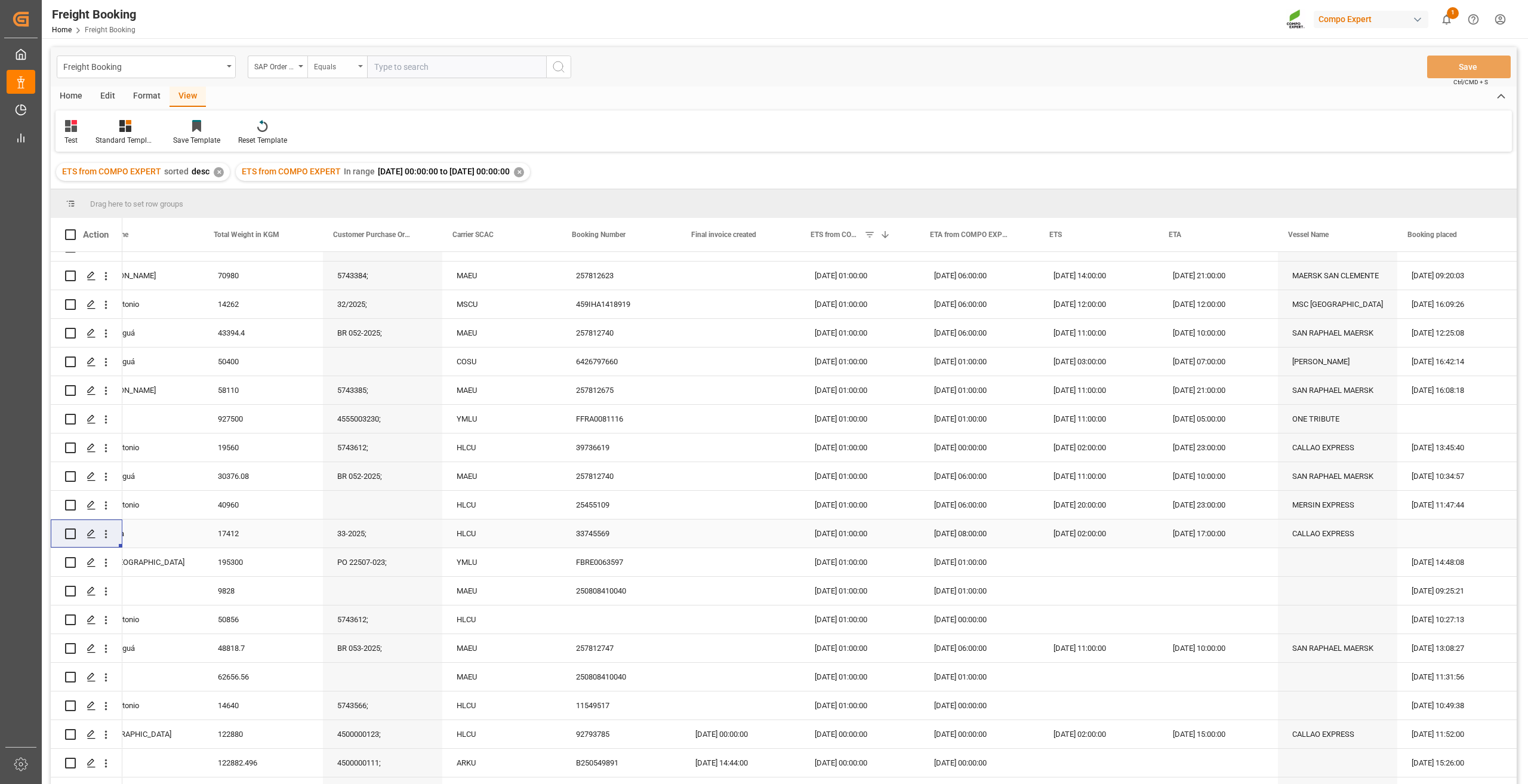
click at [331, 59] on div "Equals" at bounding box center [338, 67] width 60 height 23
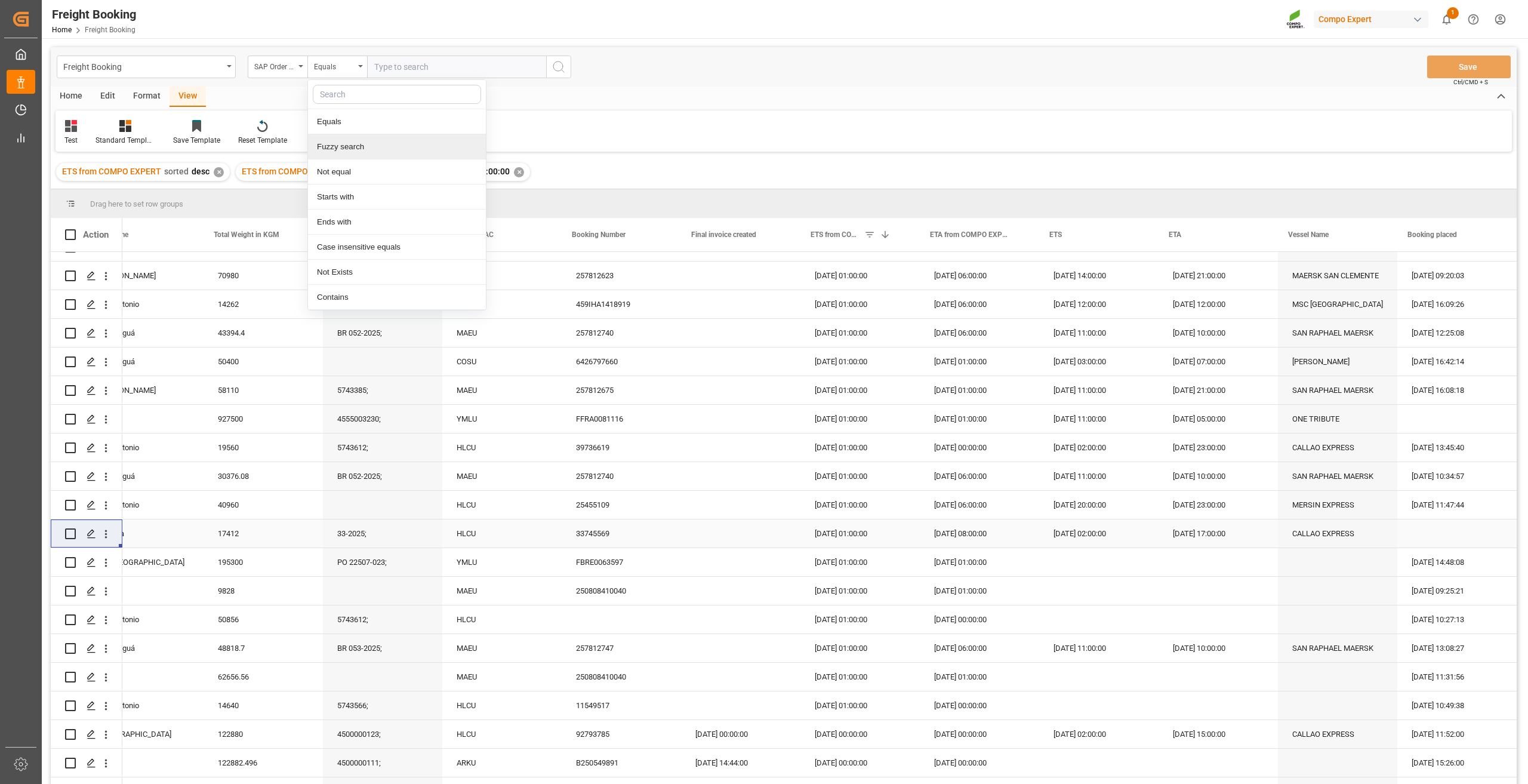
click at [356, 156] on div "Fuzzy search" at bounding box center [397, 147] width 178 height 25
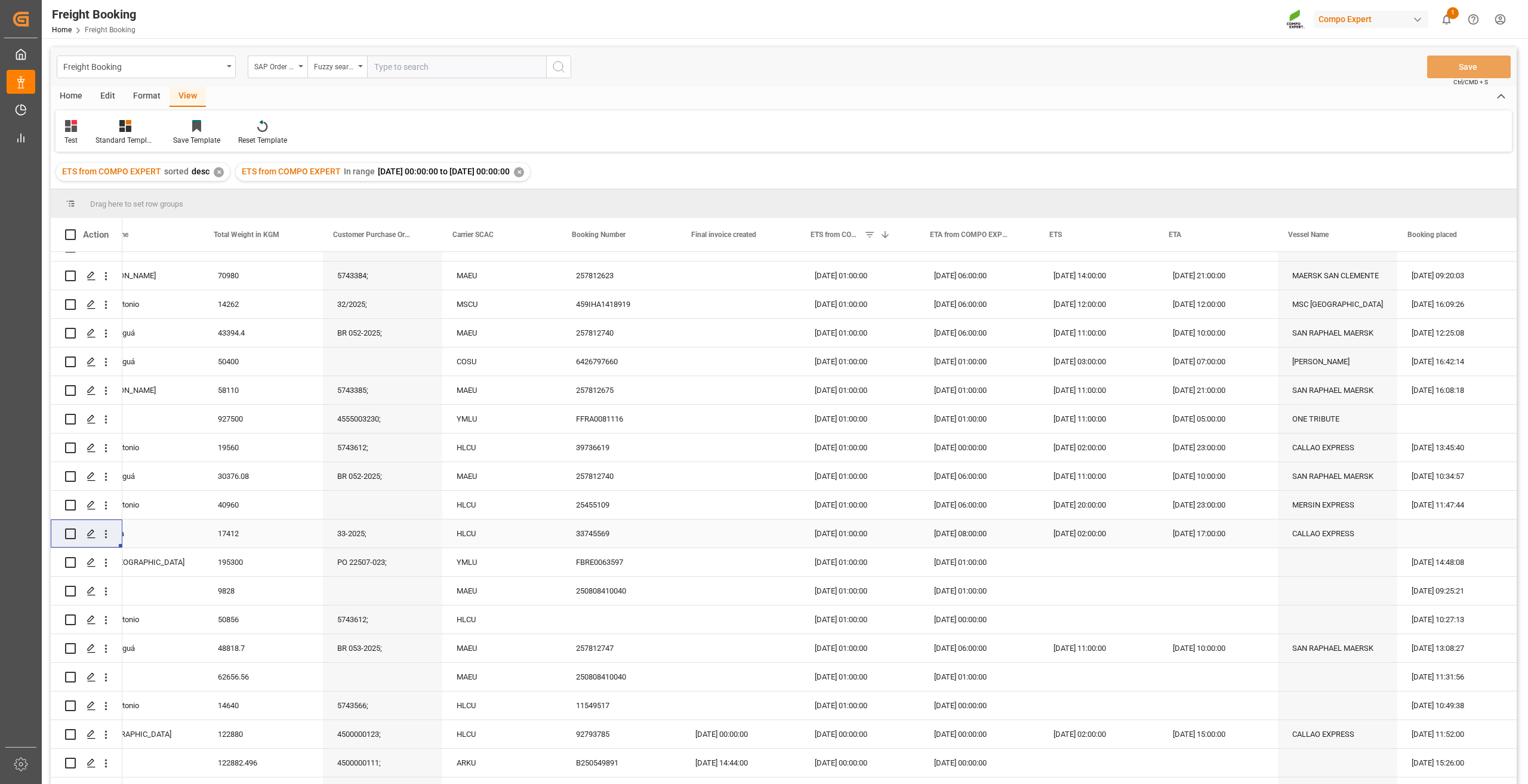
click at [416, 64] on input "text" at bounding box center [457, 67] width 179 height 23
paste input "2000000073"
type input "2000000073"
click at [546, 69] on button "search button" at bounding box center [558, 67] width 25 height 23
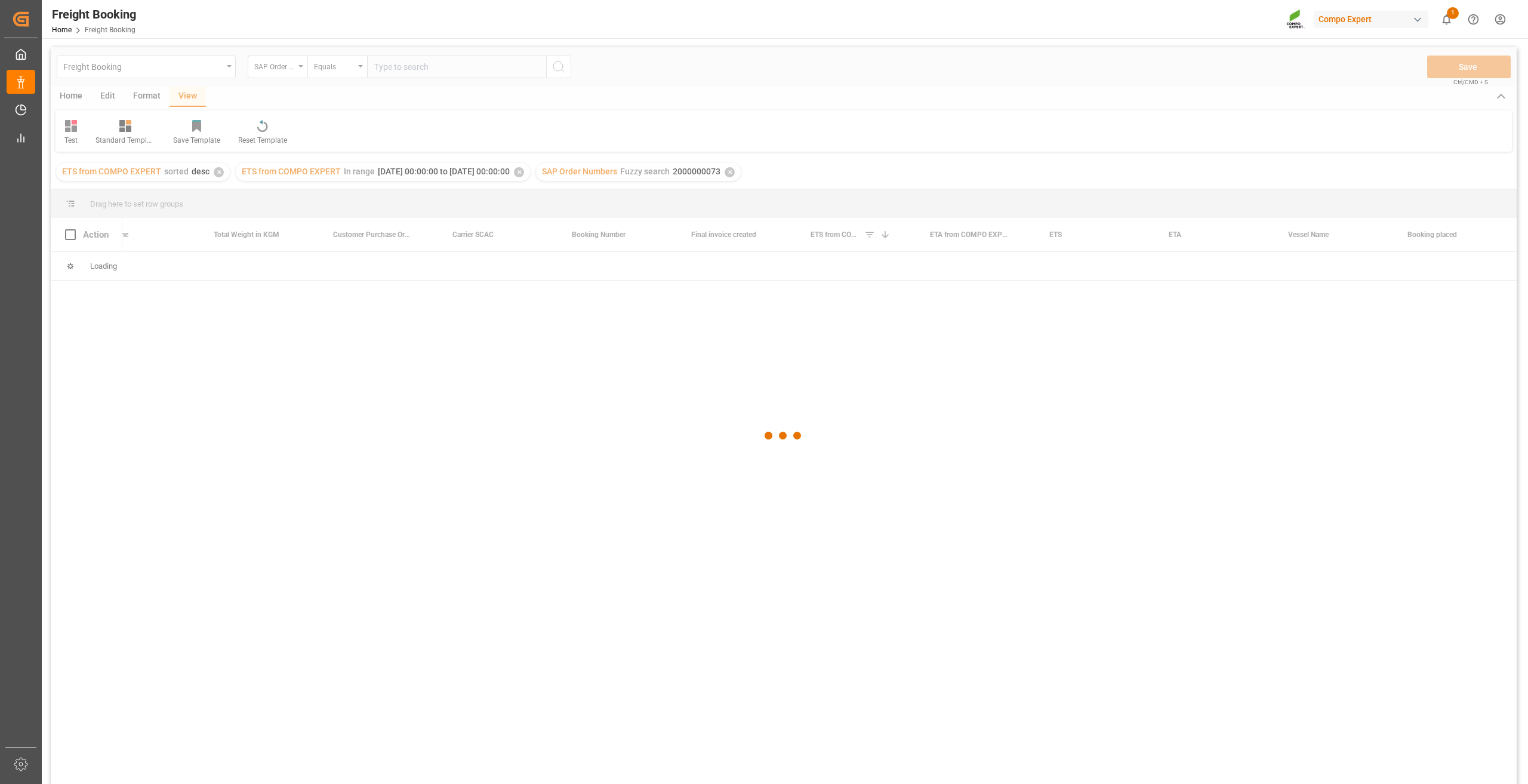
scroll to position [0, 516]
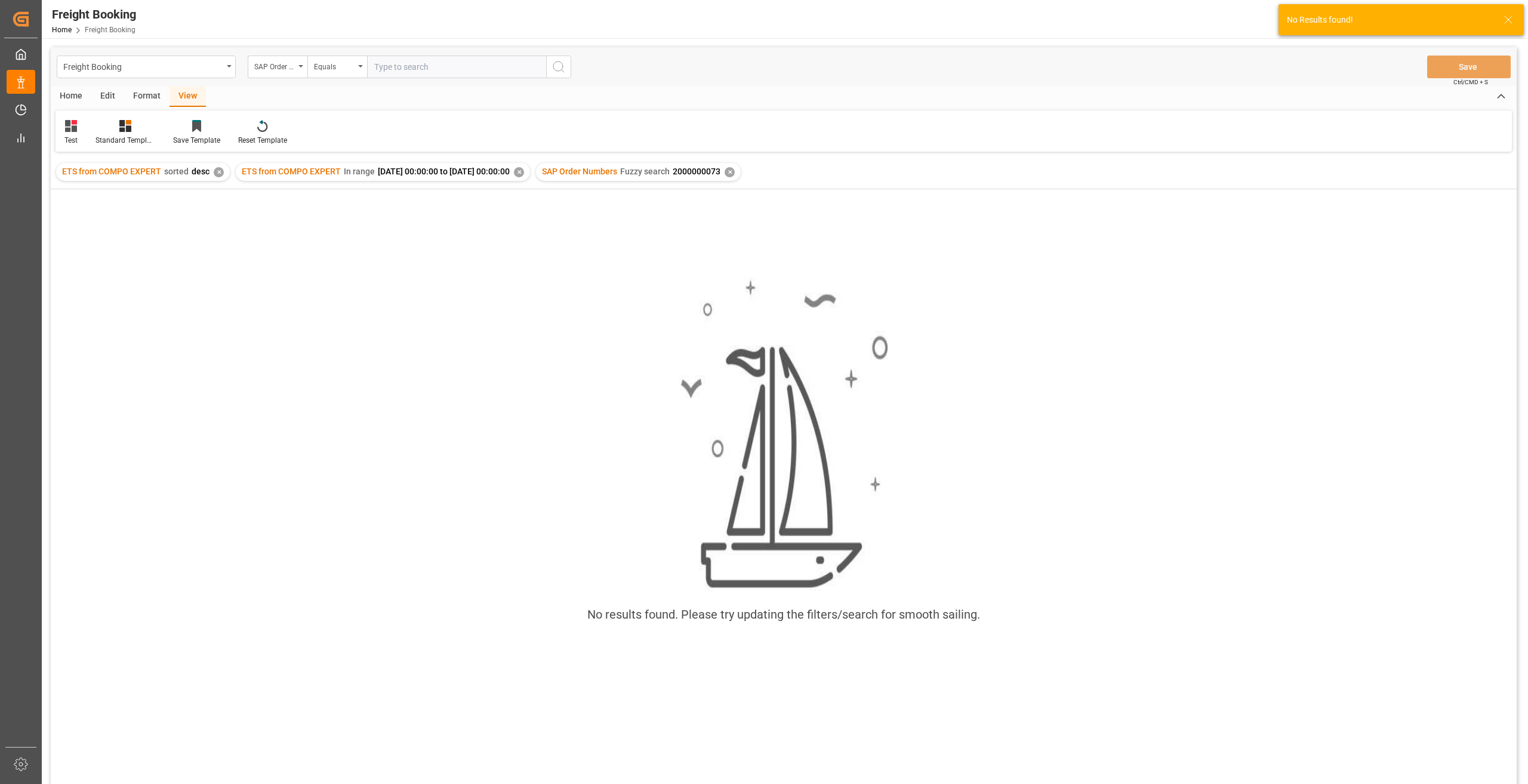
click at [219, 174] on div "✕" at bounding box center [219, 172] width 11 height 11
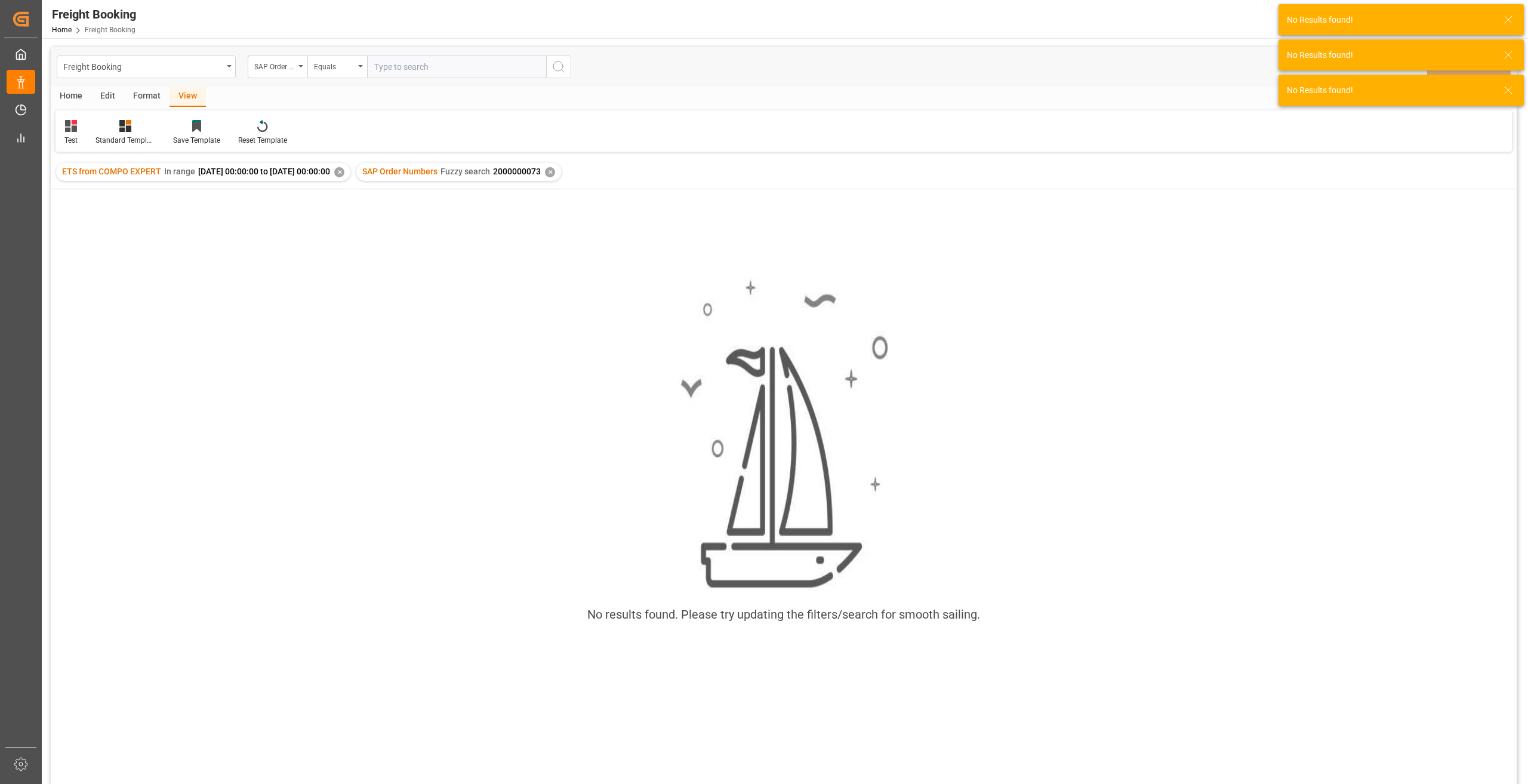
click at [345, 174] on div "✕" at bounding box center [339, 172] width 11 height 11
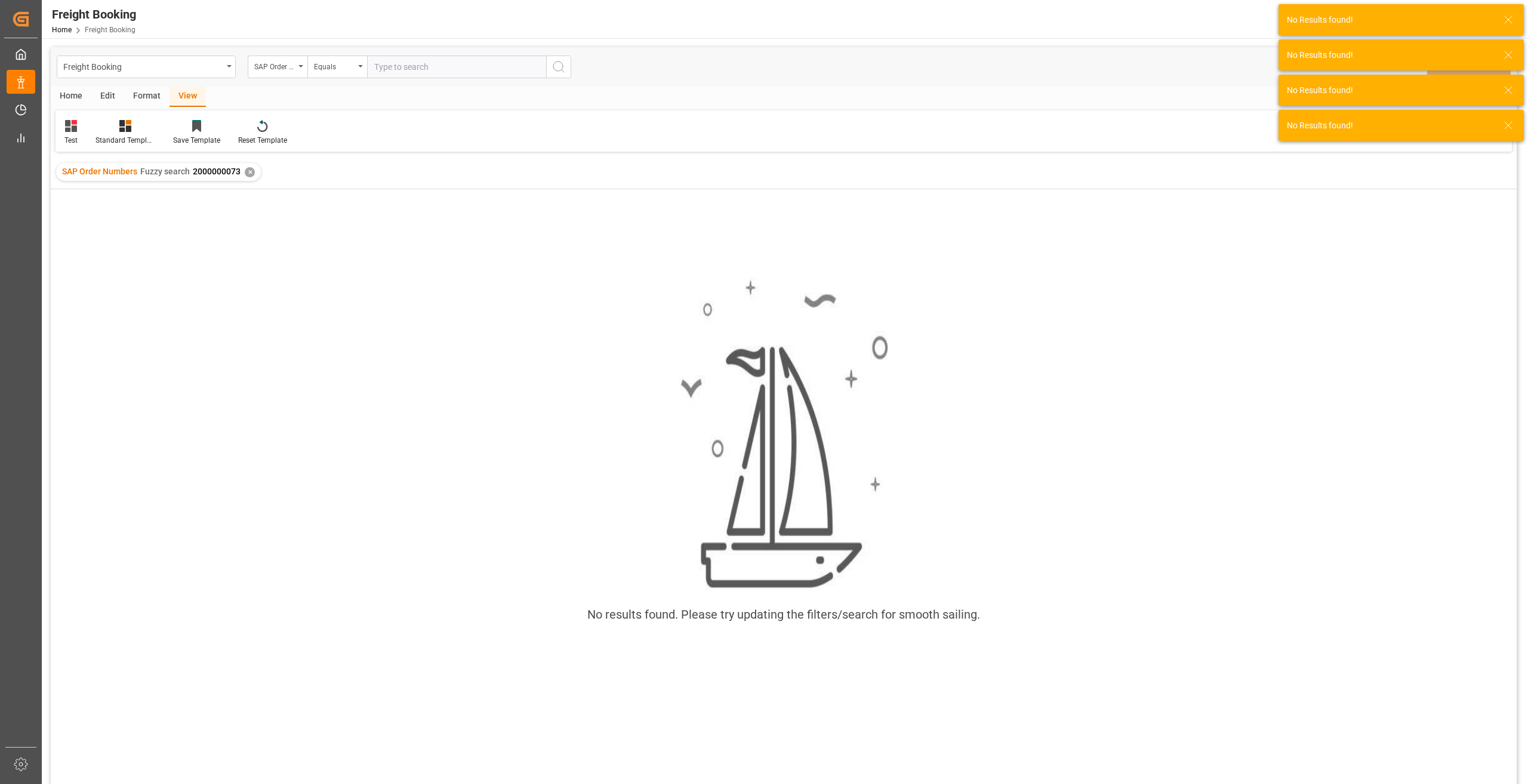
click at [251, 172] on div "✕" at bounding box center [250, 172] width 11 height 11
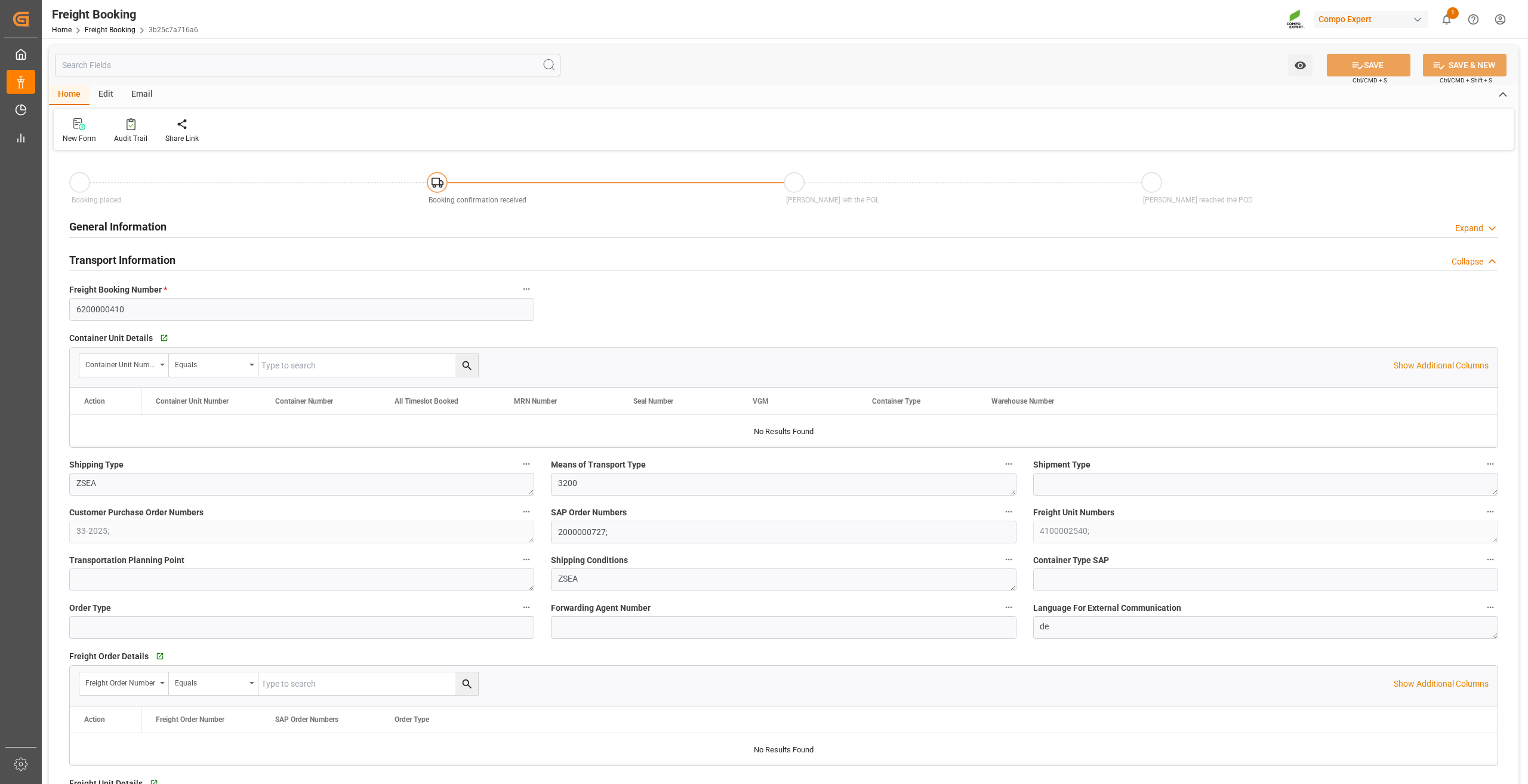
type input "Hapag [PERSON_NAME]"
type input "Hapag Lloyd Aktiengesellschaft"
type input "9777606"
type input "BEANR"
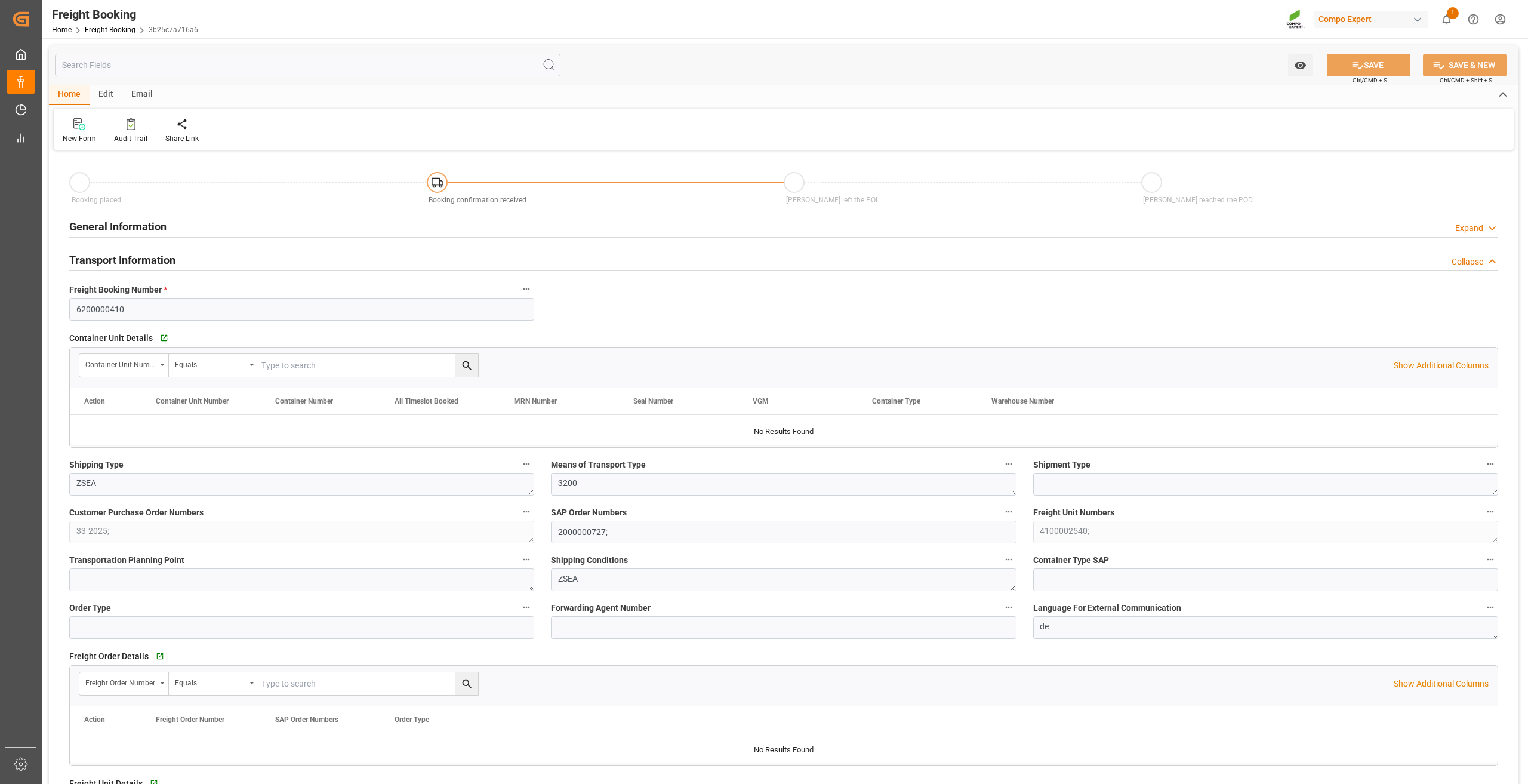
type input "ECPSJ"
type input "0"
type input "17412"
type input "18.08.2025 01:00"
type input "23.08.2025 01:00"
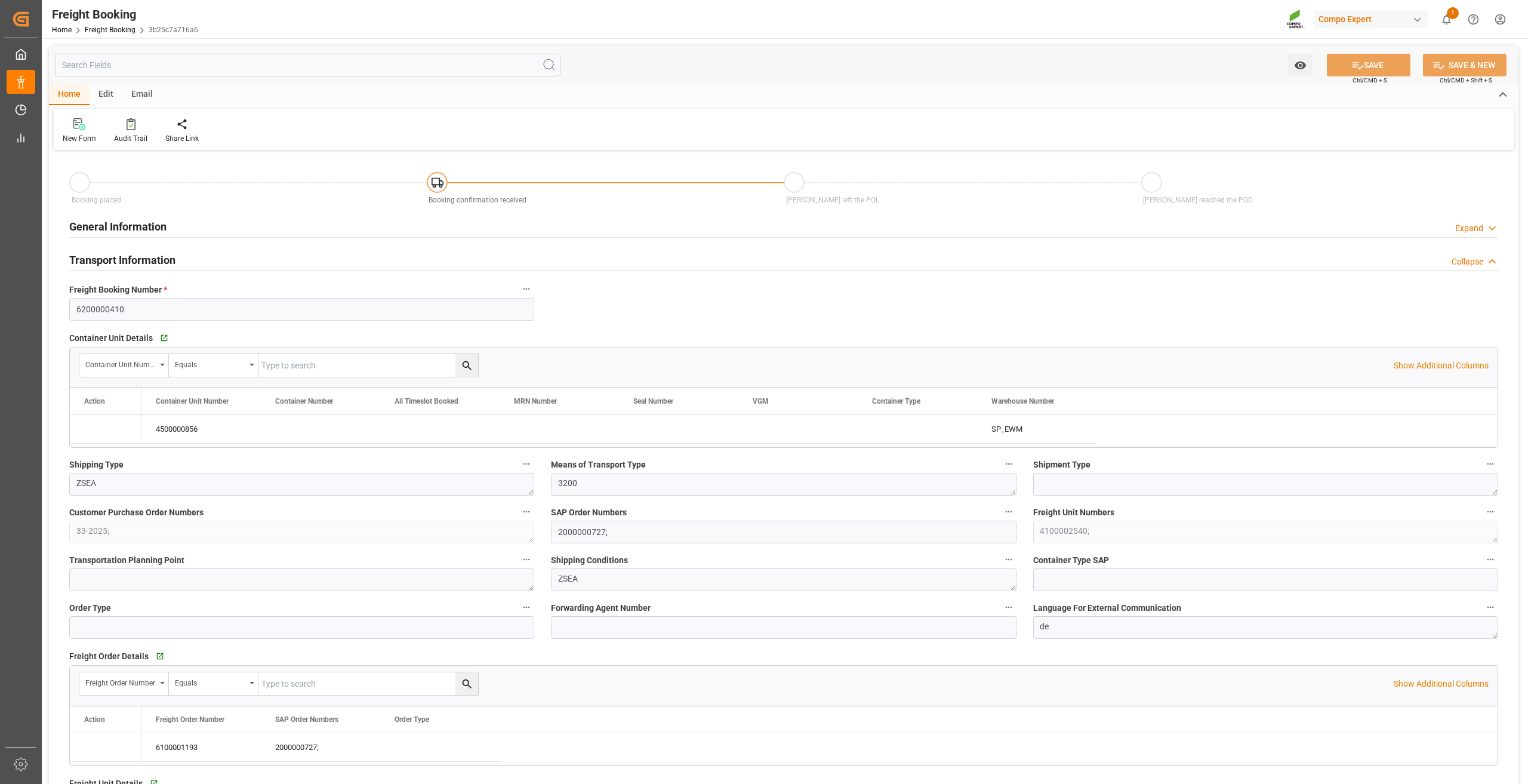
type input "15.09.2025 08:00"
type input "22.08.2025 02:00"
type input "15.09.2025 17:00"
type input "31.07.2025 15:00"
type input "07.08.2025 10:50"
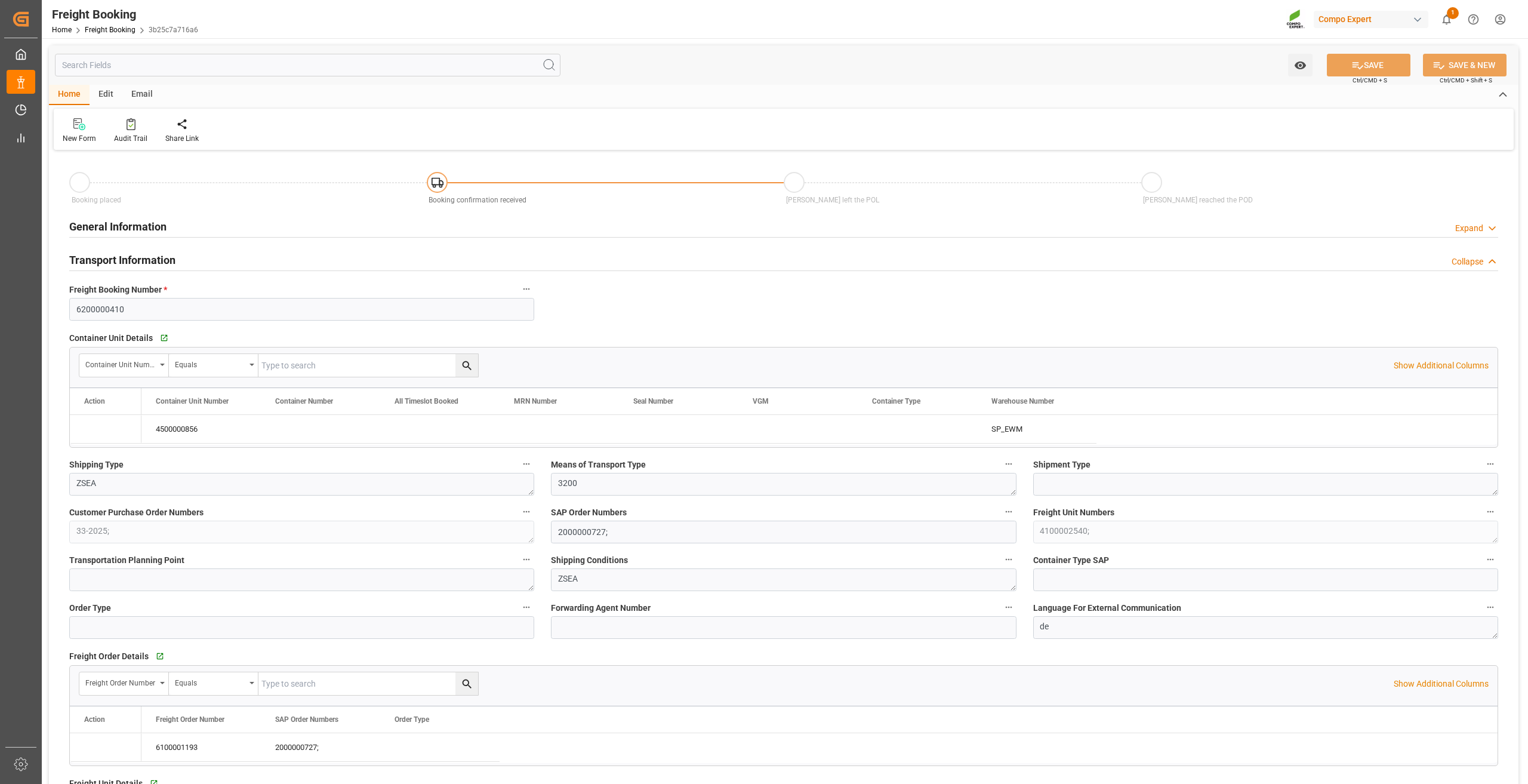
type input "07.08.2025 10:50"
click at [487, 222] on div "General Information Expand" at bounding box center [784, 226] width 1430 height 23
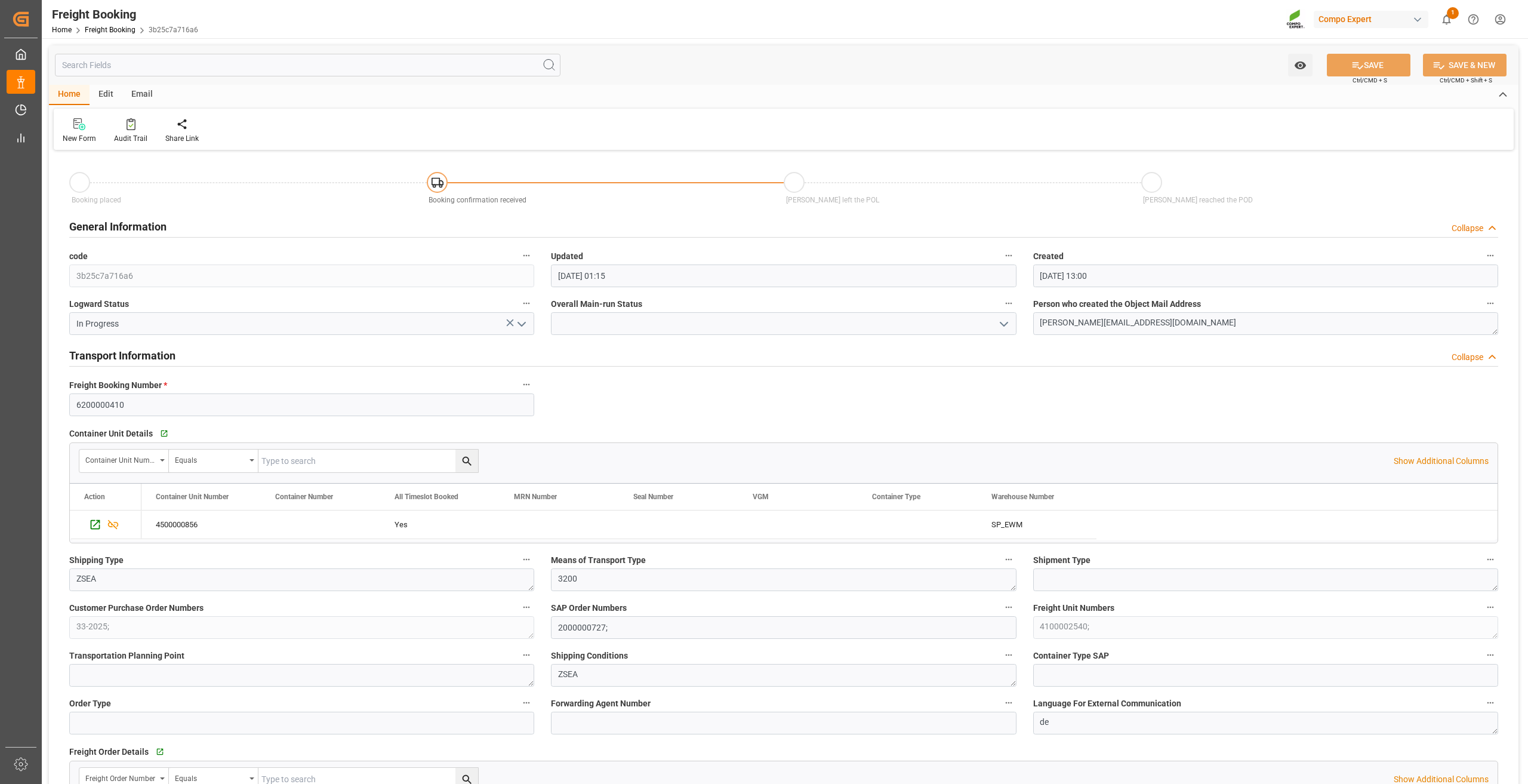
click at [487, 222] on div "General Information Collapse" at bounding box center [784, 226] width 1430 height 23
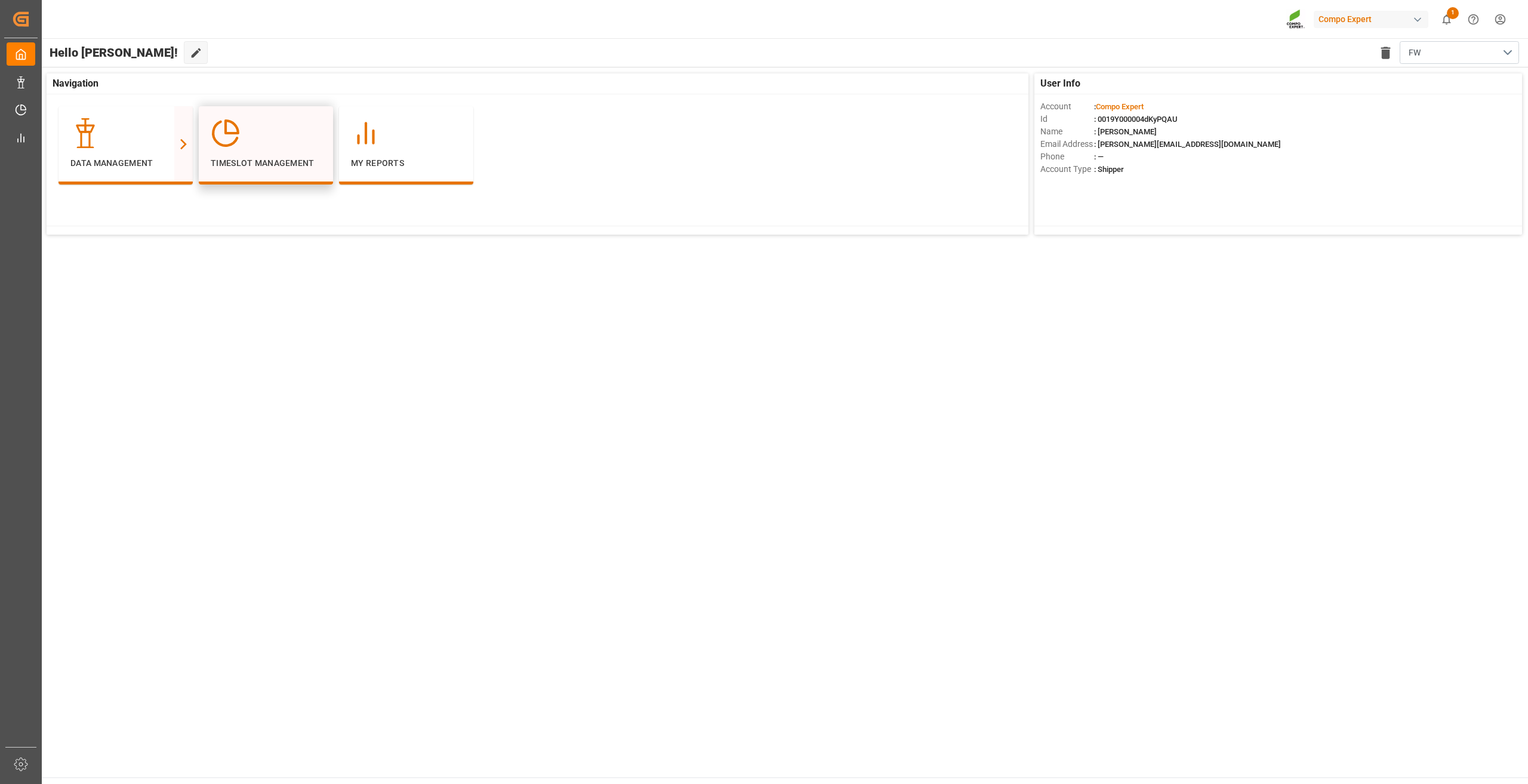
click at [271, 148] on div at bounding box center [266, 133] width 111 height 30
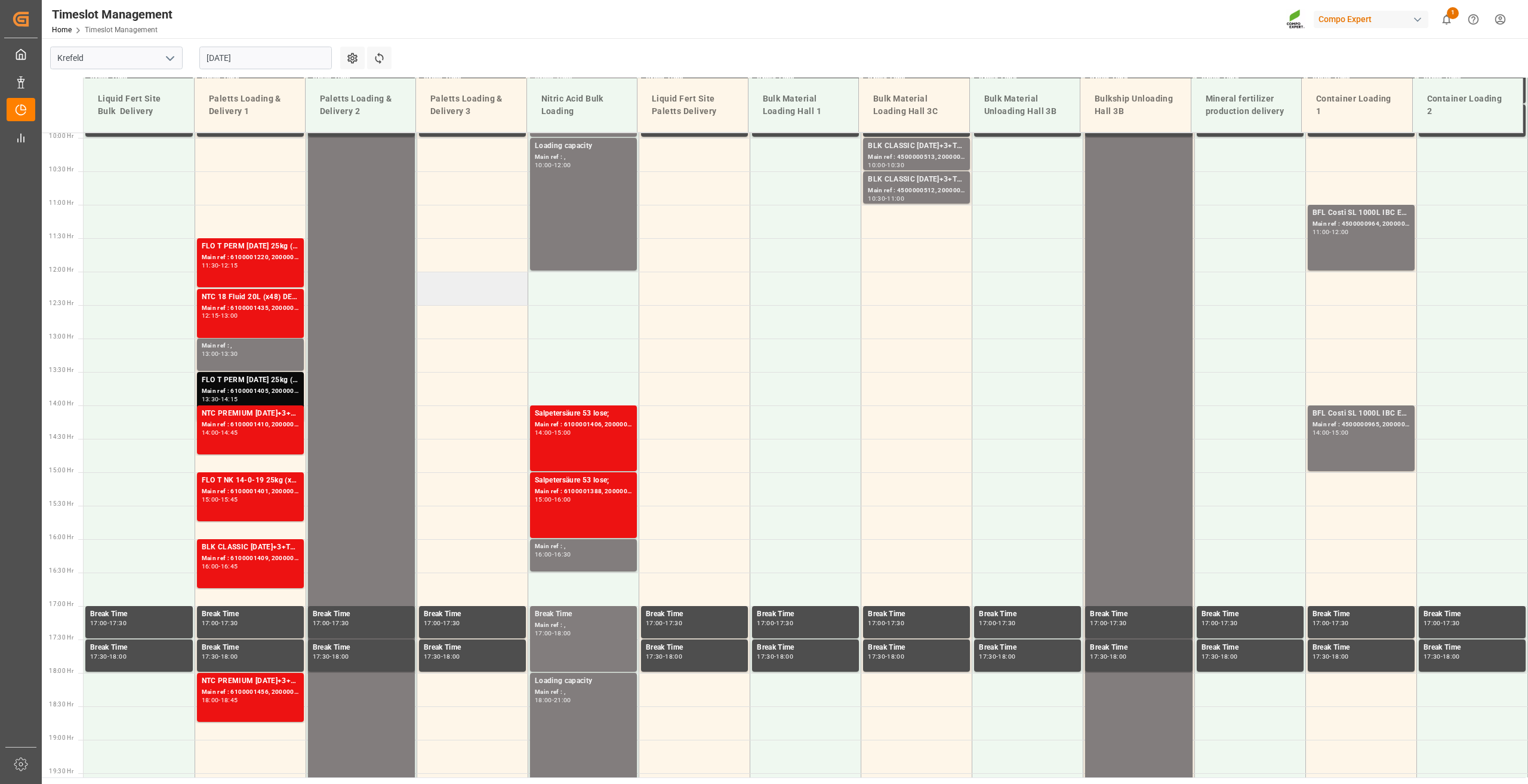
scroll to position [838, 0]
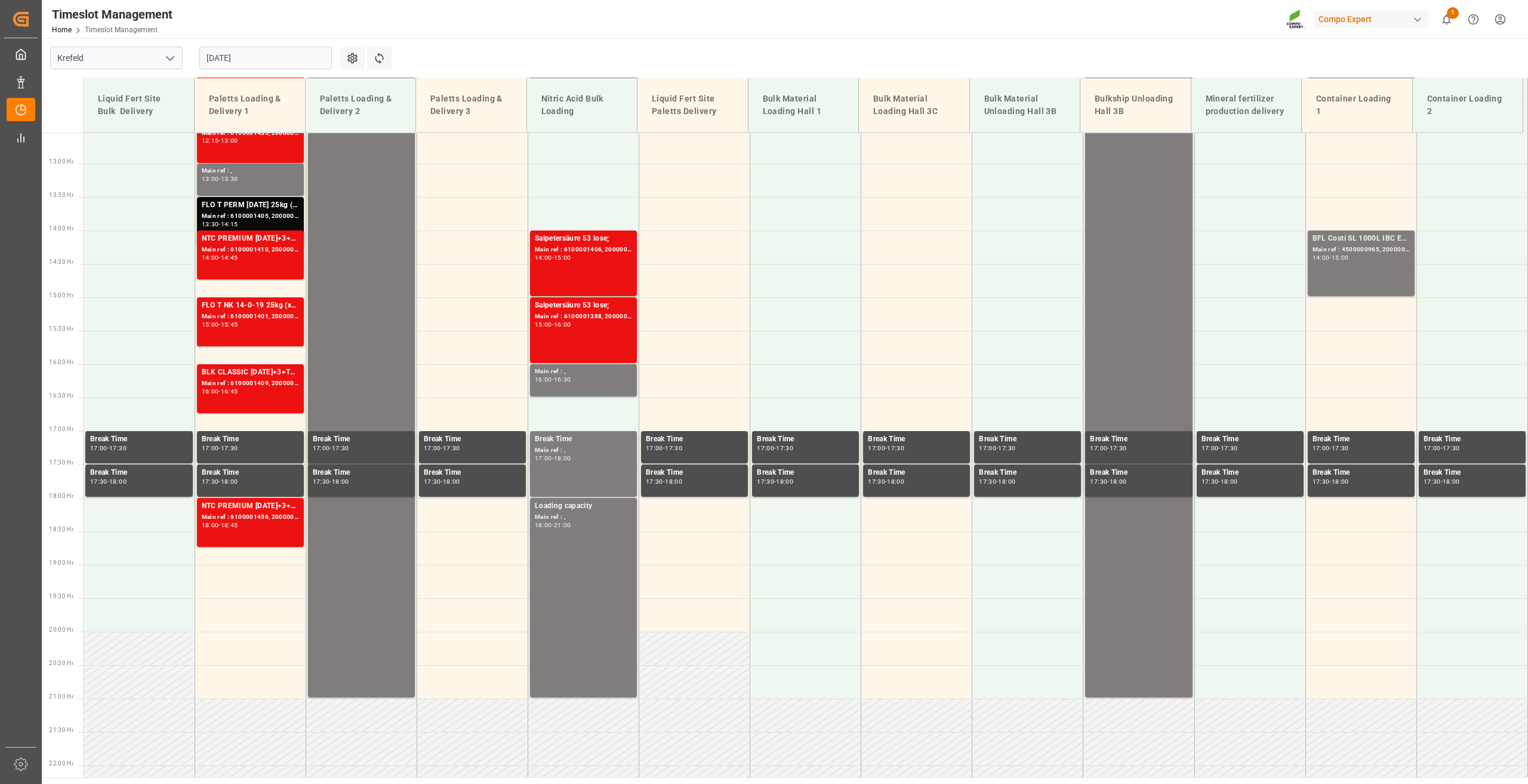
click at [236, 59] on input "[DATE]" at bounding box center [266, 58] width 133 height 23
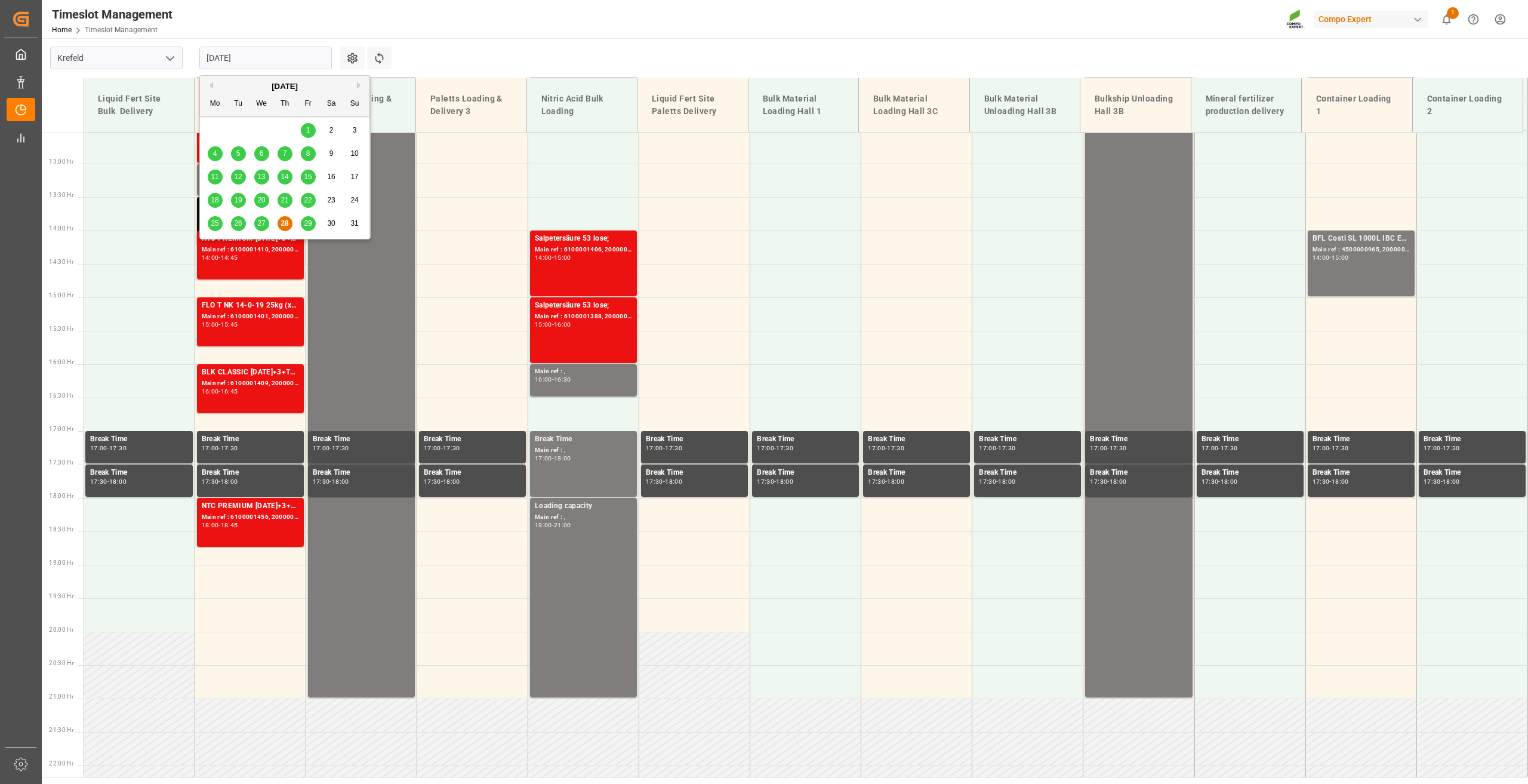
click at [309, 220] on span "29" at bounding box center [308, 223] width 8 height 9
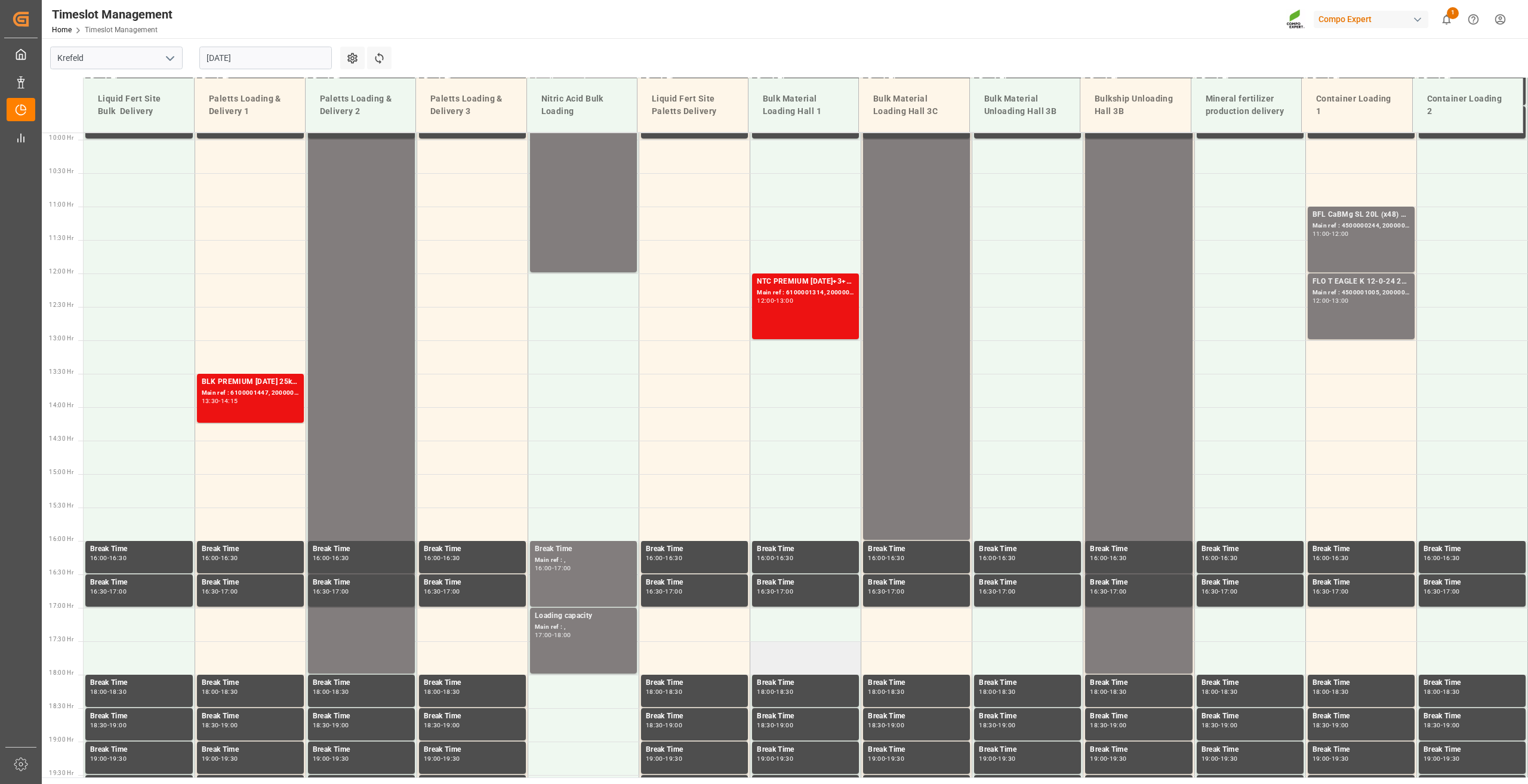
scroll to position [659, 0]
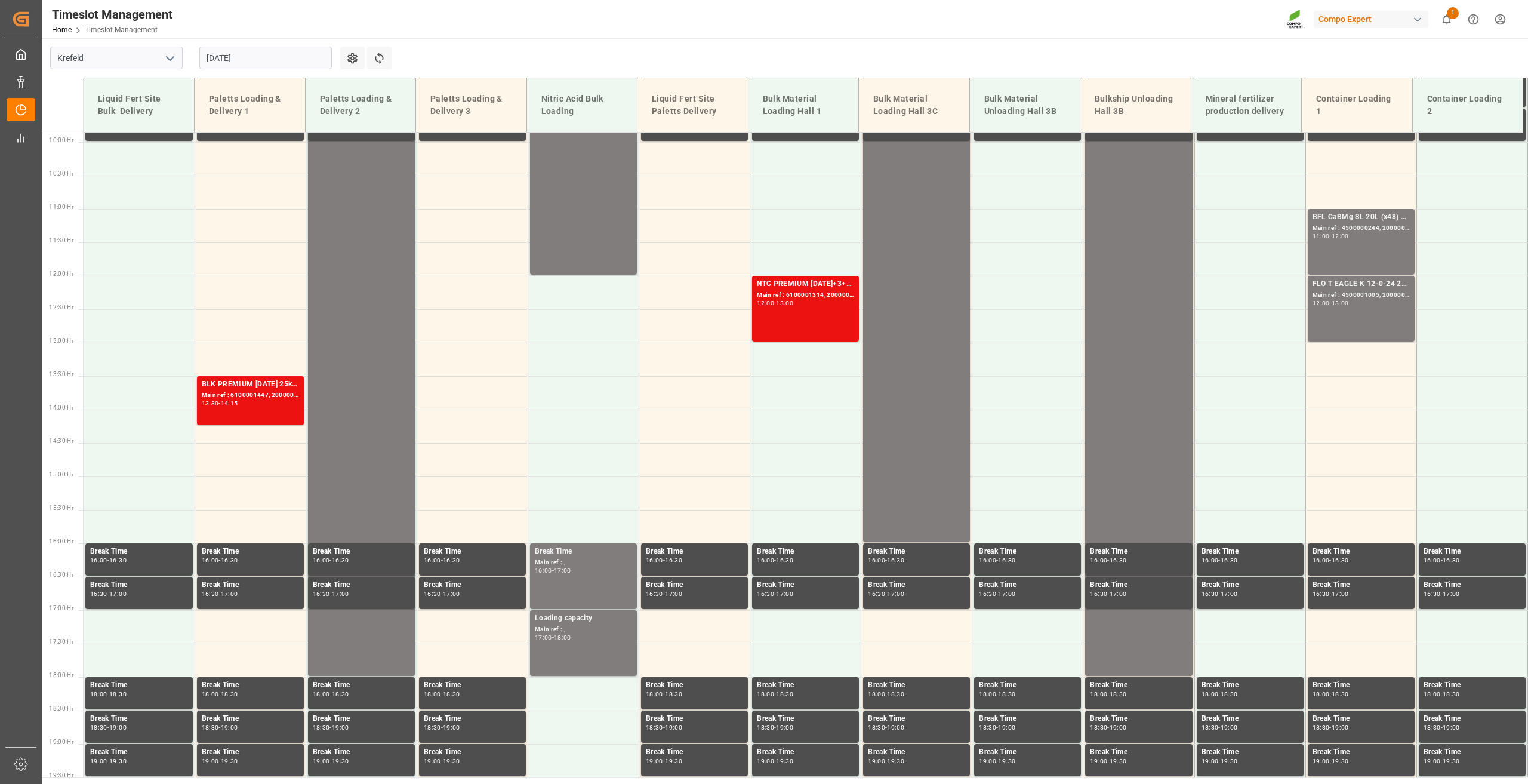
click at [216, 57] on input "[DATE]" at bounding box center [266, 58] width 133 height 23
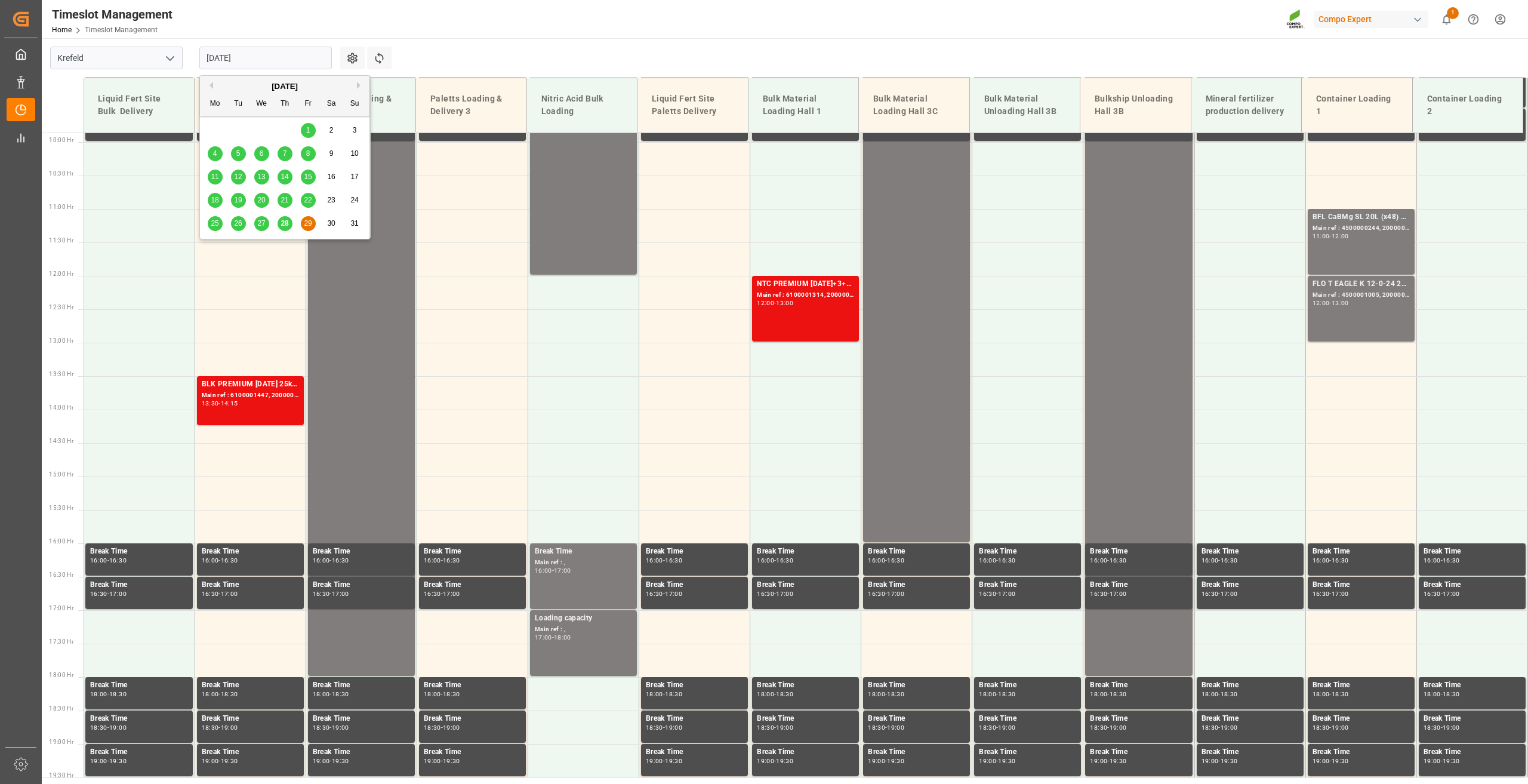
click at [360, 84] on button "Next Month" at bounding box center [360, 85] width 7 height 7
click at [218, 127] on div "1" at bounding box center [215, 131] width 15 height 14
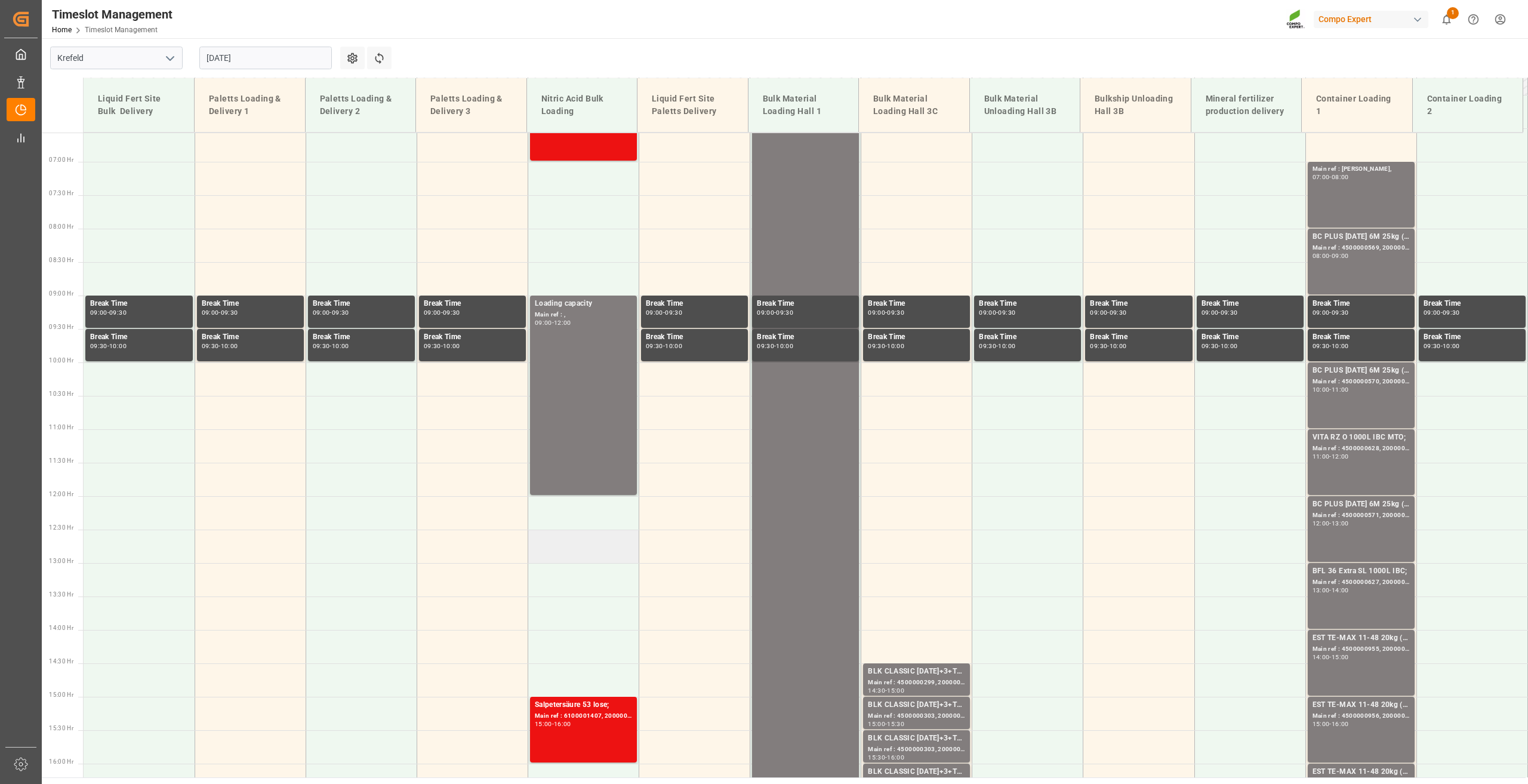
scroll to position [241, 0]
